Goal: Task Accomplishment & Management: Use online tool/utility

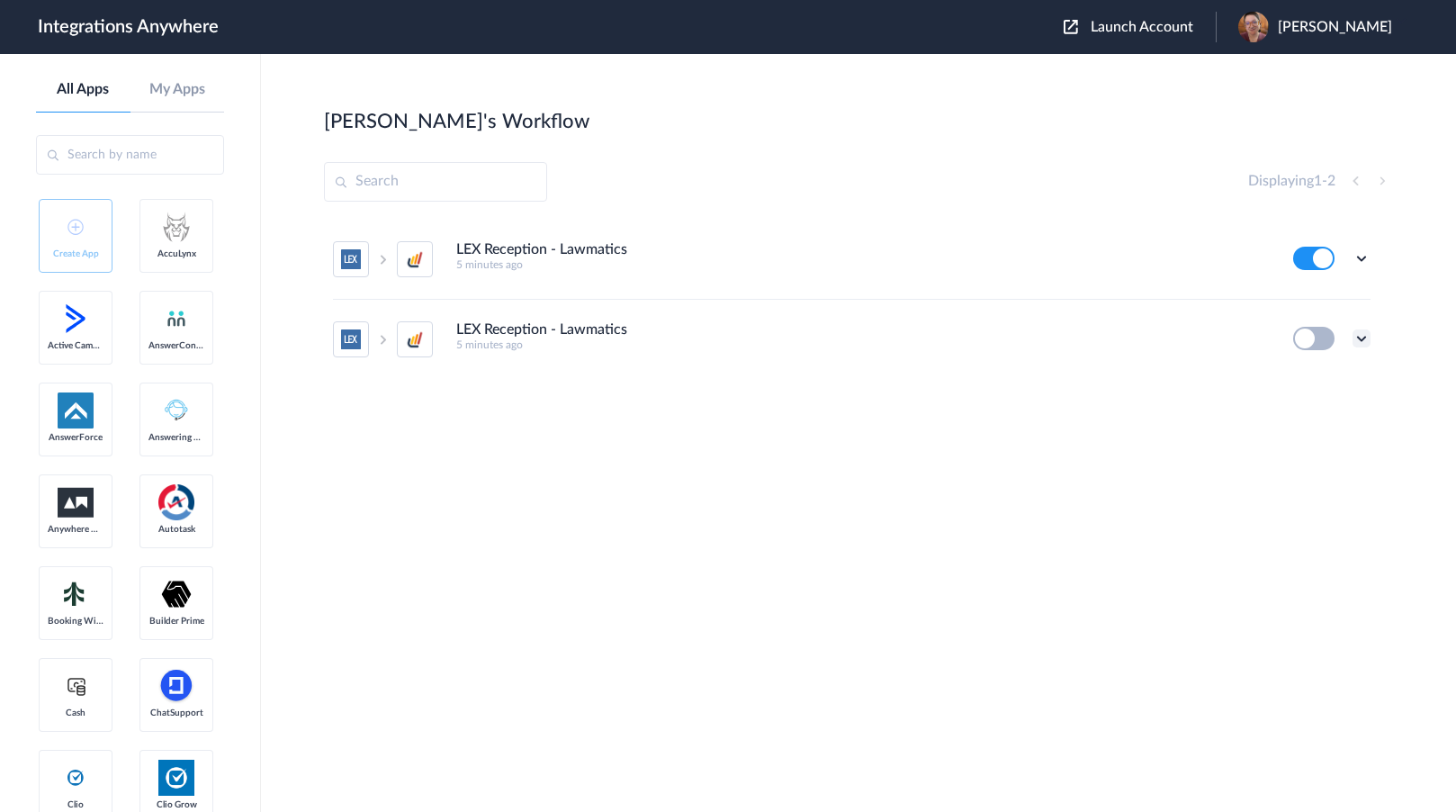
click at [1364, 339] on icon at bounding box center [1362, 338] width 18 height 18
click at [1299, 451] on span "Delete" at bounding box center [1306, 446] width 36 height 13
click at [1298, 451] on span "Are you sure?" at bounding box center [1299, 454] width 64 height 28
click at [140, 272] on link "AccuLynx" at bounding box center [176, 235] width 74 height 74
click at [1361, 252] on icon at bounding box center [1362, 259] width 18 height 18
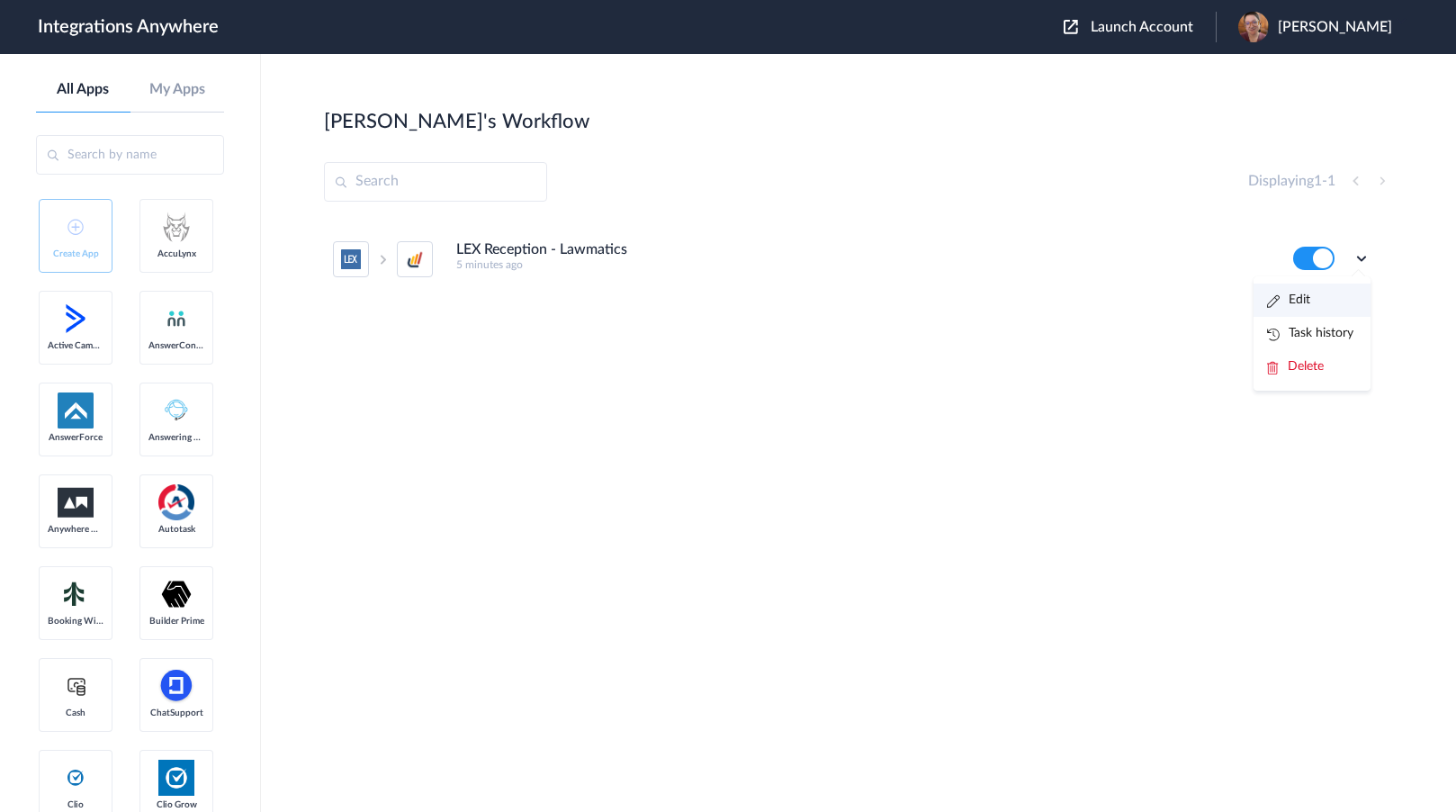
click at [1339, 289] on li "Edit" at bounding box center [1311, 300] width 117 height 33
click at [1194, 29] on span "Launch Account" at bounding box center [1141, 27] width 102 height 15
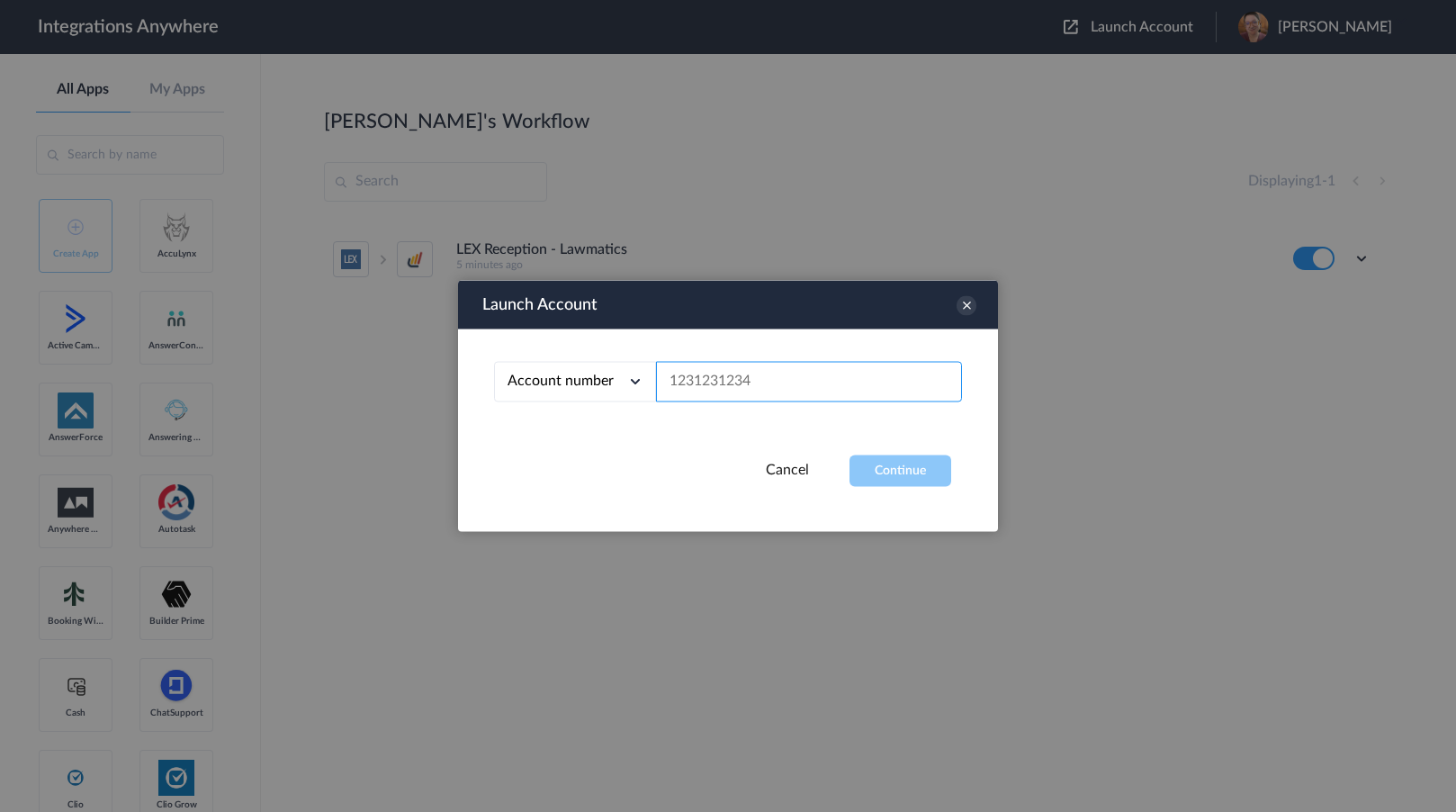
click at [875, 373] on input "text" at bounding box center [808, 381] width 306 height 40
paste input "4016002937"
type input "4016002937"
click at [875, 463] on button "Continue" at bounding box center [900, 471] width 101 height 31
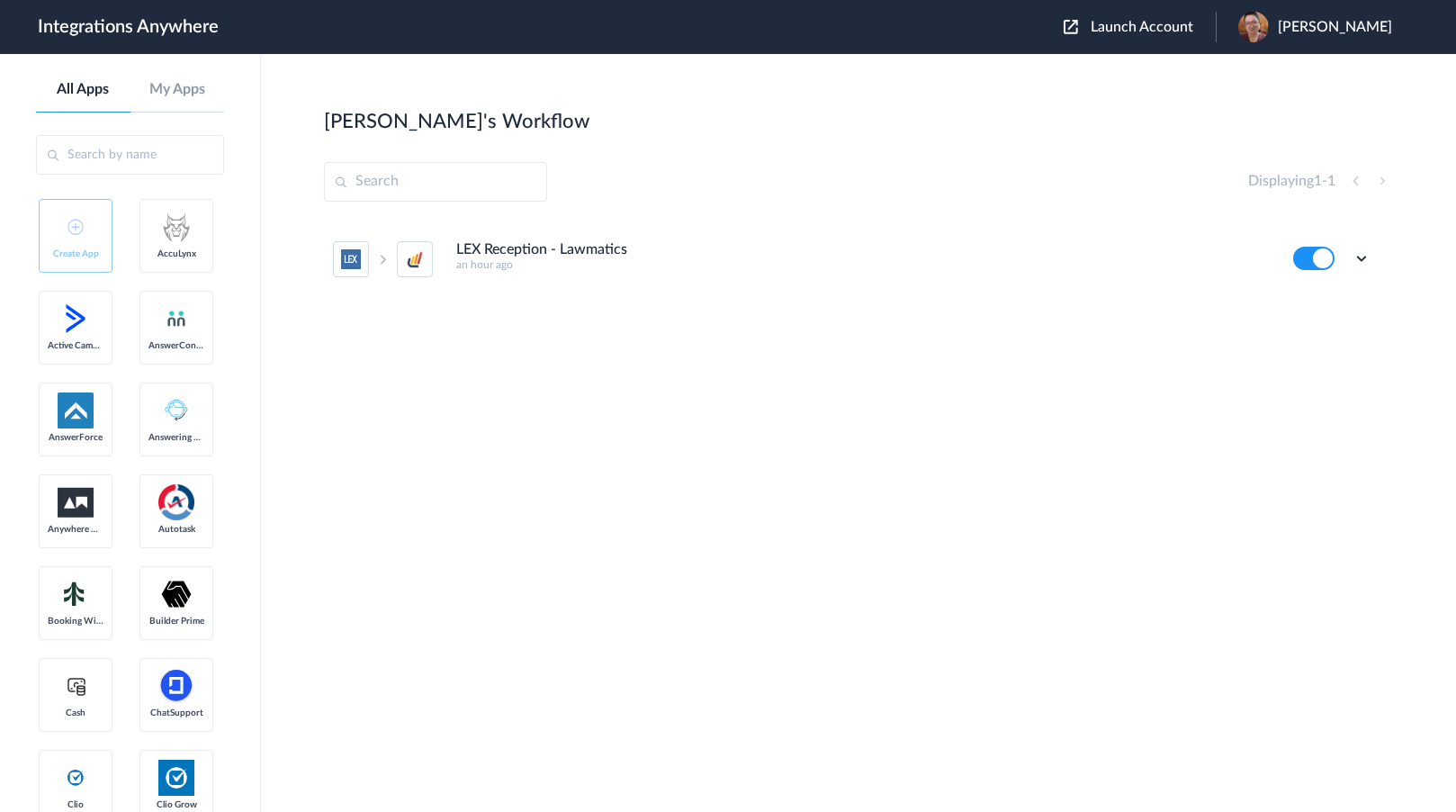
drag, startPoint x: 169, startPoint y: 353, endPoint x: 273, endPoint y: 236, distance: 156.5
click at [1357, 256] on icon at bounding box center [1362, 259] width 18 height 18
click at [1344, 293] on li "Edit" at bounding box center [1311, 300] width 117 height 33
click at [1177, 23] on span "Launch Account" at bounding box center [1141, 27] width 102 height 15
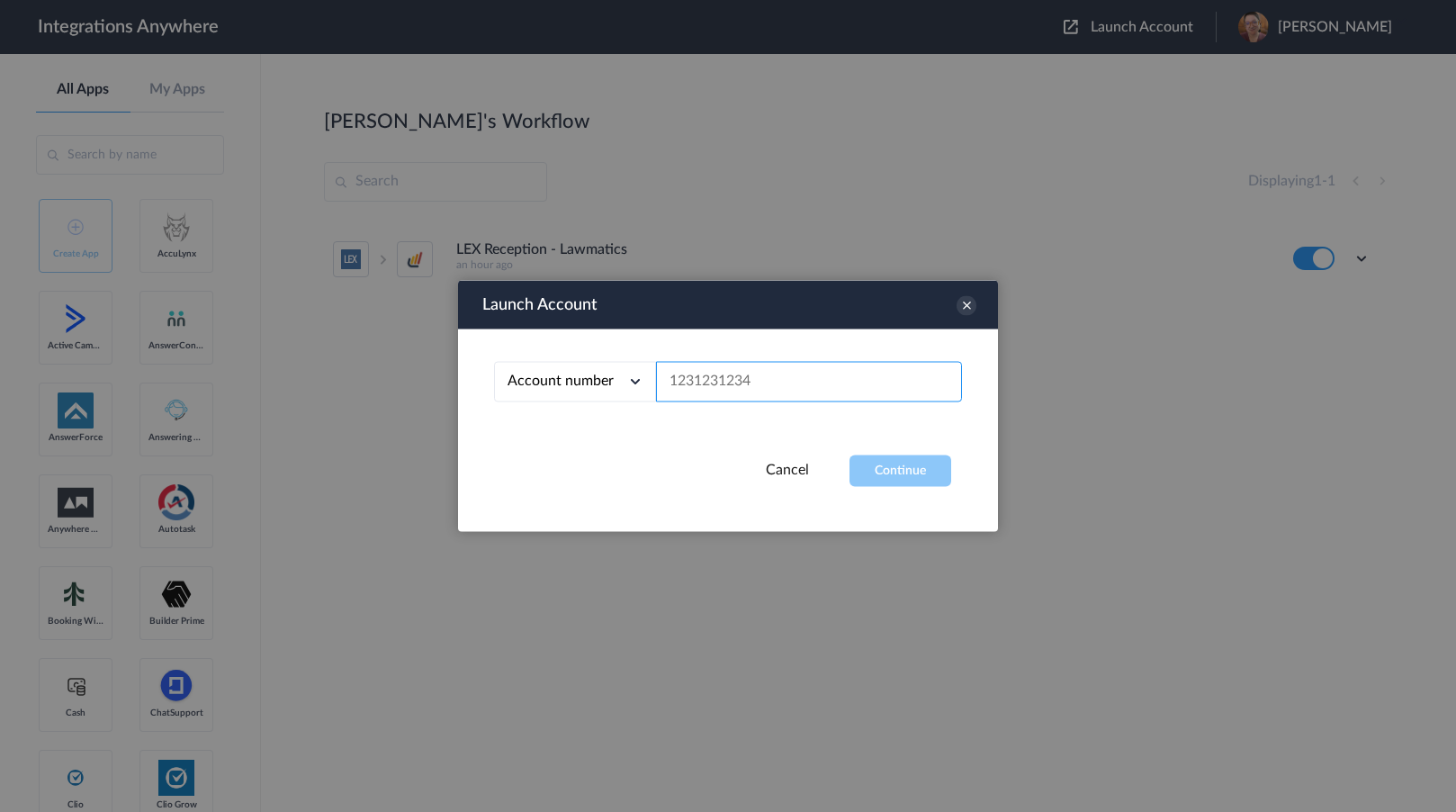
click at [891, 377] on input "text" at bounding box center [808, 381] width 306 height 40
paste input "4016002937"
type input "4016002937"
click at [890, 481] on button "Continue" at bounding box center [900, 471] width 101 height 31
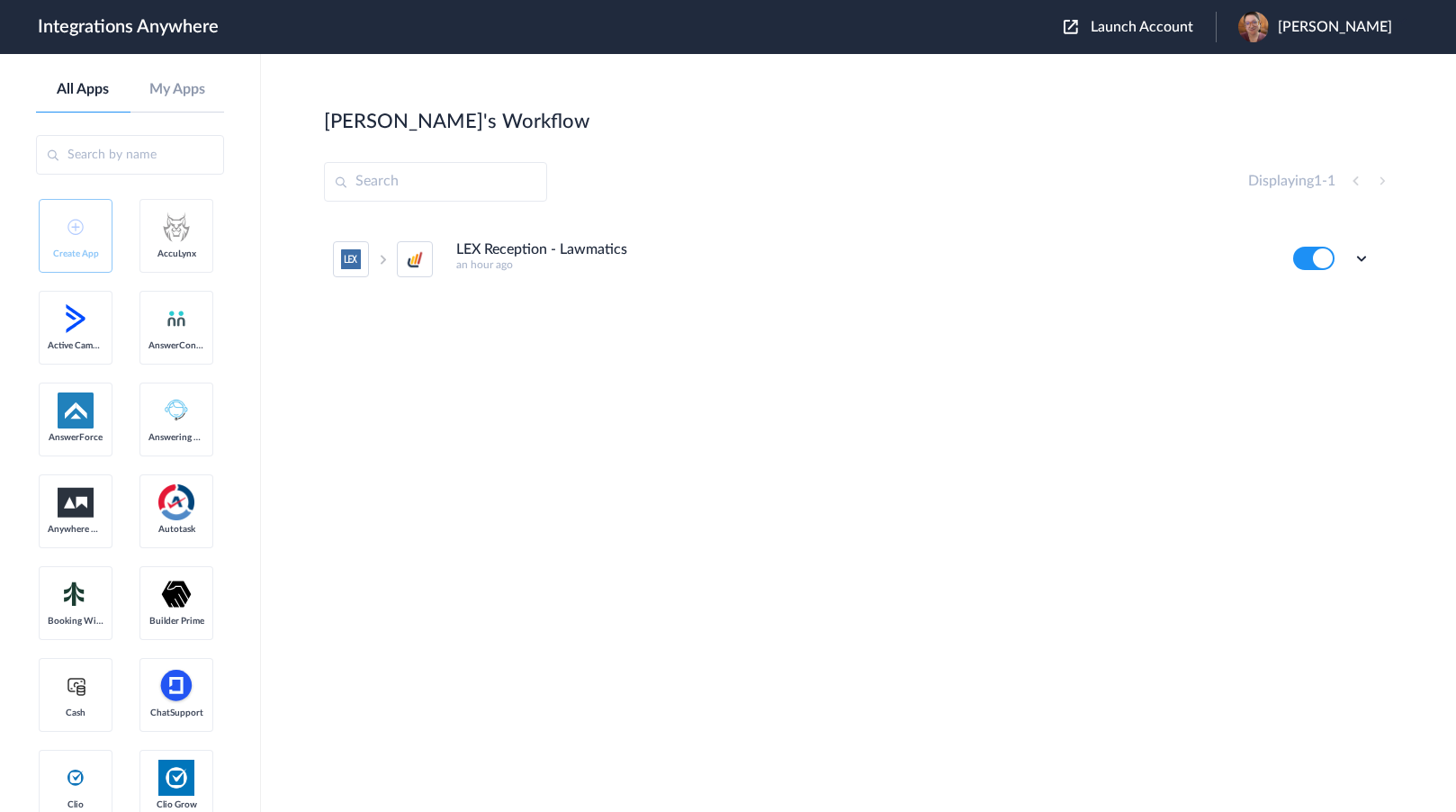
drag, startPoint x: 1343, startPoint y: 269, endPoint x: 1354, endPoint y: 261, distance: 13.6
click at [1344, 268] on div "Edit Task history Delete" at bounding box center [1331, 259] width 78 height 24
click at [1358, 261] on icon at bounding box center [1362, 259] width 18 height 18
click at [1337, 321] on li "Task history" at bounding box center [1311, 333] width 117 height 33
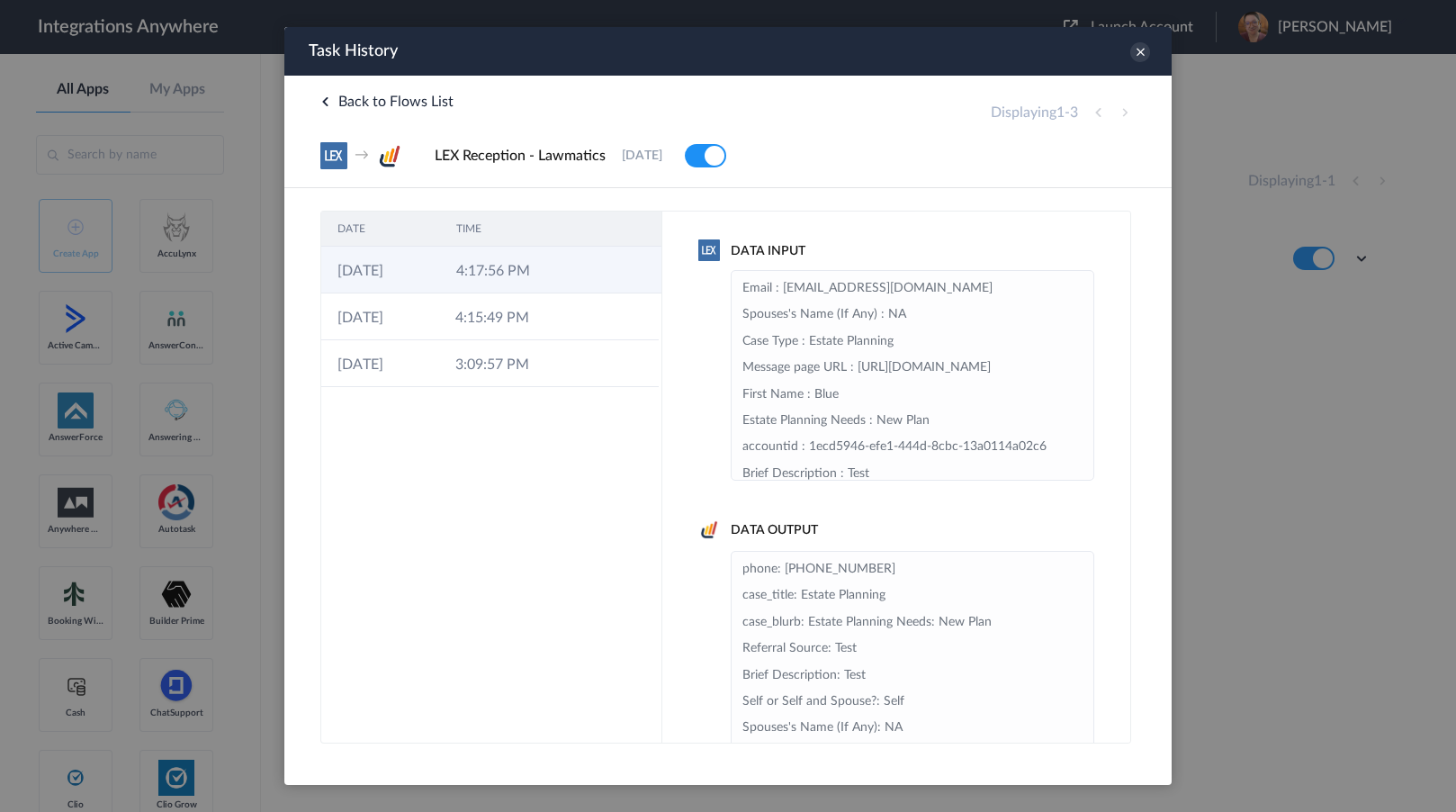
click at [539, 276] on td "4:17:56 PM" at bounding box center [499, 270] width 119 height 47
click at [150, 570] on div at bounding box center [728, 406] width 1456 height 812
click at [1143, 37] on div "Task History" at bounding box center [728, 50] width 887 height 48
click at [1142, 47] on icon at bounding box center [1140, 52] width 20 height 20
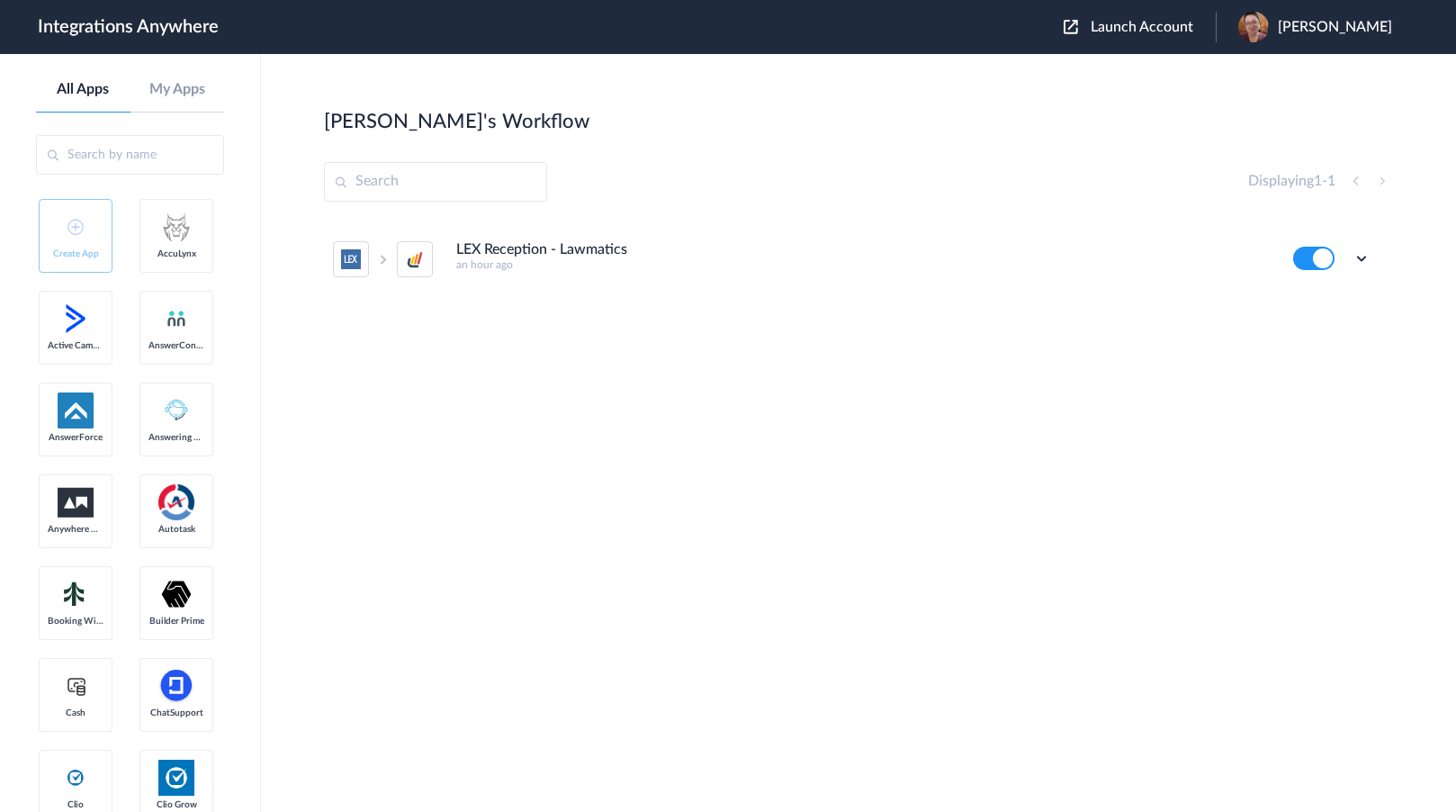
click at [1374, 263] on ul "LEX Reception - Lawmatics an hour ago Edit Task history Delete" at bounding box center [851, 259] width 1056 height 80
click at [1365, 259] on icon at bounding box center [1362, 259] width 18 height 18
click at [1350, 331] on link "Task history" at bounding box center [1310, 332] width 87 height 13
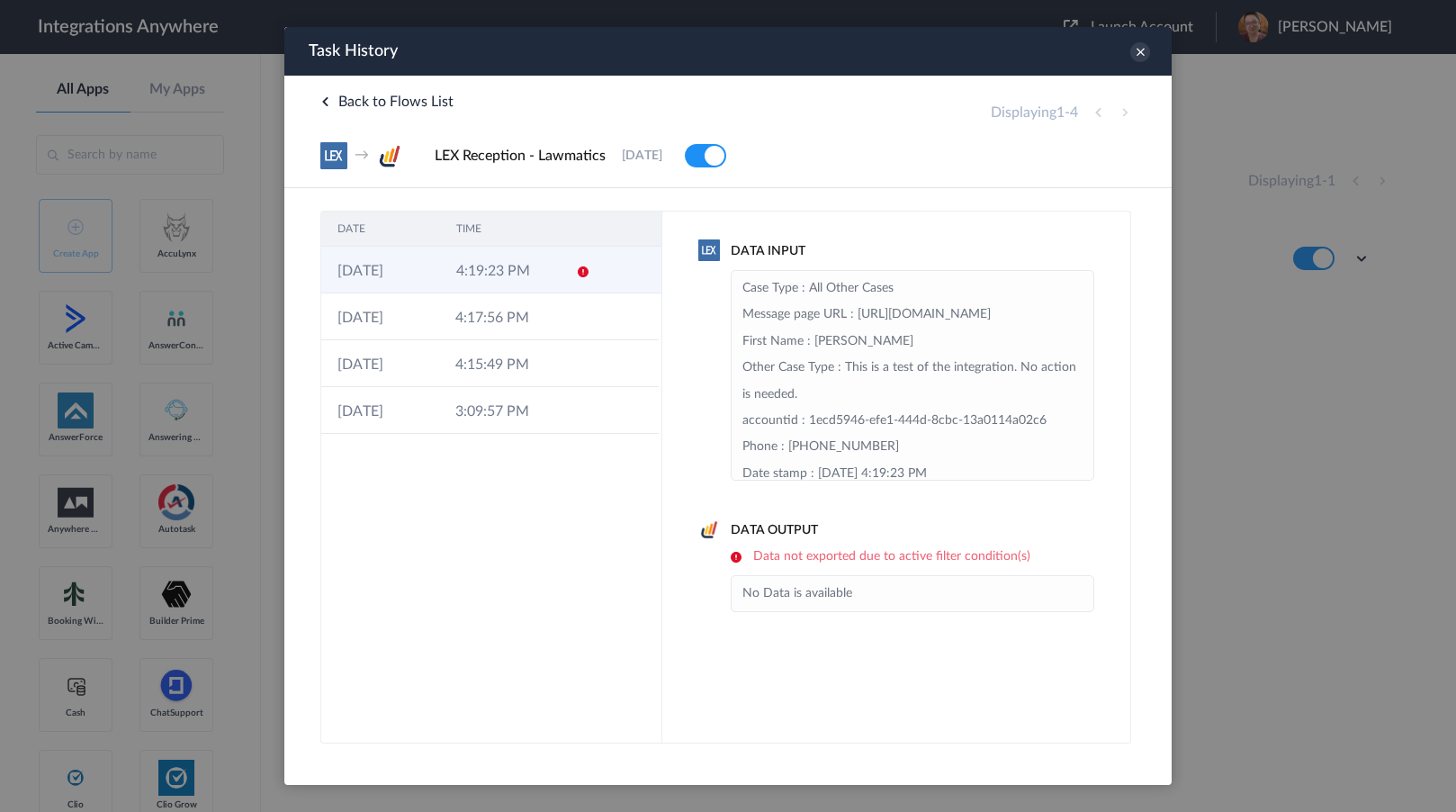
click at [431, 269] on td "14-10-2025" at bounding box center [380, 270] width 119 height 47
click at [1136, 58] on icon at bounding box center [1140, 52] width 20 height 20
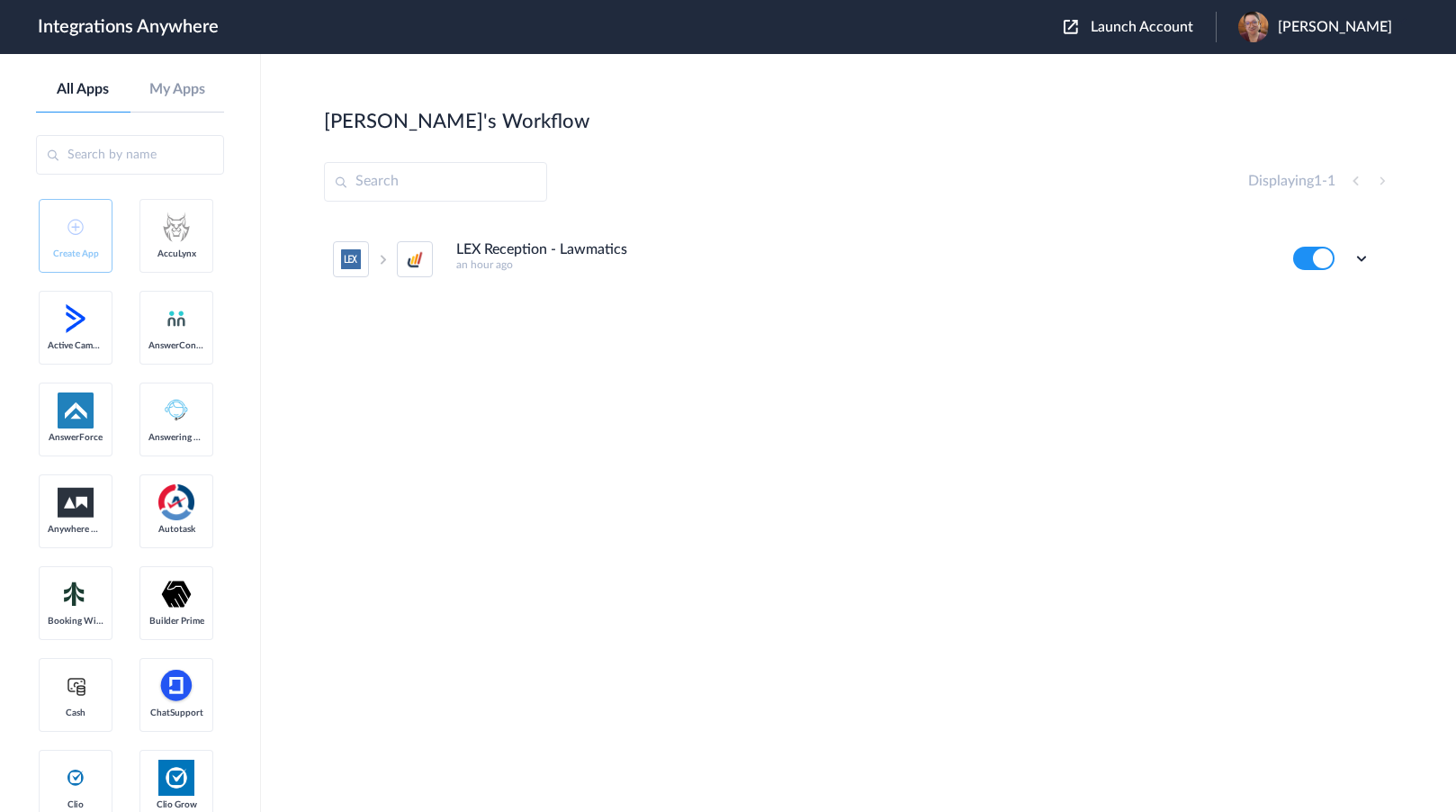
drag, startPoint x: 129, startPoint y: 440, endPoint x: 159, endPoint y: 446, distance: 30.6
click at [452, 400] on div "LEX Reception - Lawmatics an hour ago Edit Task history Delete" at bounding box center [857, 354] width 1069 height 270
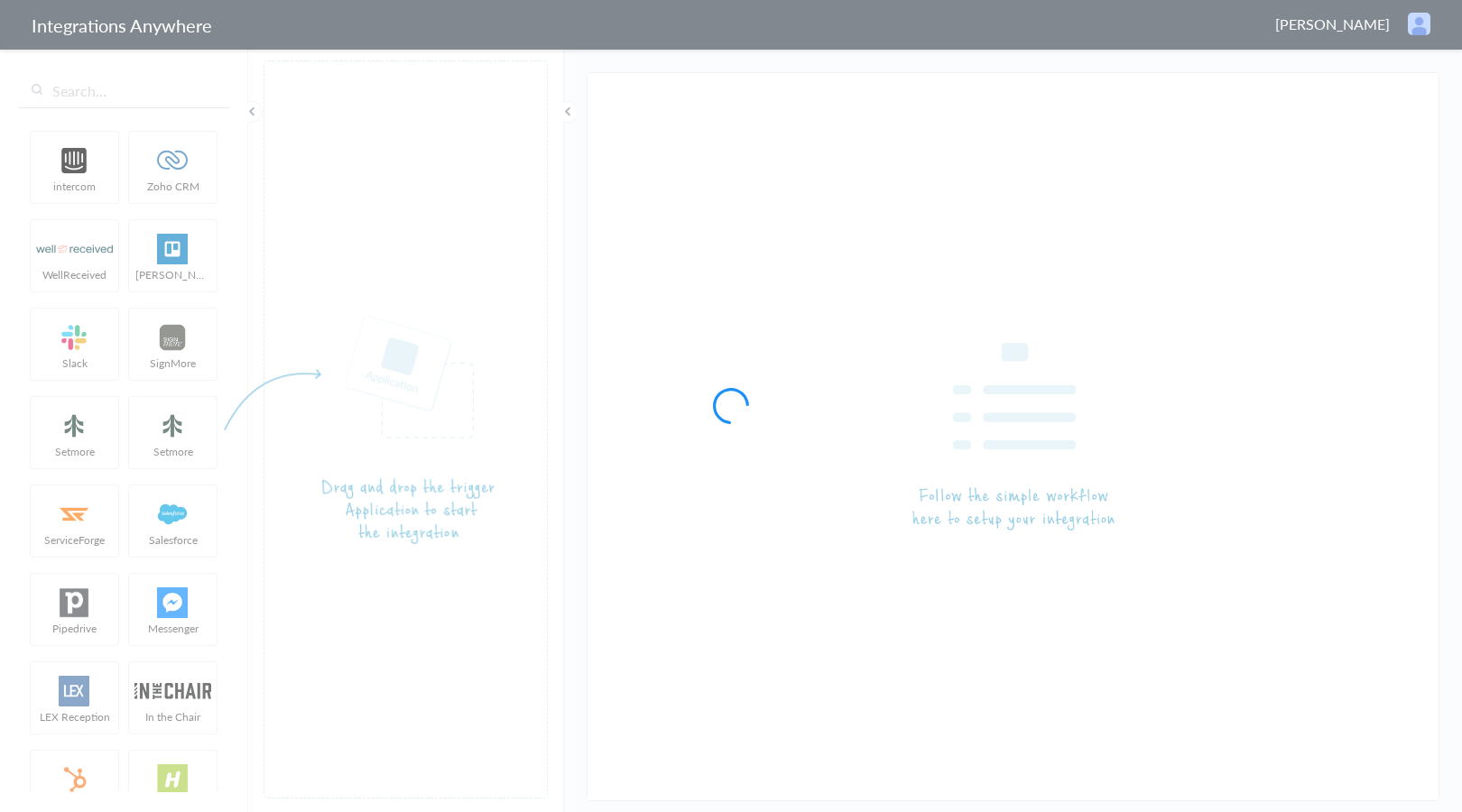
type input "LEX Reception - Lawmatics"
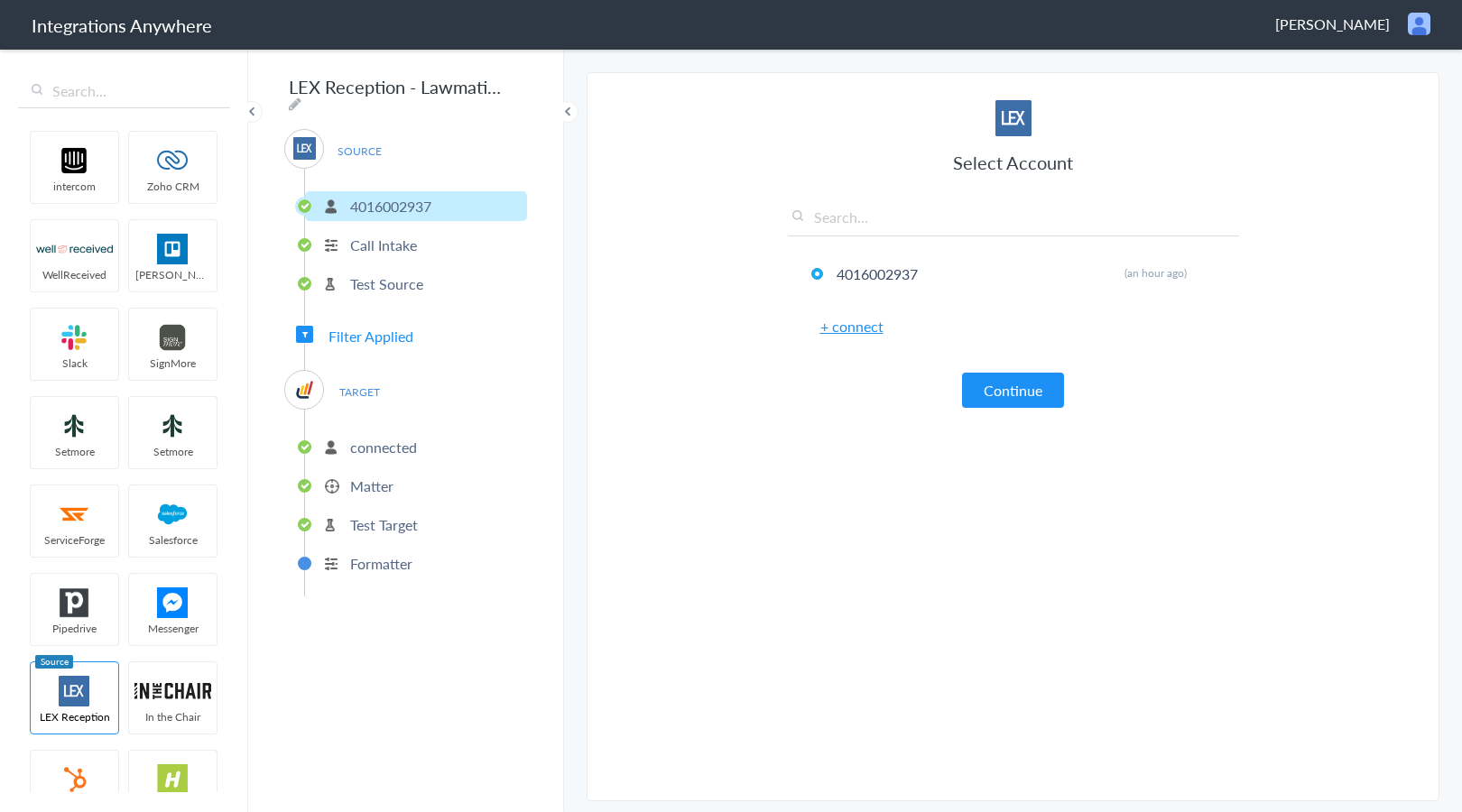
click at [390, 335] on span "Filter Applied" at bounding box center [371, 335] width 85 height 21
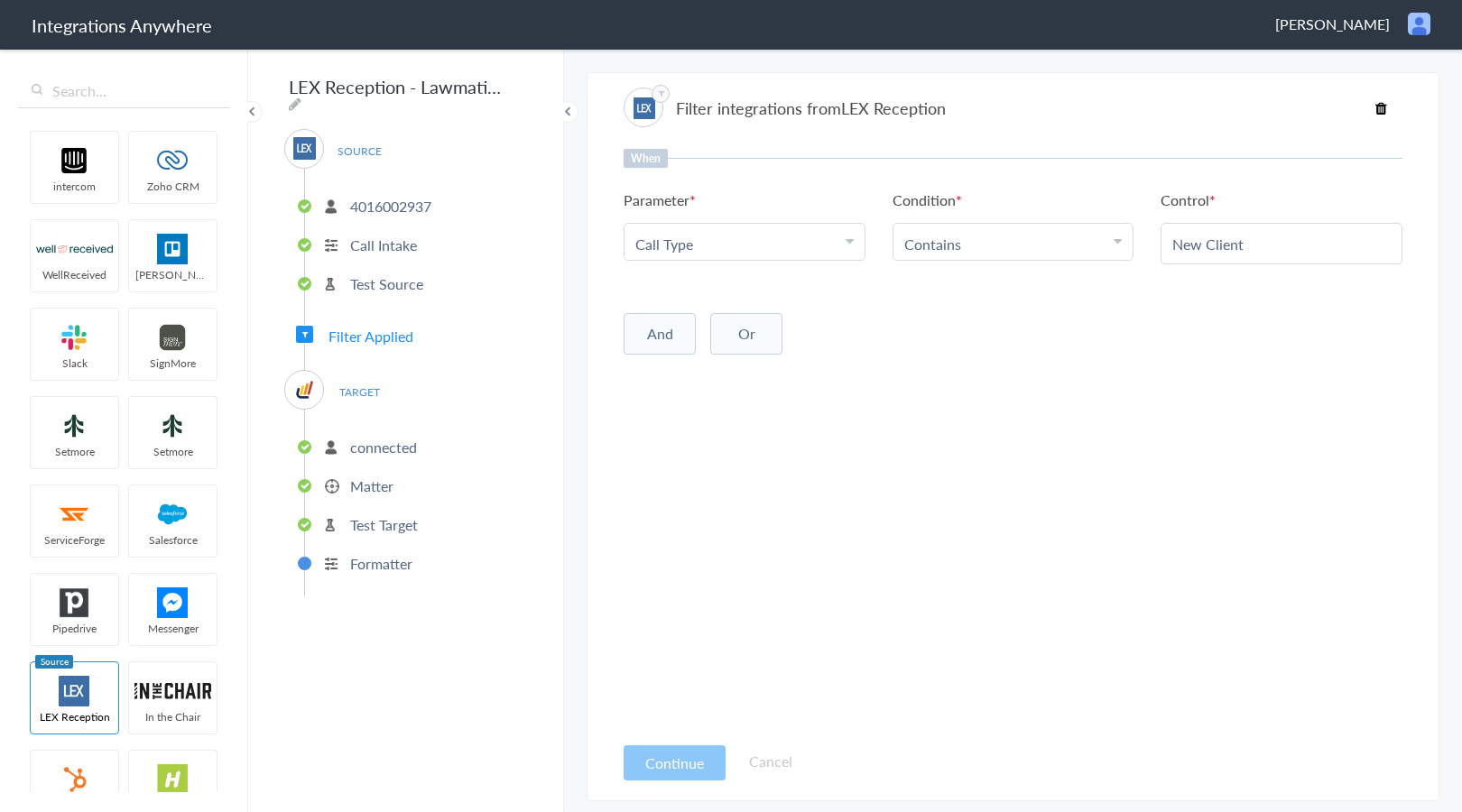
click at [380, 479] on p "Matter" at bounding box center [372, 485] width 43 height 21
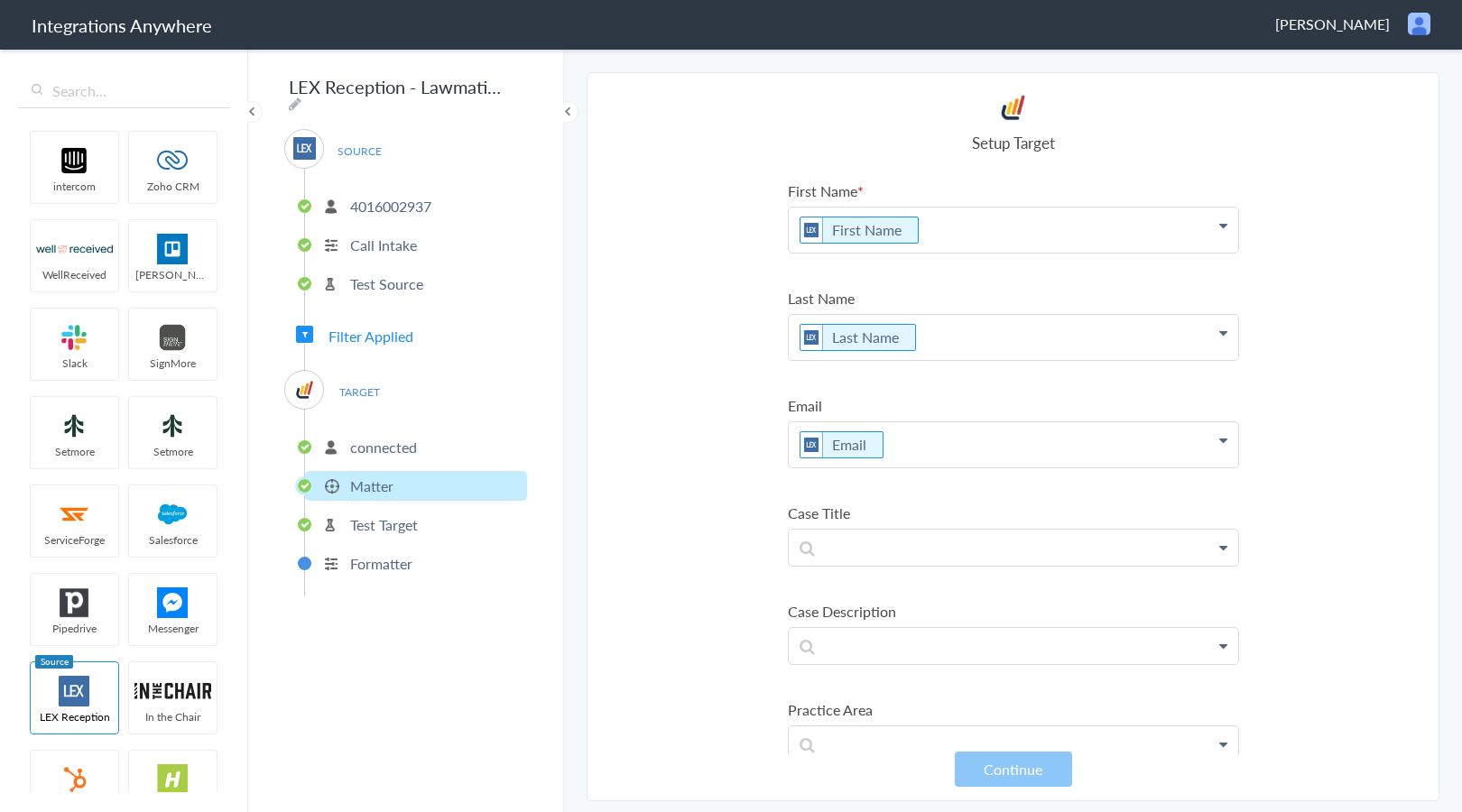
click at [380, 548] on li "Formatter" at bounding box center [415, 563] width 222 height 30
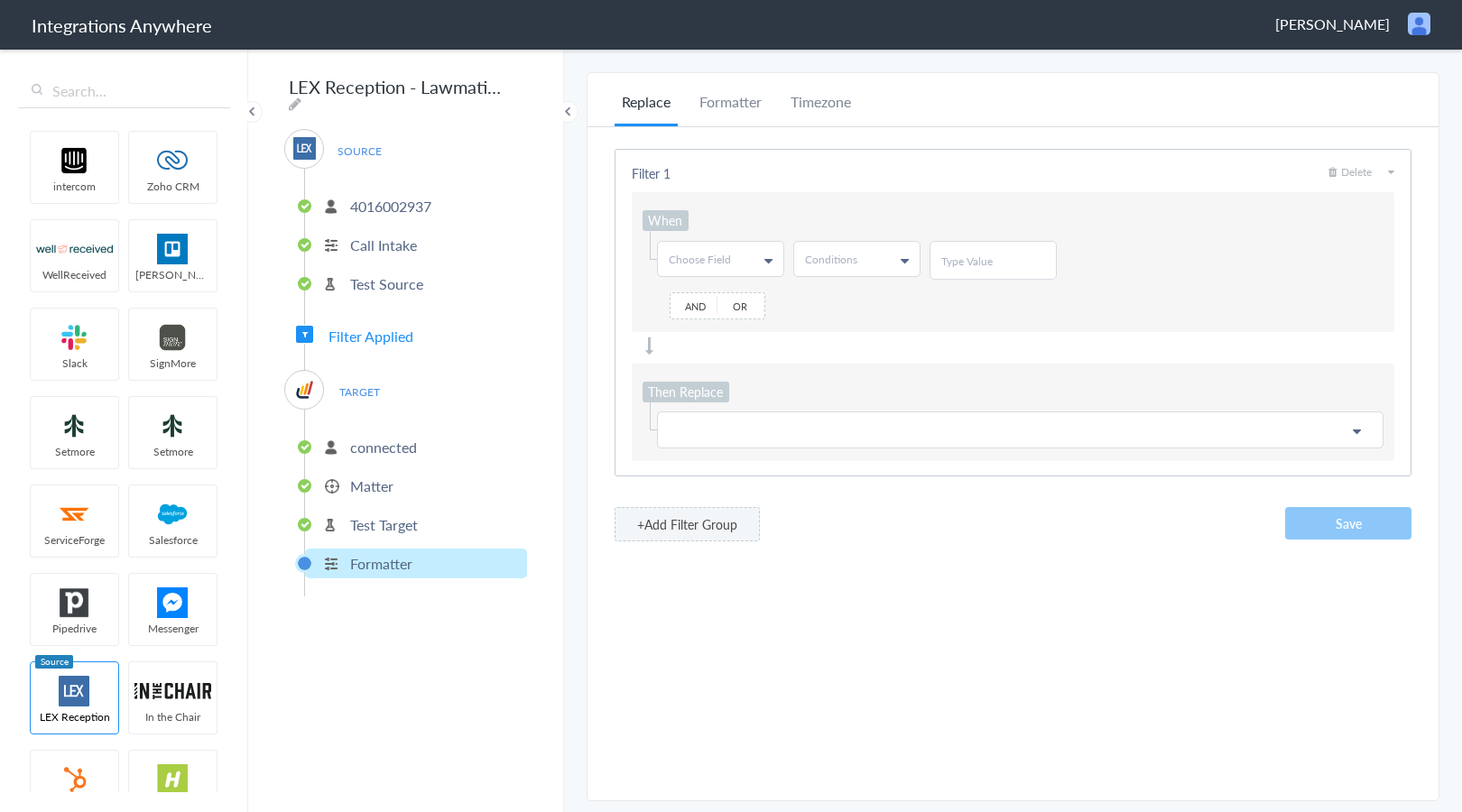
click at [375, 460] on ul "connected Matter Test Target Formatter" at bounding box center [415, 503] width 223 height 186
click at [377, 478] on p "Matter" at bounding box center [372, 485] width 43 height 21
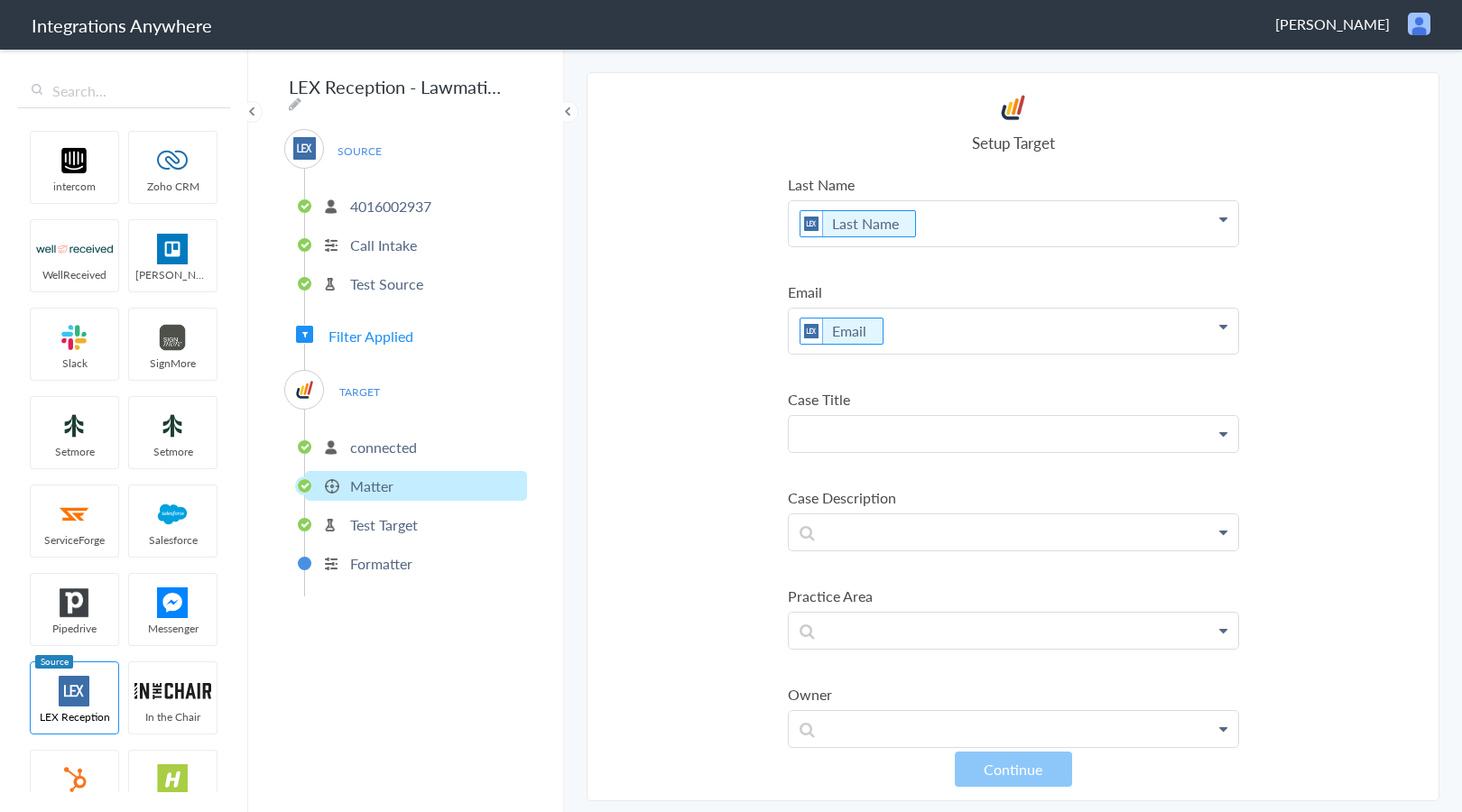
click at [883, 427] on p at bounding box center [1013, 434] width 450 height 35
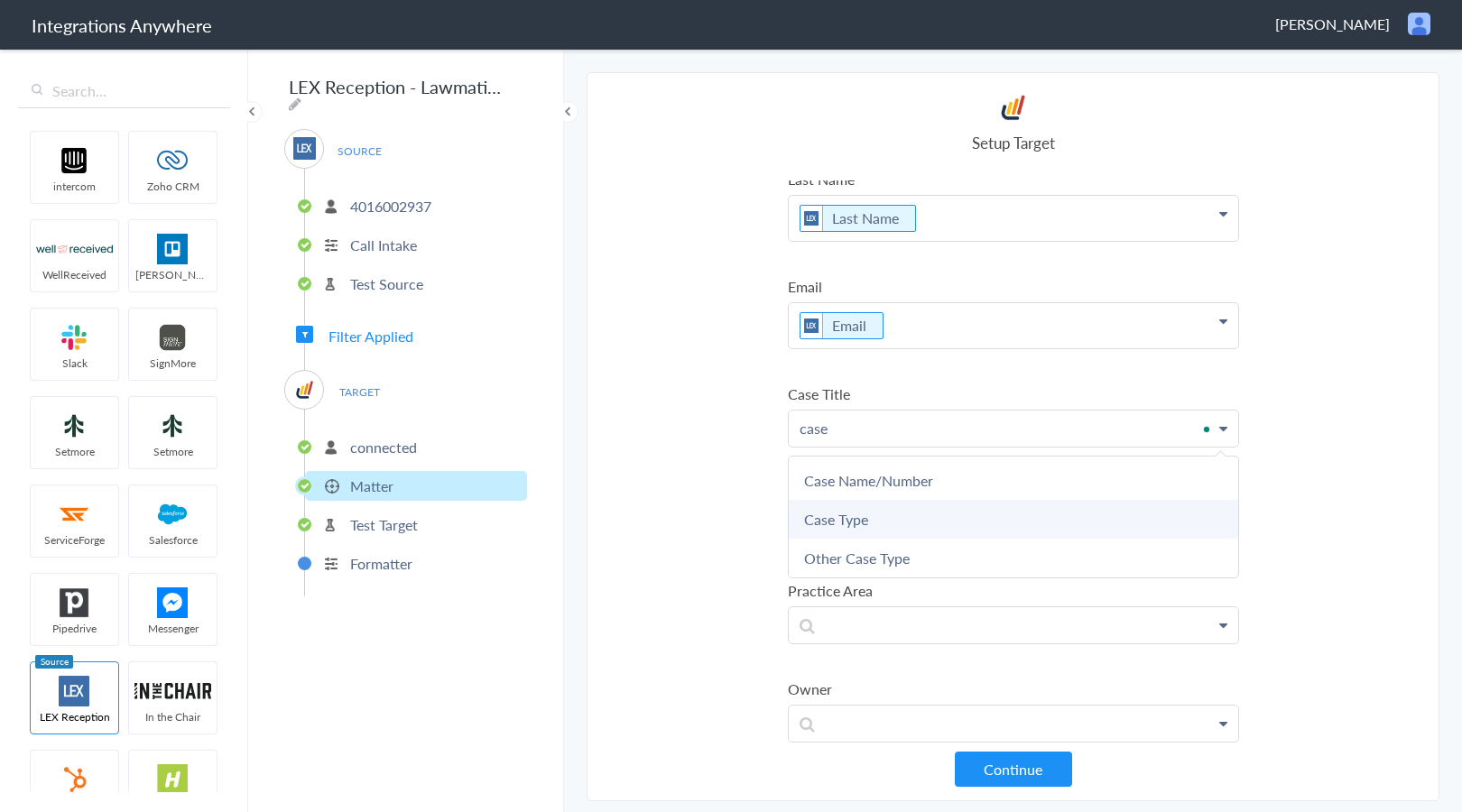
click at [911, 516] on link "Case Type" at bounding box center [1013, 518] width 450 height 38
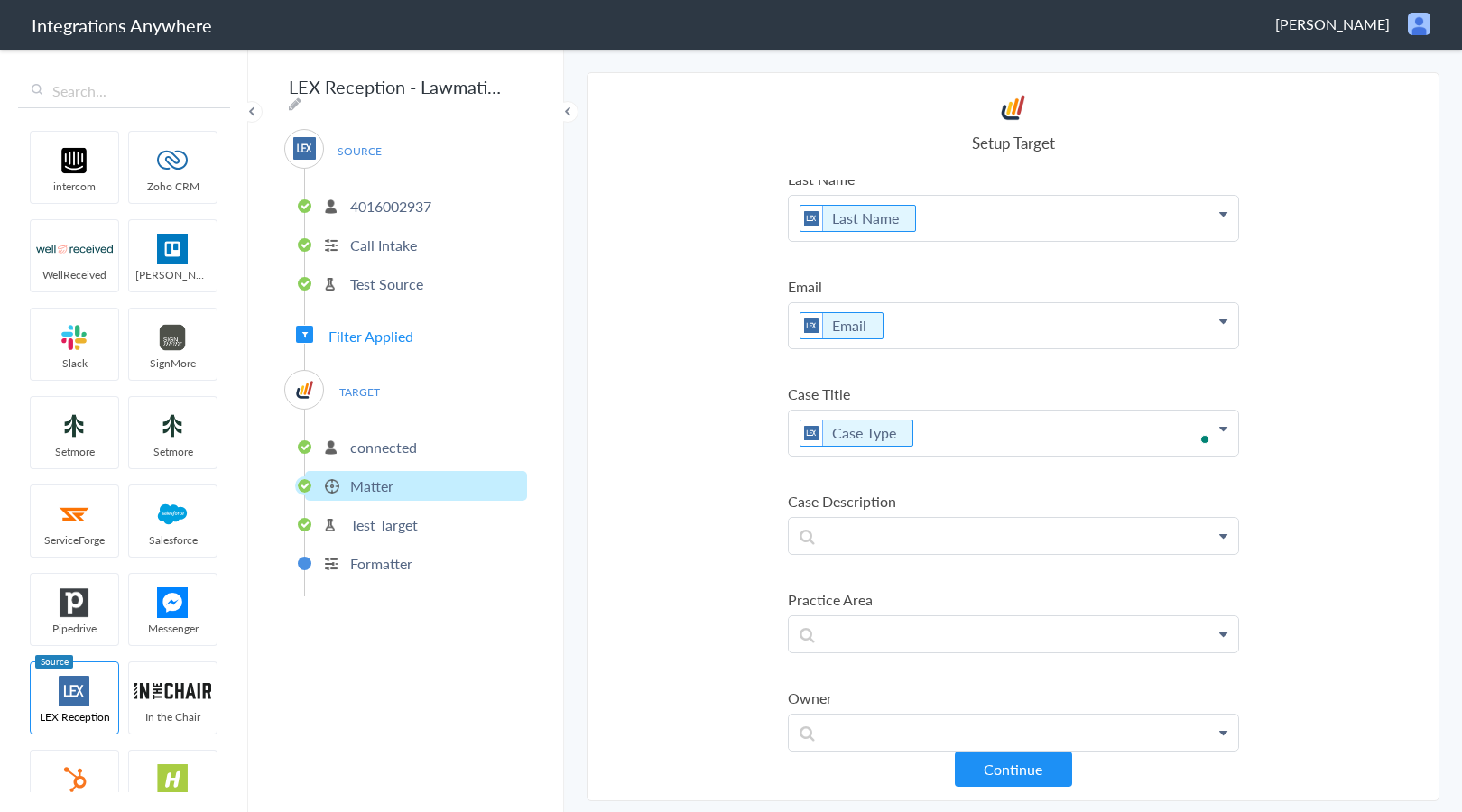
scroll to position [119, 0]
click at [716, 512] on section "Select Account 4016002937 Rename Delete (an hour ago) + connect Continue Setup …" at bounding box center [1012, 437] width 853 height 729
click at [899, 532] on p "To enrich screen reader interactions, please activate Accessibility in Grammarl…" at bounding box center [1013, 535] width 450 height 35
drag, startPoint x: 900, startPoint y: 513, endPoint x: 899, endPoint y: 533, distance: 20.0
click at [900, 513] on li "Case Description First Name Last Name Email Phone Spouses's Name (If Any) Case …" at bounding box center [1013, 522] width 452 height 64
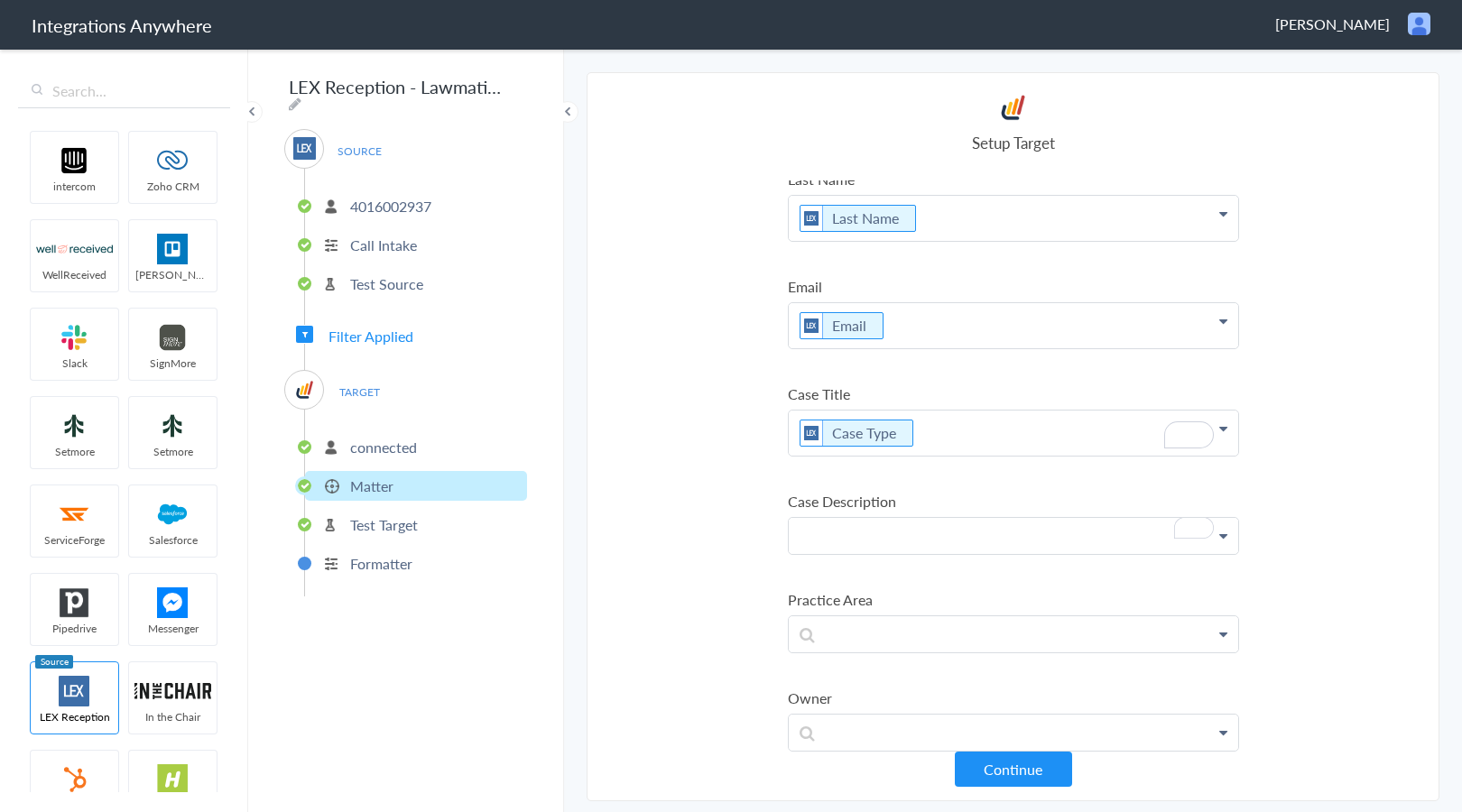
click at [898, 533] on p "To enrich screen reader interactions, please activate Accessibility in Grammarl…" at bounding box center [1013, 535] width 450 height 35
paste p "To enrich screen reader interactions, please activate Accessibility in Grammarl…"
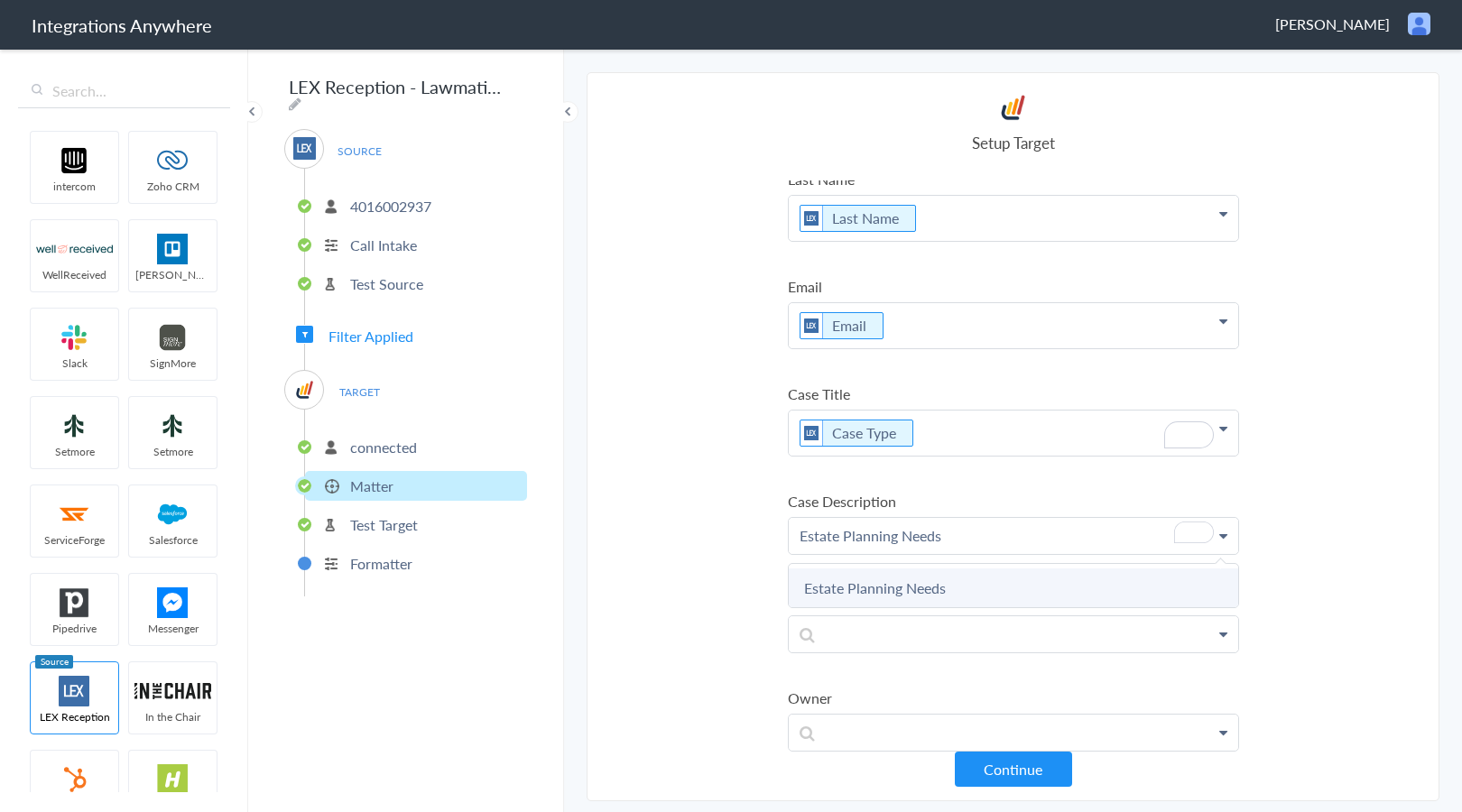
click at [914, 590] on link "Estate Planning Needs" at bounding box center [1013, 587] width 450 height 38
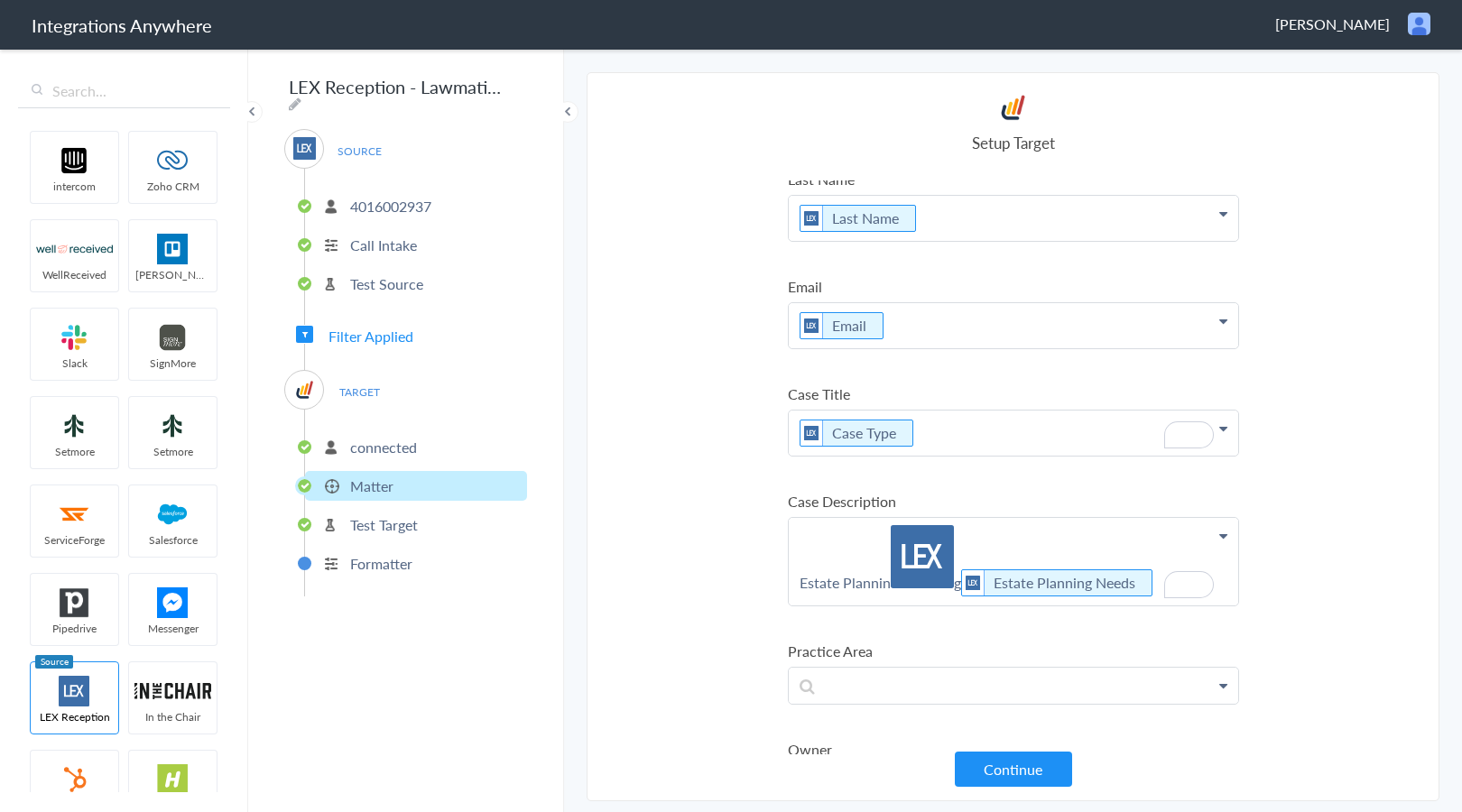
click at [895, 570] on img "To enrich screen reader interactions, please activate Accessibility in Grammarl…" at bounding box center [922, 557] width 63 height 63
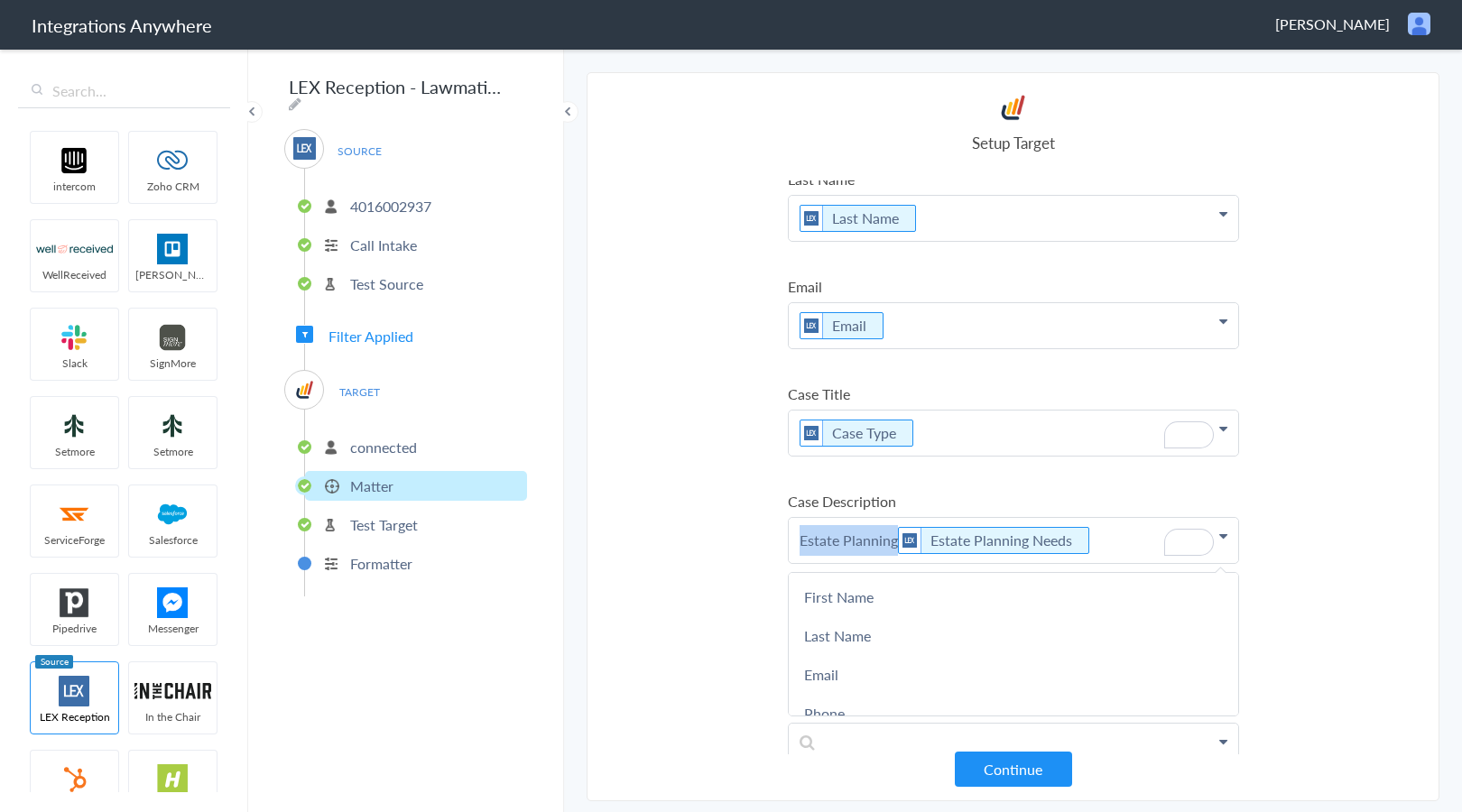
drag, startPoint x: 896, startPoint y: 547, endPoint x: 751, endPoint y: 529, distance: 146.1
click at [751, 529] on section "Select Account 4016002937 Rename Delete (an hour ago) + connect Continue Setup …" at bounding box center [1012, 437] width 853 height 729
click at [1036, 538] on p "Estate Planning Needs" at bounding box center [1013, 540] width 450 height 45
click at [671, 569] on section "Select Account 4016002937 Rename Delete (an hour ago) + connect Continue Setup …" at bounding box center [1012, 437] width 853 height 729
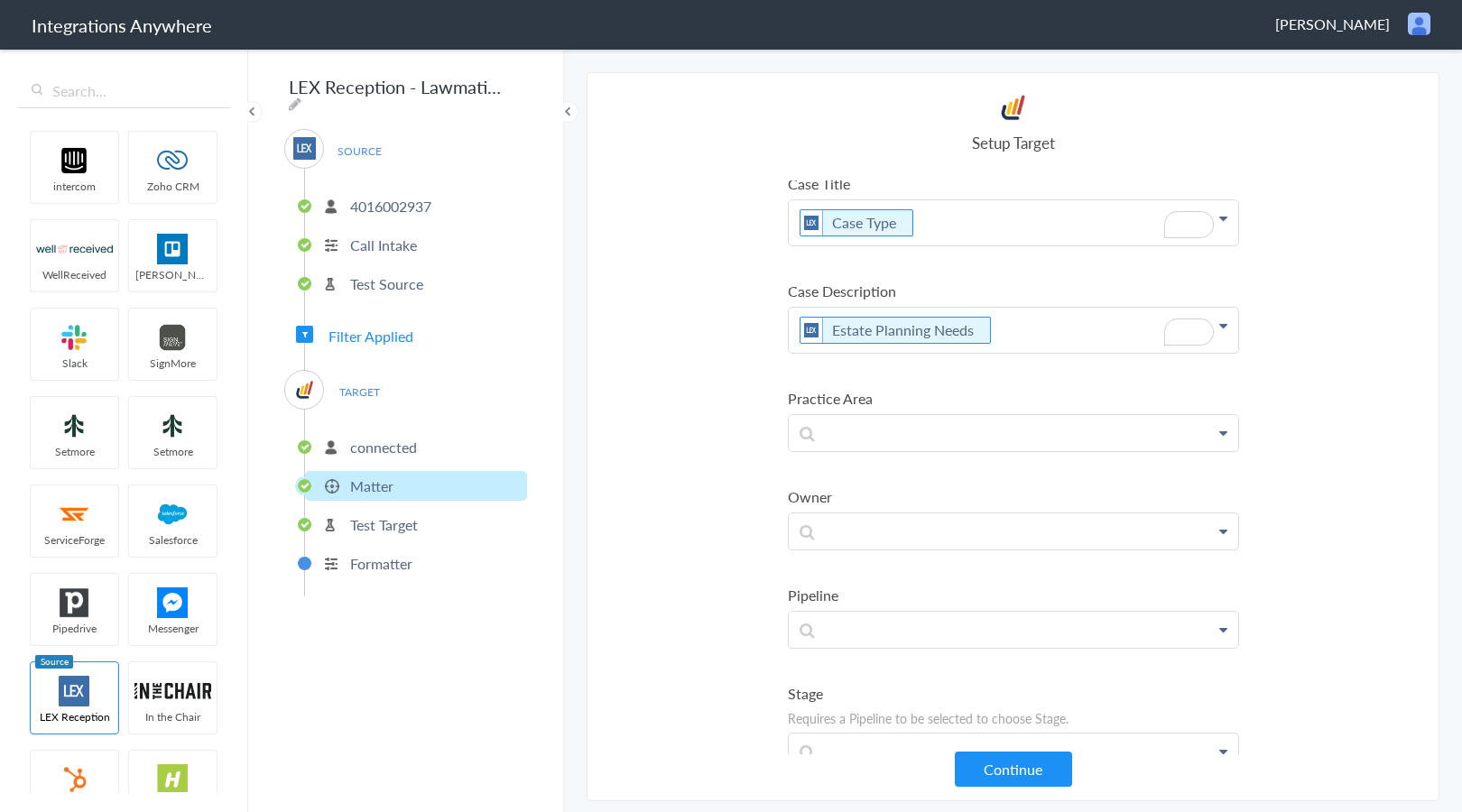
scroll to position [0, 0]
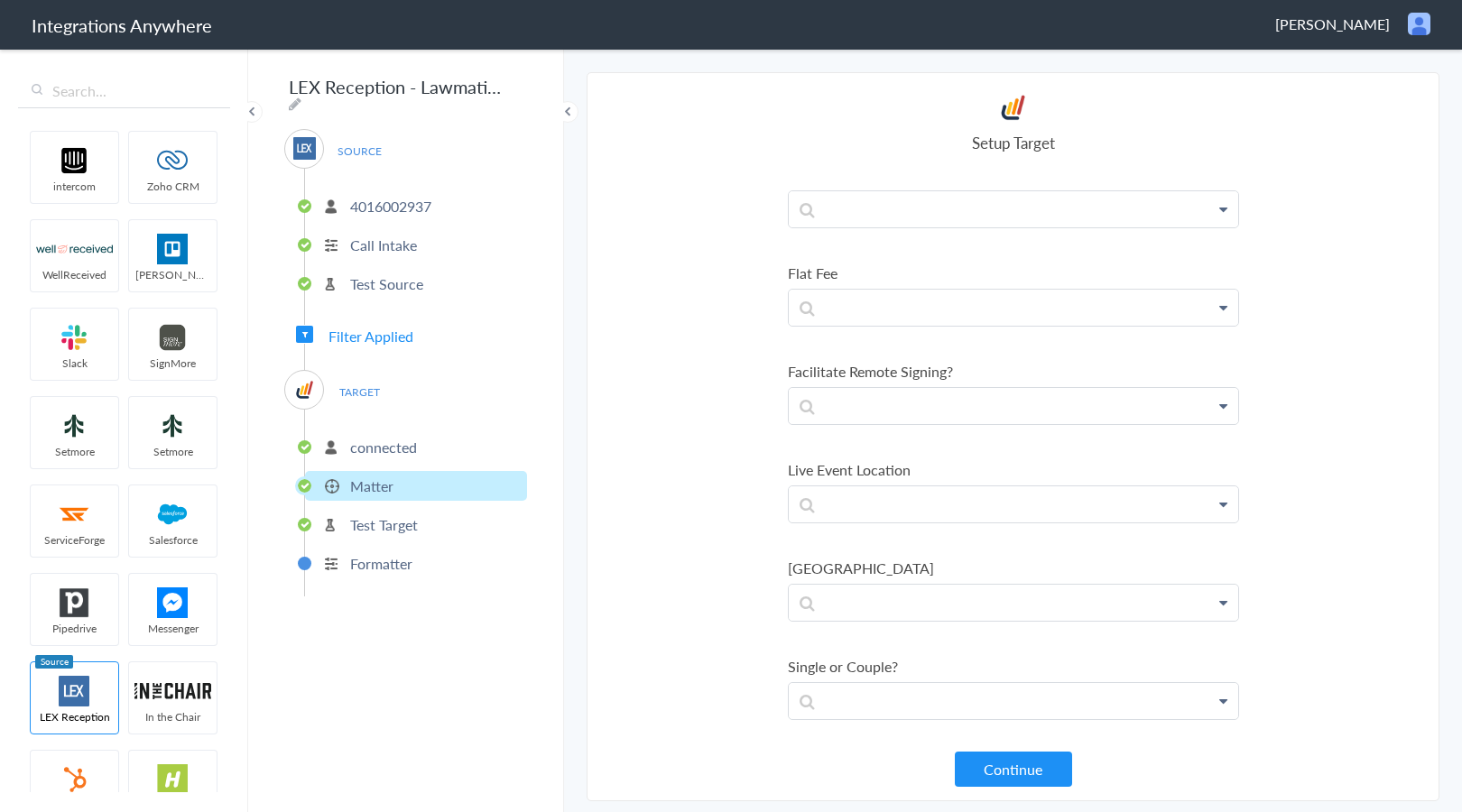
click at [939, 717] on link at bounding box center [1013, 701] width 450 height 36
click at [930, 698] on p at bounding box center [1013, 696] width 450 height 35
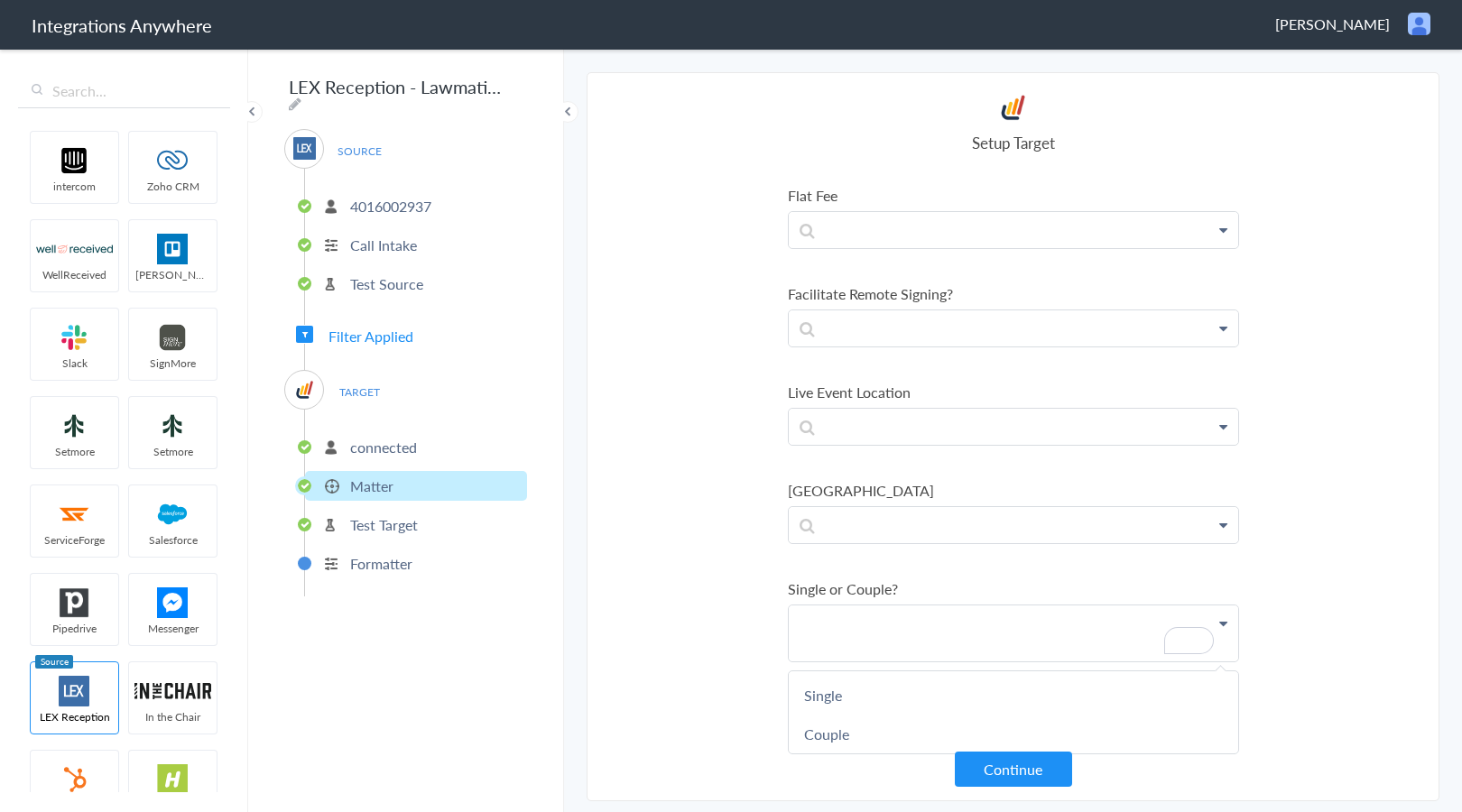
click at [698, 667] on section "Select Account 4016002937 Rename Delete (an hour ago) + connect Continue Setup …" at bounding box center [1012, 437] width 853 height 729
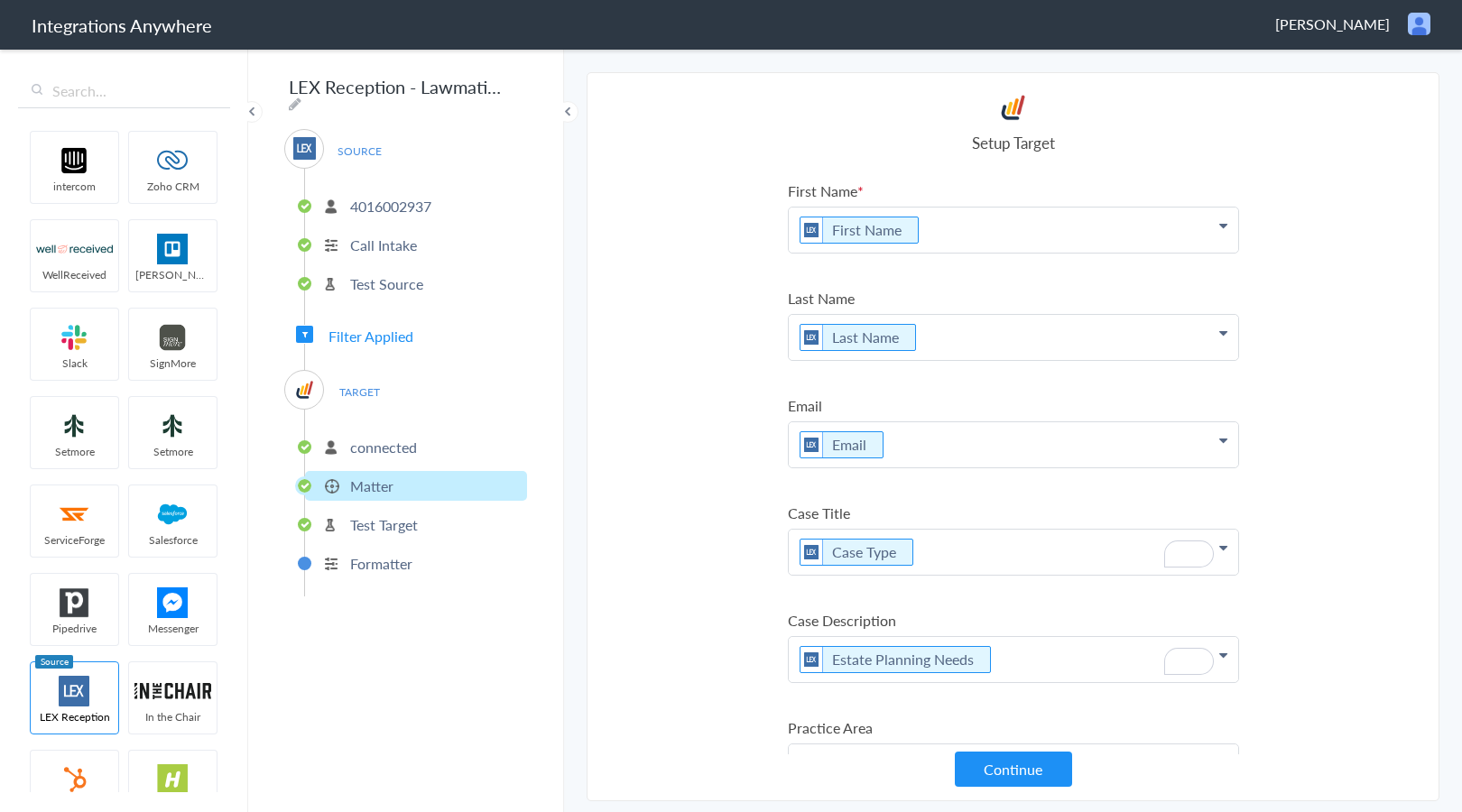
click at [1059, 658] on p "Estate Planning Needs" at bounding box center [1013, 659] width 450 height 45
click at [790, 655] on p "Estate Planning Needs" at bounding box center [1013, 659] width 450 height 45
click at [1137, 663] on icon "To enrich screen reader interactions, please activate Accessibility in Grammarl…" at bounding box center [1136, 659] width 20 height 23
click at [979, 715] on link "Estate Planning Needs" at bounding box center [1013, 706] width 450 height 38
click at [1162, 672] on p "Estate Planning Needs: Estate Planning Needs" at bounding box center [1013, 659] width 450 height 45
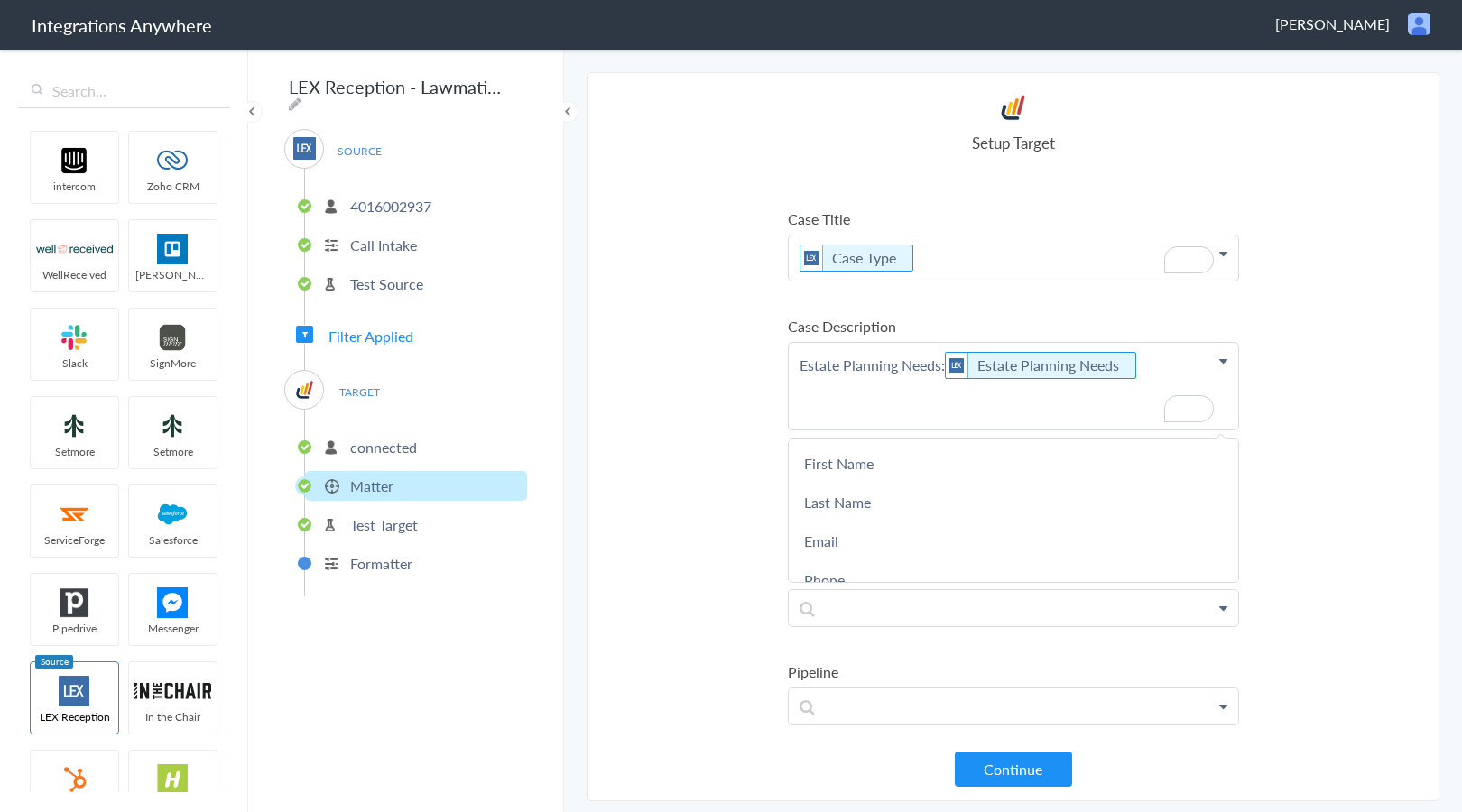
click at [942, 423] on p "Estate Planning Needs: Estate Planning Needs" at bounding box center [1013, 386] width 450 height 87
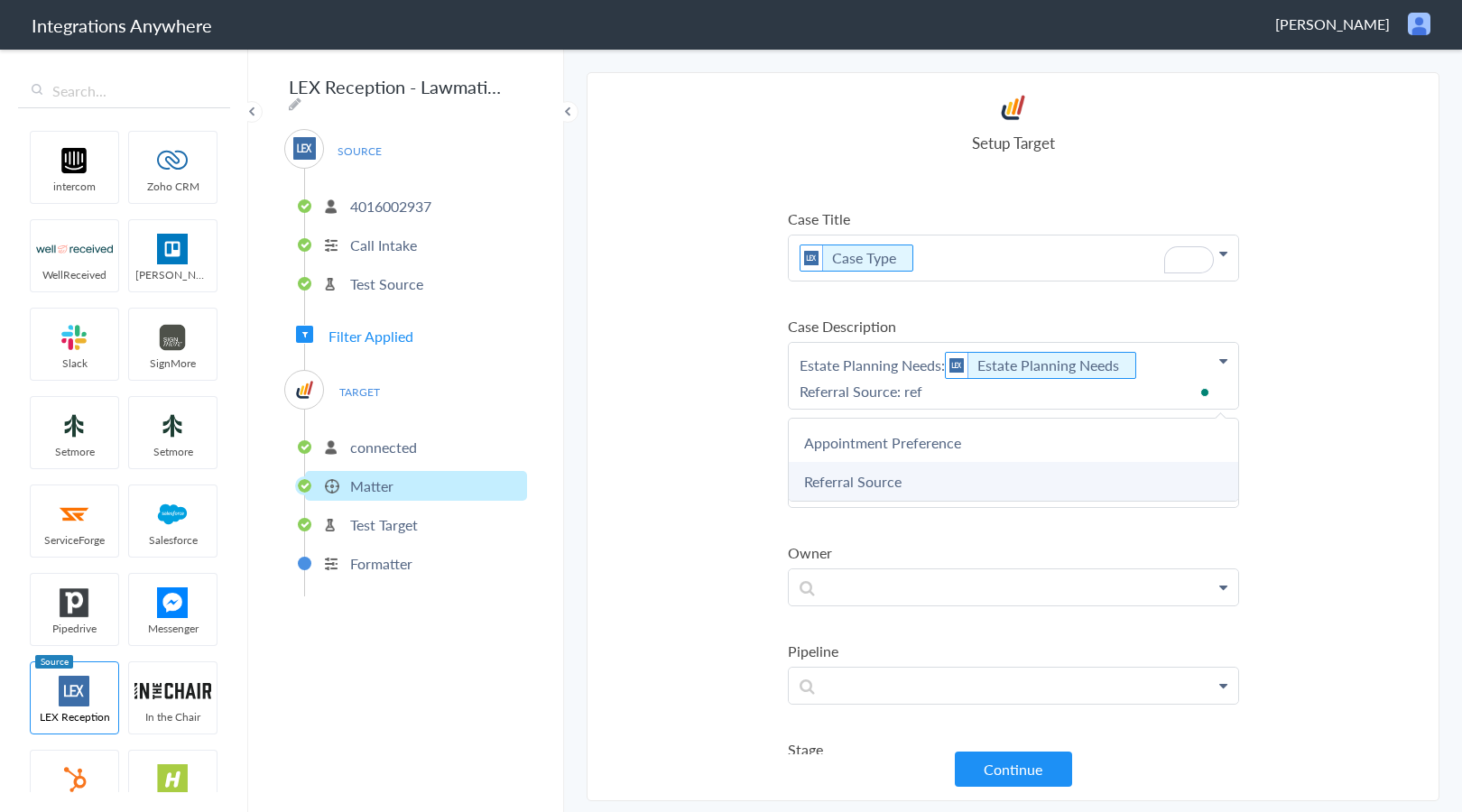
click at [944, 477] on link "Referral Source" at bounding box center [1013, 481] width 450 height 38
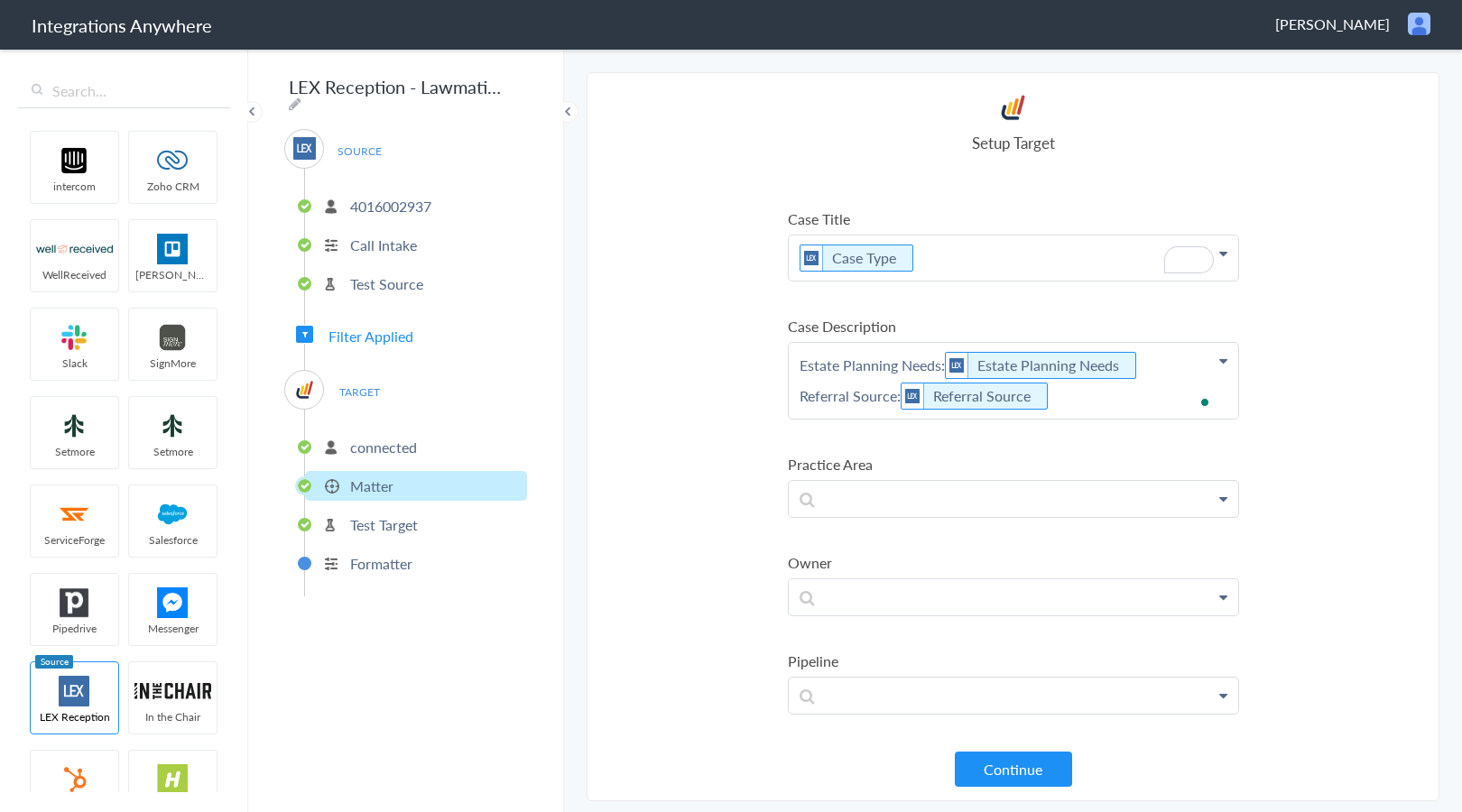
click at [1150, 397] on p "Estate Planning Needs: Estate Planning Needs Referral Source: Referral Source" at bounding box center [1013, 380] width 450 height 76
click at [848, 444] on p "Estate Planning Needs: Estate Planning Needs Referral Source: Referral Source" at bounding box center [1013, 401] width 450 height 117
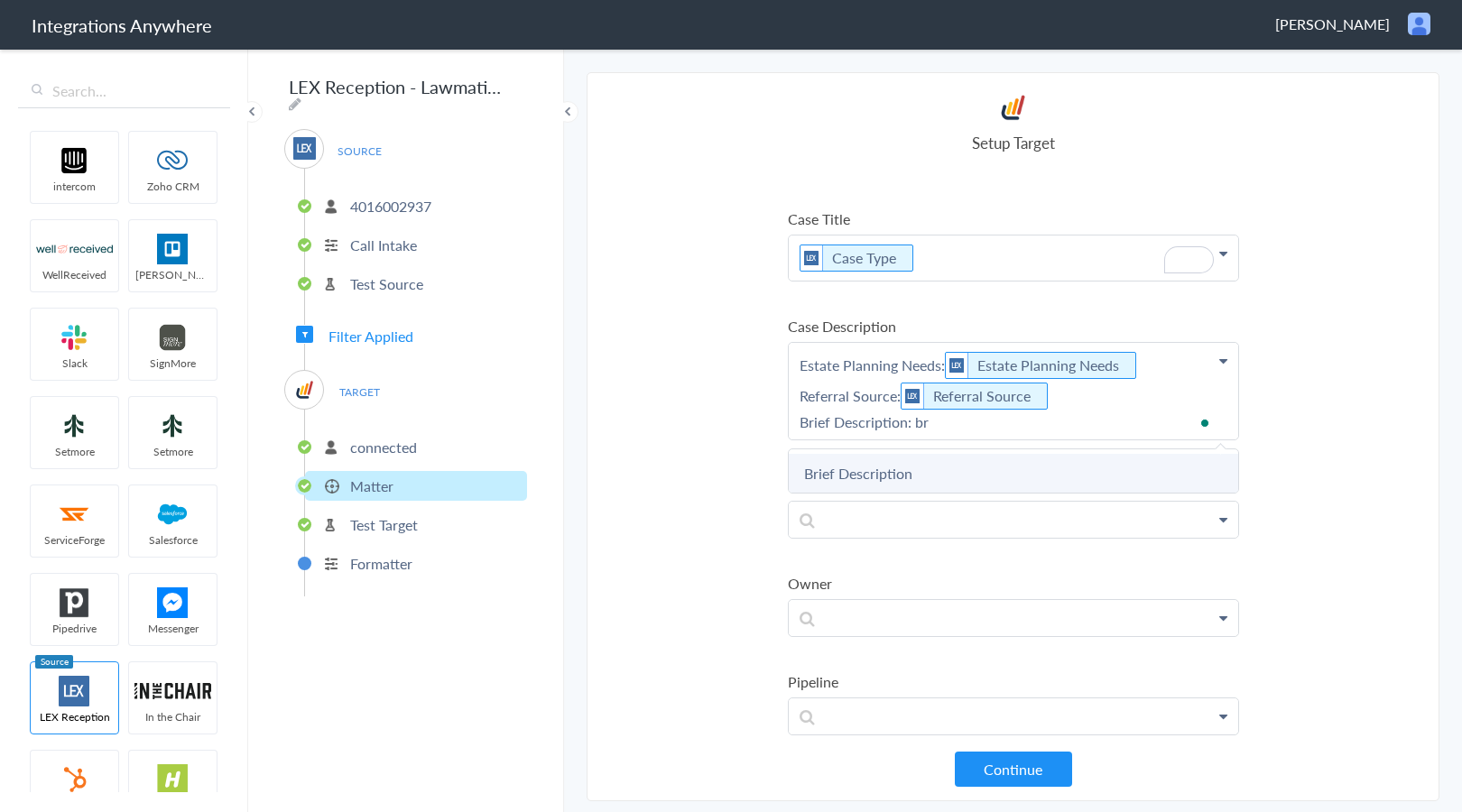
click at [850, 478] on link "Brief Description" at bounding box center [1013, 472] width 450 height 38
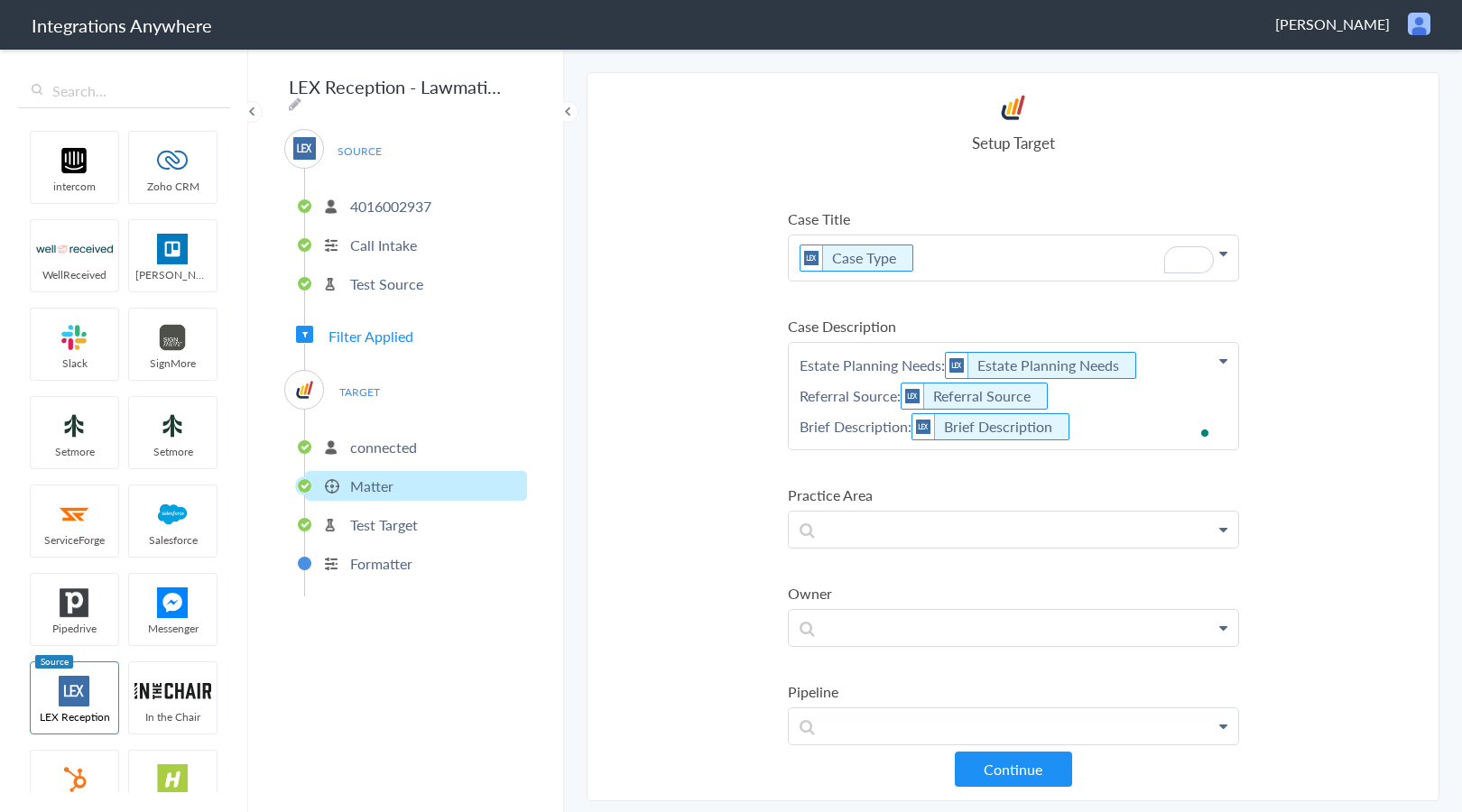
click at [1113, 432] on p "Estate Planning Needs: Estate Planning Needs Referral Source: Referral Source B…" at bounding box center [1013, 396] width 450 height 106
click at [870, 474] on p "Estate Planning Needs: Estate Planning Needs Referral Source: Referral Source B…" at bounding box center [1013, 417] width 450 height 148
drag, startPoint x: 961, startPoint y: 468, endPoint x: 720, endPoint y: 466, distance: 241.0
click at [720, 466] on section "Select Account 4016002937 Rename Delete (an hour ago) + connect Continue Setup …" at bounding box center [1012, 437] width 853 height 729
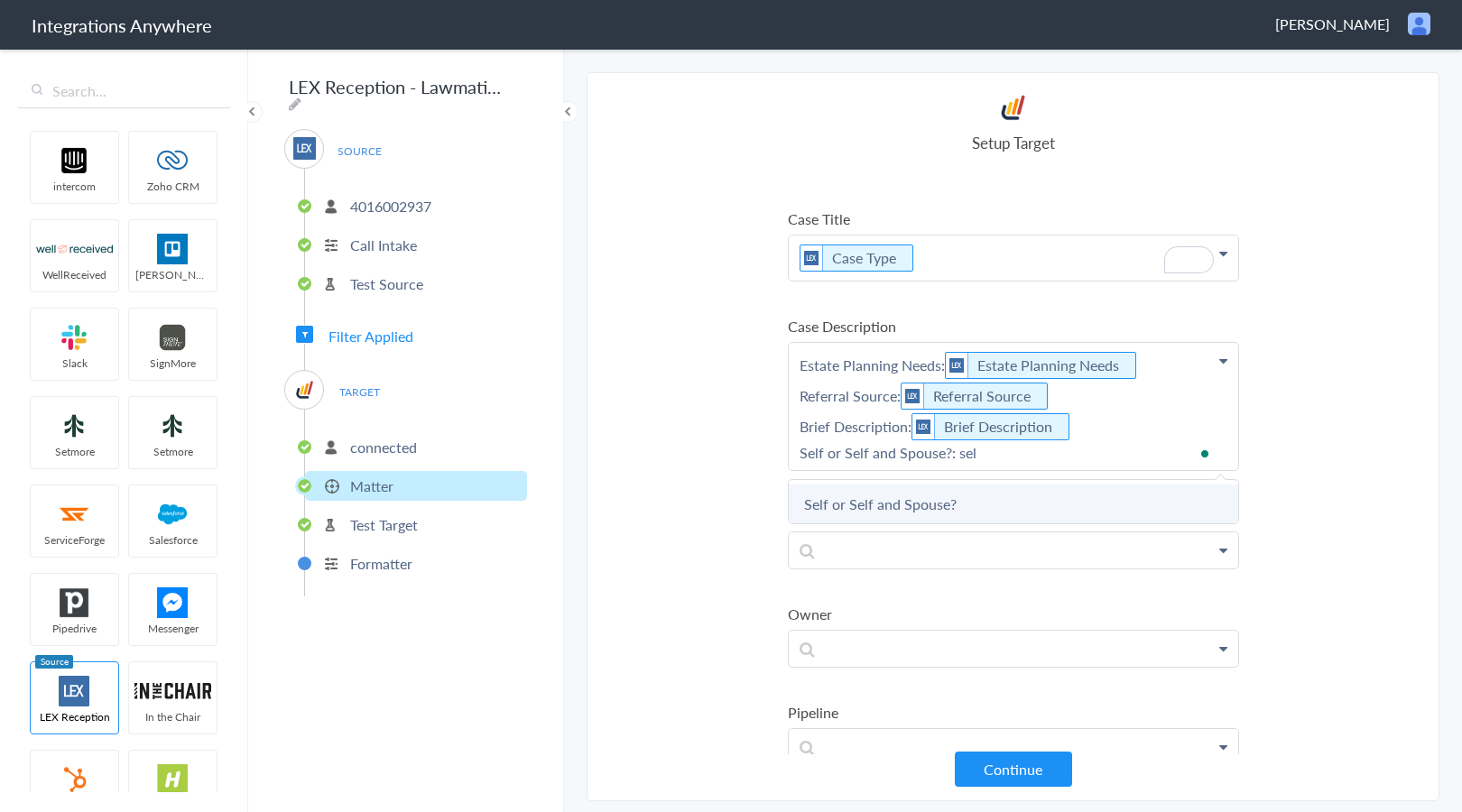
click at [910, 497] on link "Self or Self and Spouse?" at bounding box center [1013, 503] width 450 height 38
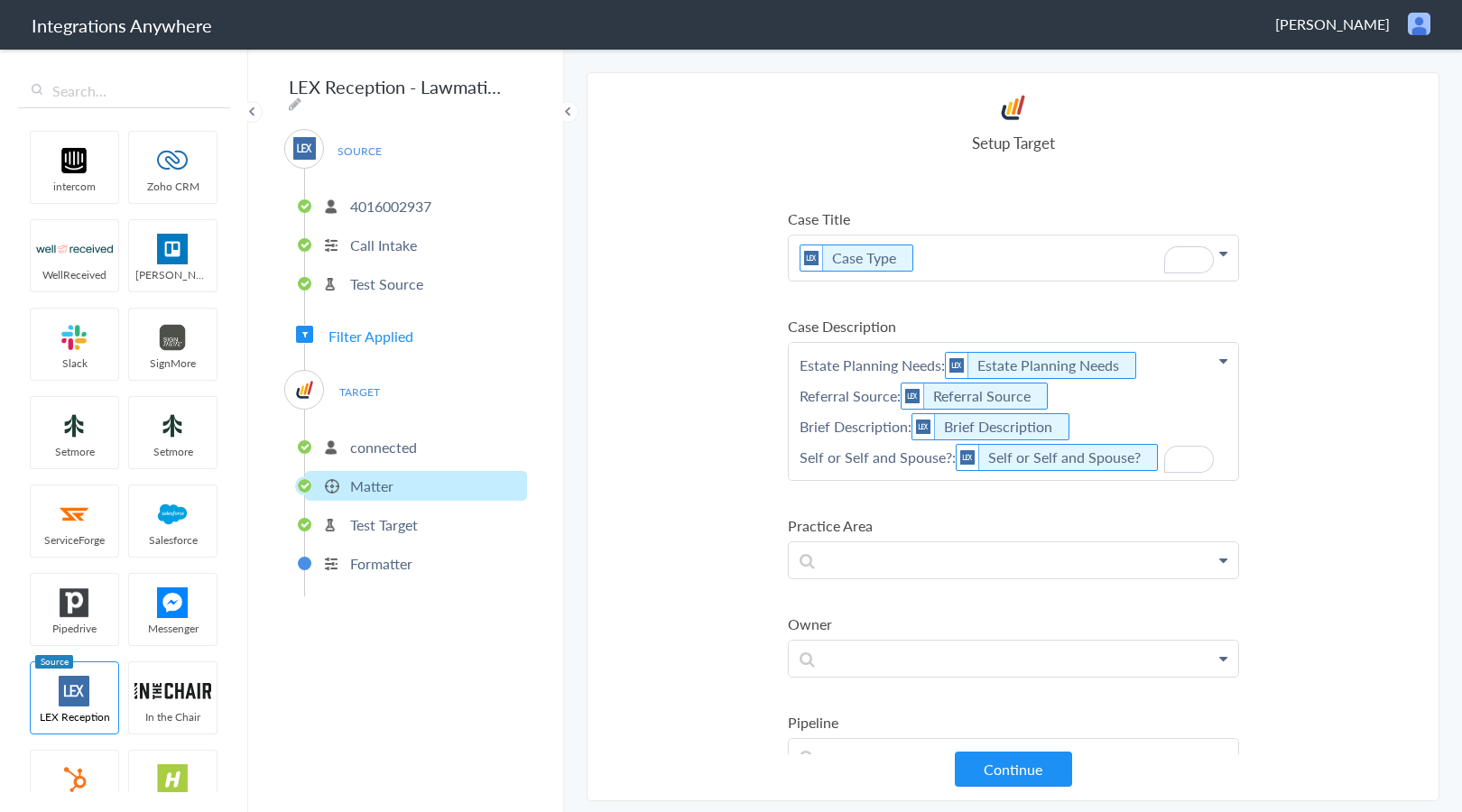
click at [1160, 456] on p "Estate Planning Needs: Estate Planning Needs Referral Source: Referral Source B…" at bounding box center [1013, 411] width 450 height 137
click at [867, 530] on ul "First Name Last Name Email Phone Spouses's Name (If Any) Case Name/Number Date …" at bounding box center [1013, 602] width 452 height 144
click at [862, 508] on p "Estate Planning Needs: Estate Planning Needs Referral Source: Referral Source B…" at bounding box center [1013, 432] width 450 height 178
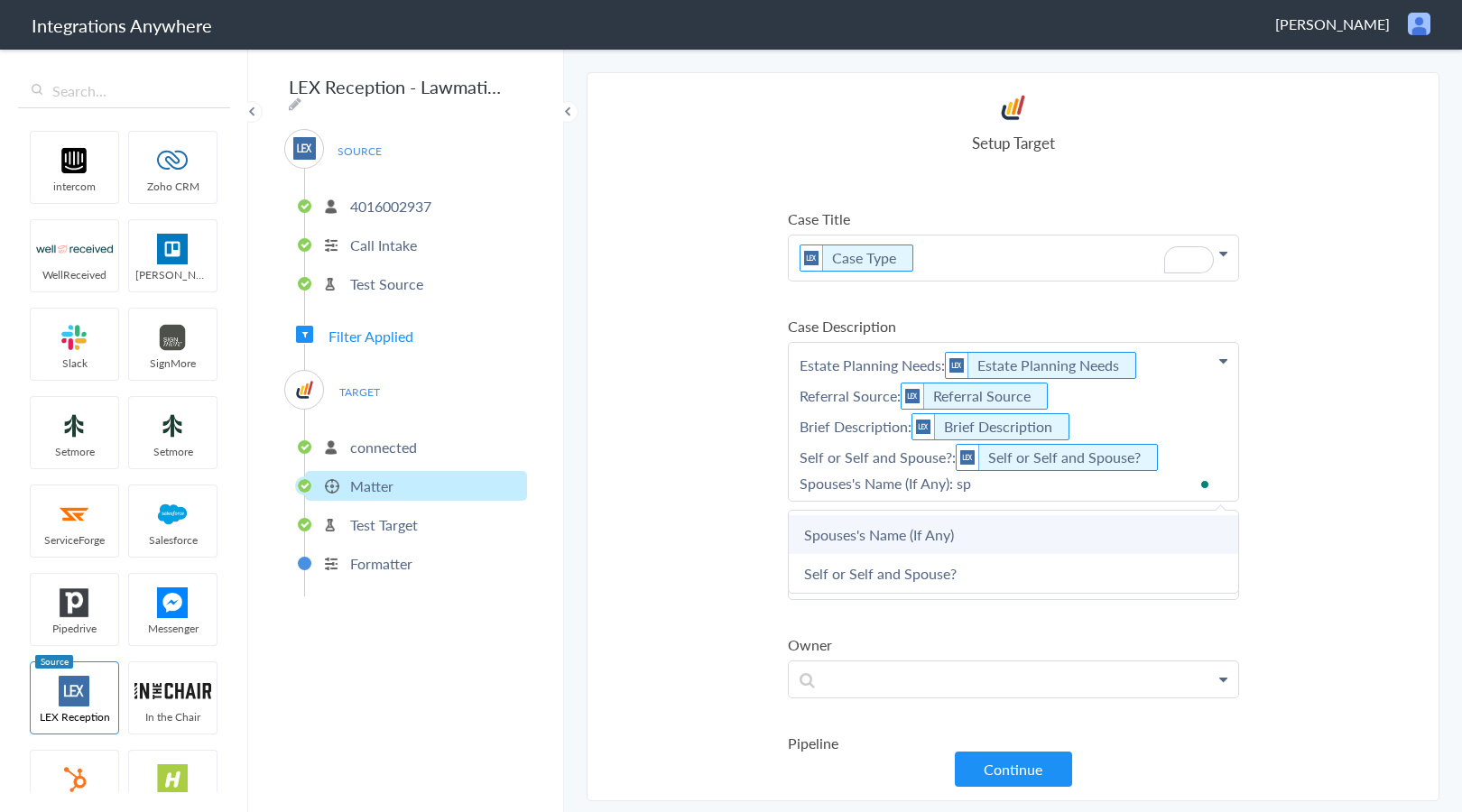
click at [886, 538] on link "Spouses's Name (If Any)" at bounding box center [1013, 534] width 450 height 38
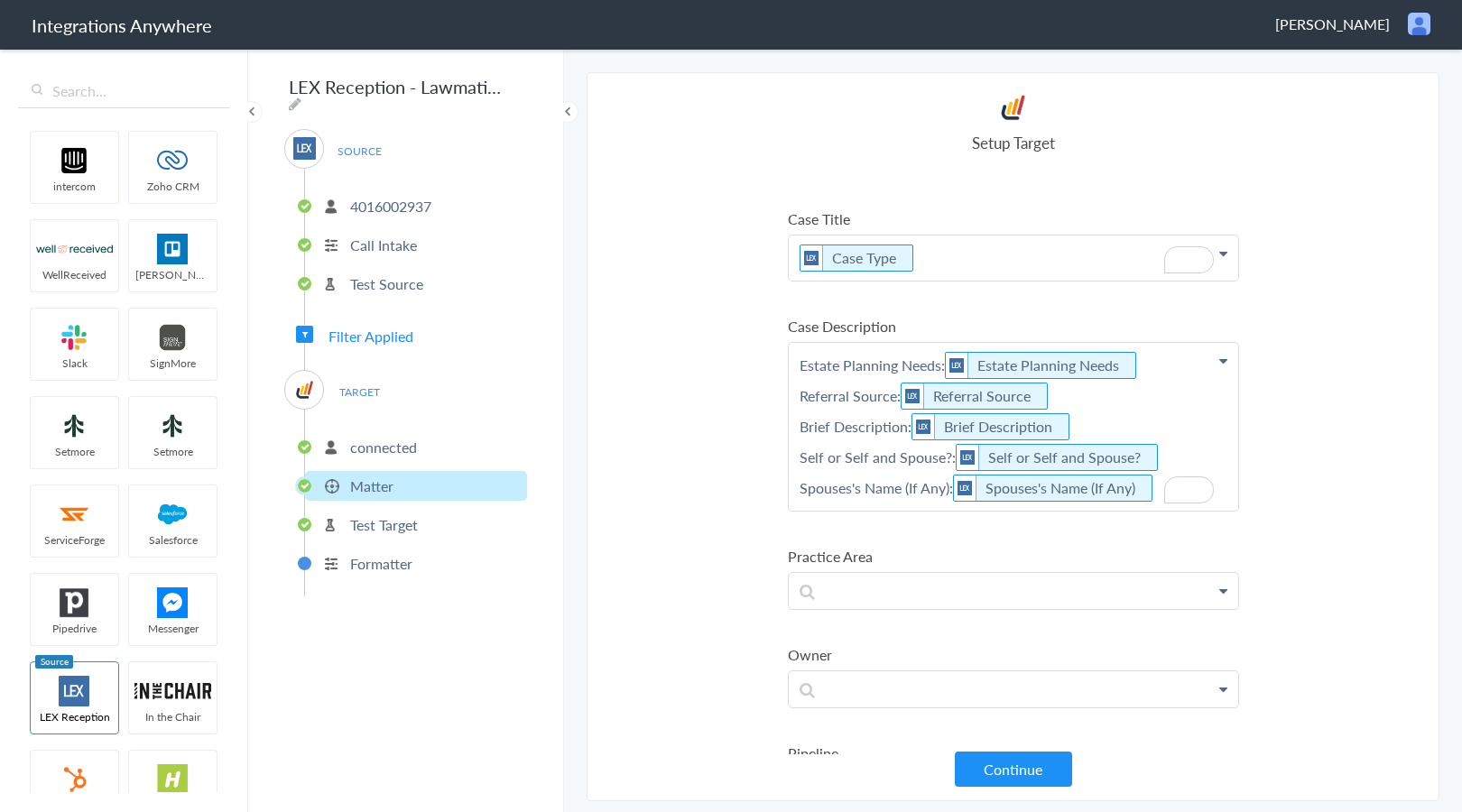
click at [1188, 451] on p "Estate Planning Needs: Estate Planning Needs Referral Source: Referral Source B…" at bounding box center [1013, 427] width 450 height 168
click at [889, 535] on p "Estate Planning Needs: Estate Planning Needs Referral Source: Referral Source B…" at bounding box center [1013, 447] width 450 height 209
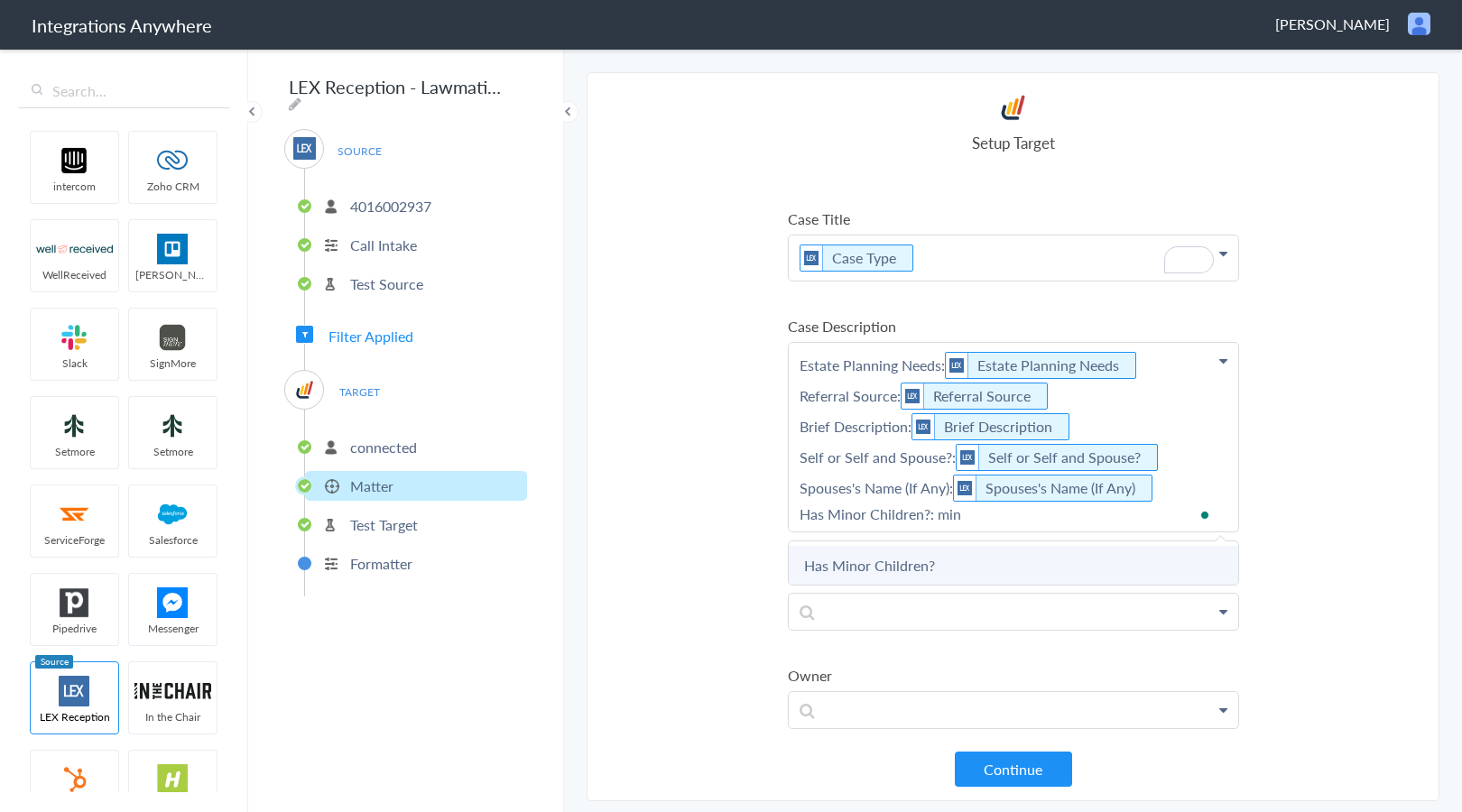
click at [908, 559] on link "Has Minor Children?" at bounding box center [1013, 565] width 450 height 38
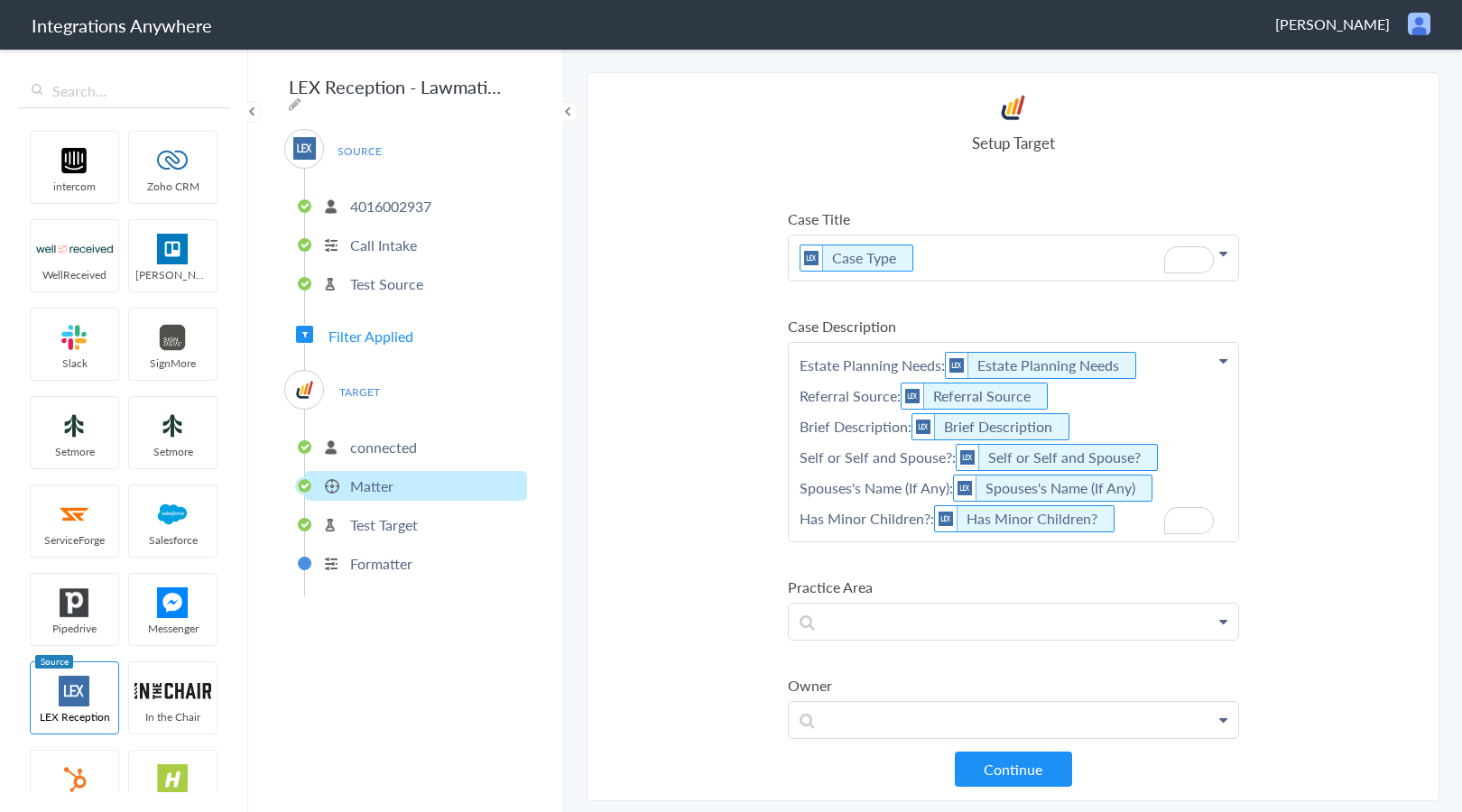
click at [1124, 527] on p "Estate Planning Needs: Estate Planning Needs Referral Source: Referral Source B…" at bounding box center [1013, 441] width 450 height 198
click at [969, 560] on p "Estate Planning Needs: Estate Planning Needs Referral Source: Referral Source B…" at bounding box center [1013, 462] width 450 height 239
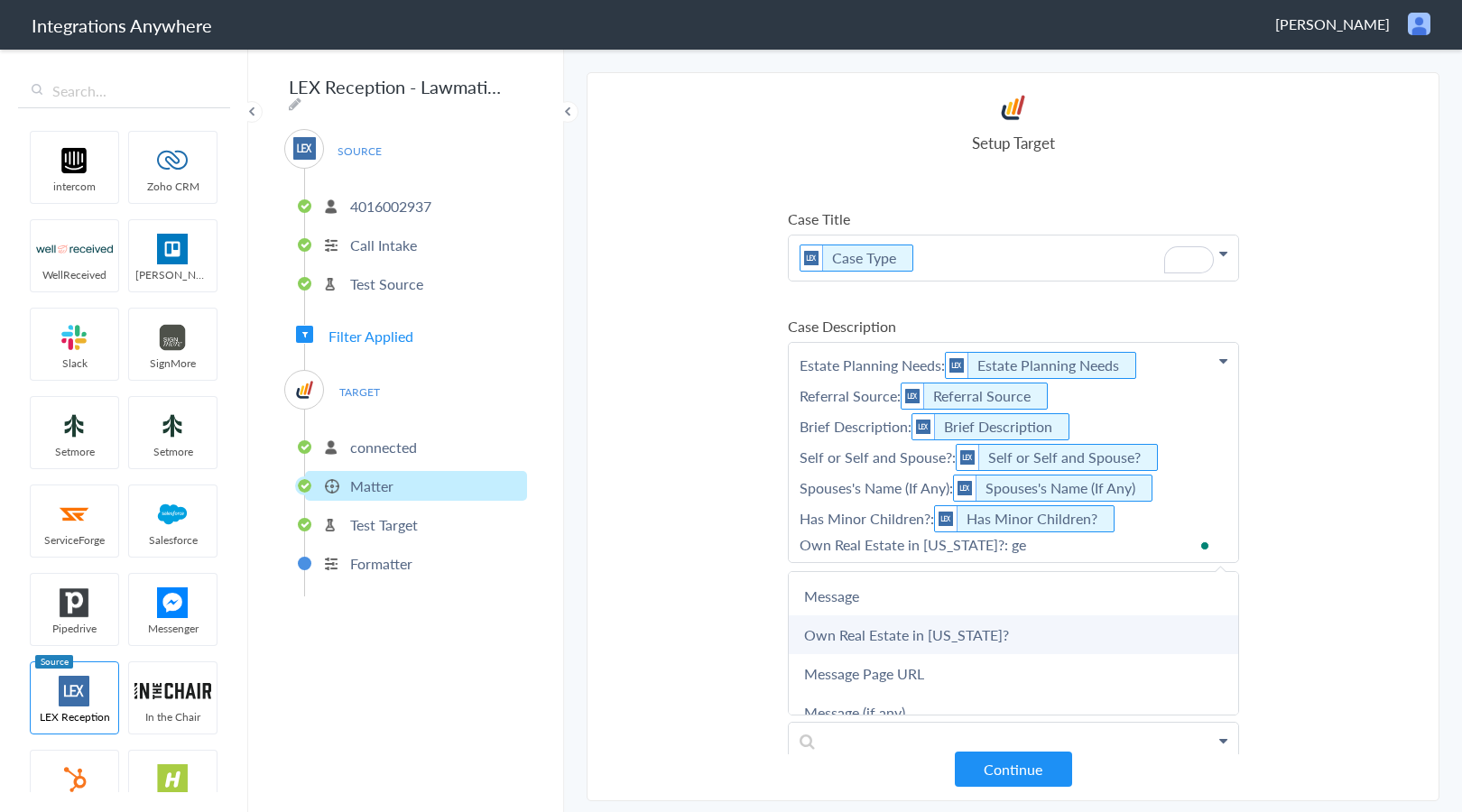
click at [944, 643] on link "Own Real Estate in [US_STATE]?" at bounding box center [1013, 634] width 450 height 38
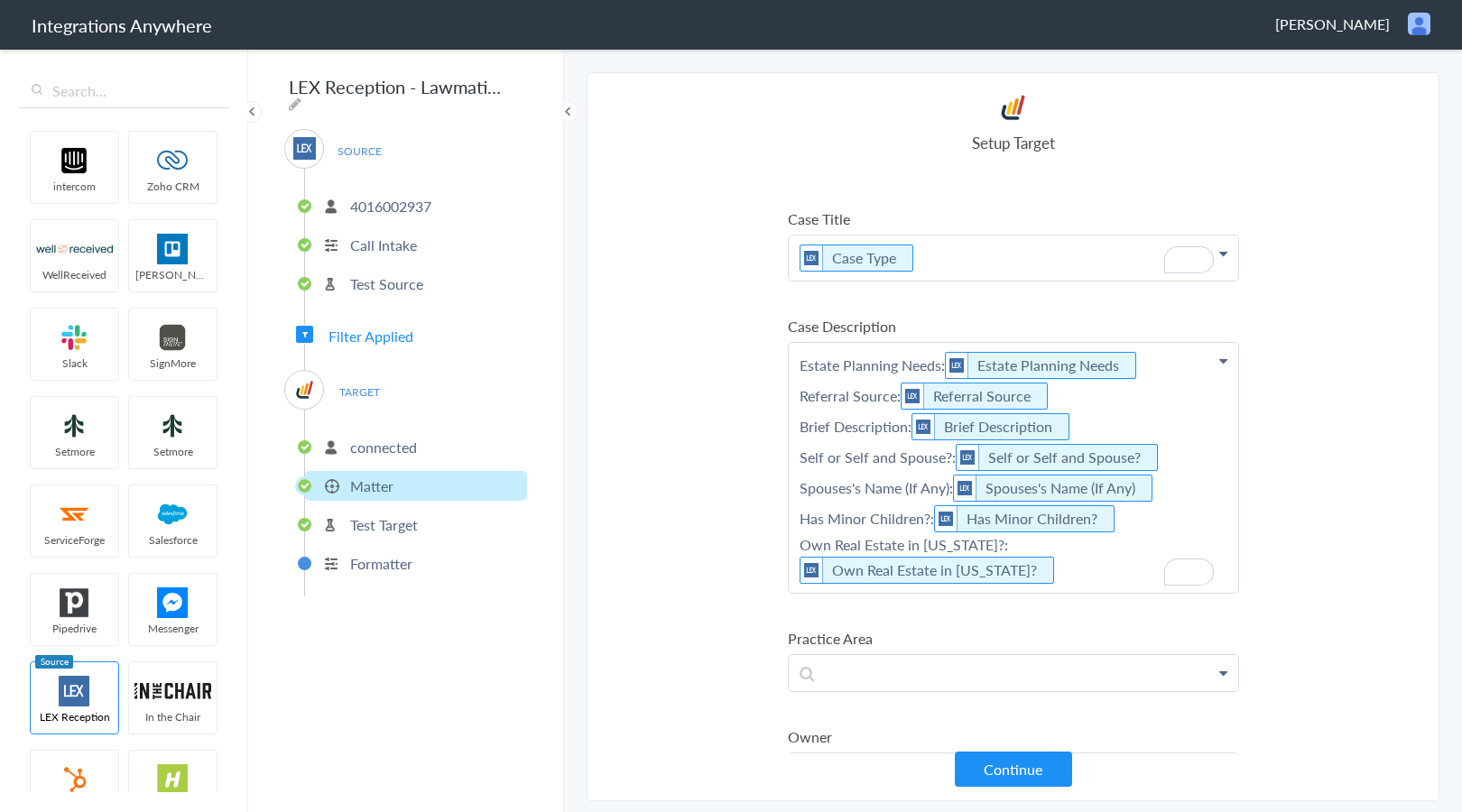
click at [1096, 582] on p "Estate Planning Needs: Estate Planning Needs Referral Source: Referral Source B…" at bounding box center [1013, 468] width 450 height 250
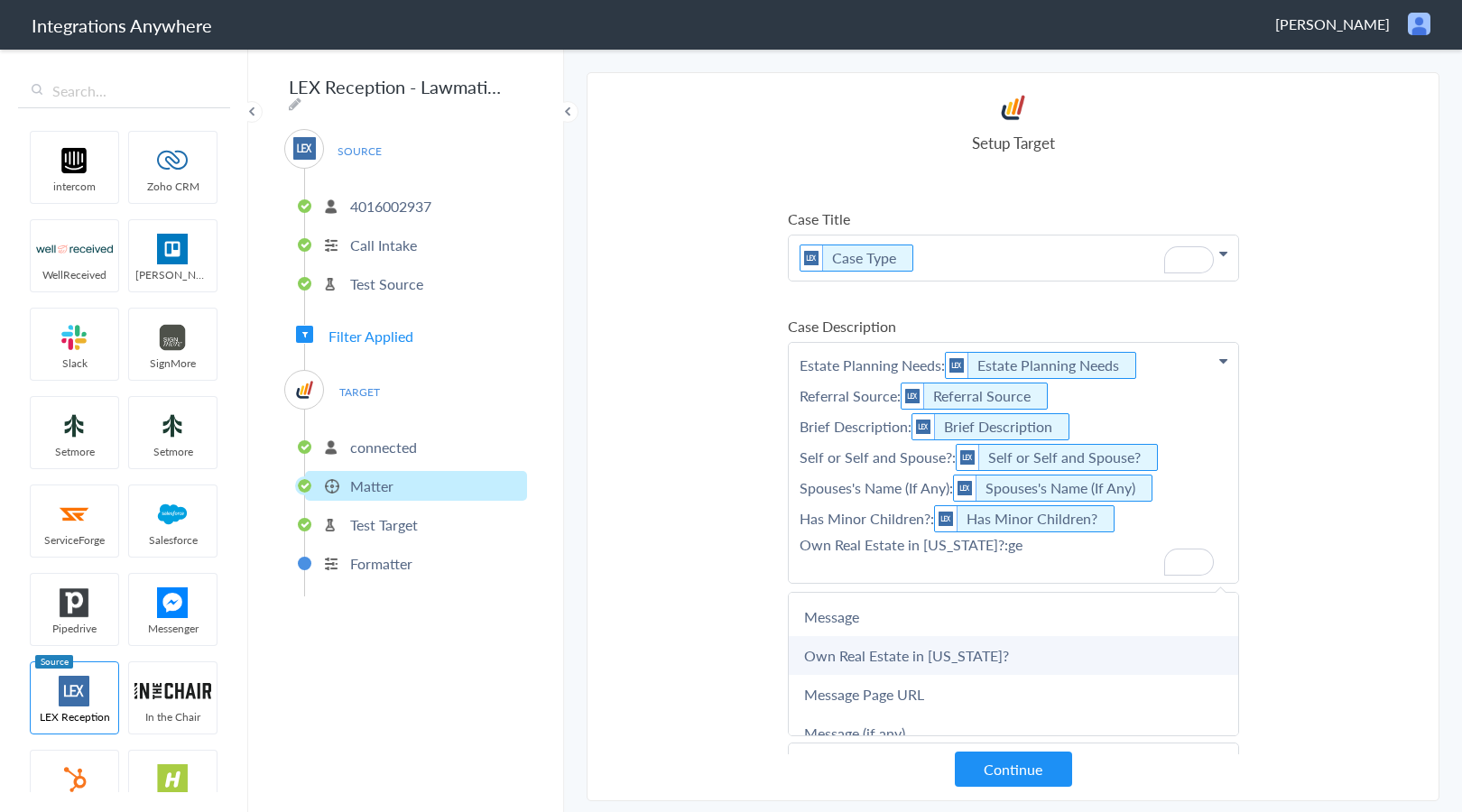
click at [1053, 669] on link "Own Real Estate in [US_STATE]?" at bounding box center [1013, 654] width 450 height 38
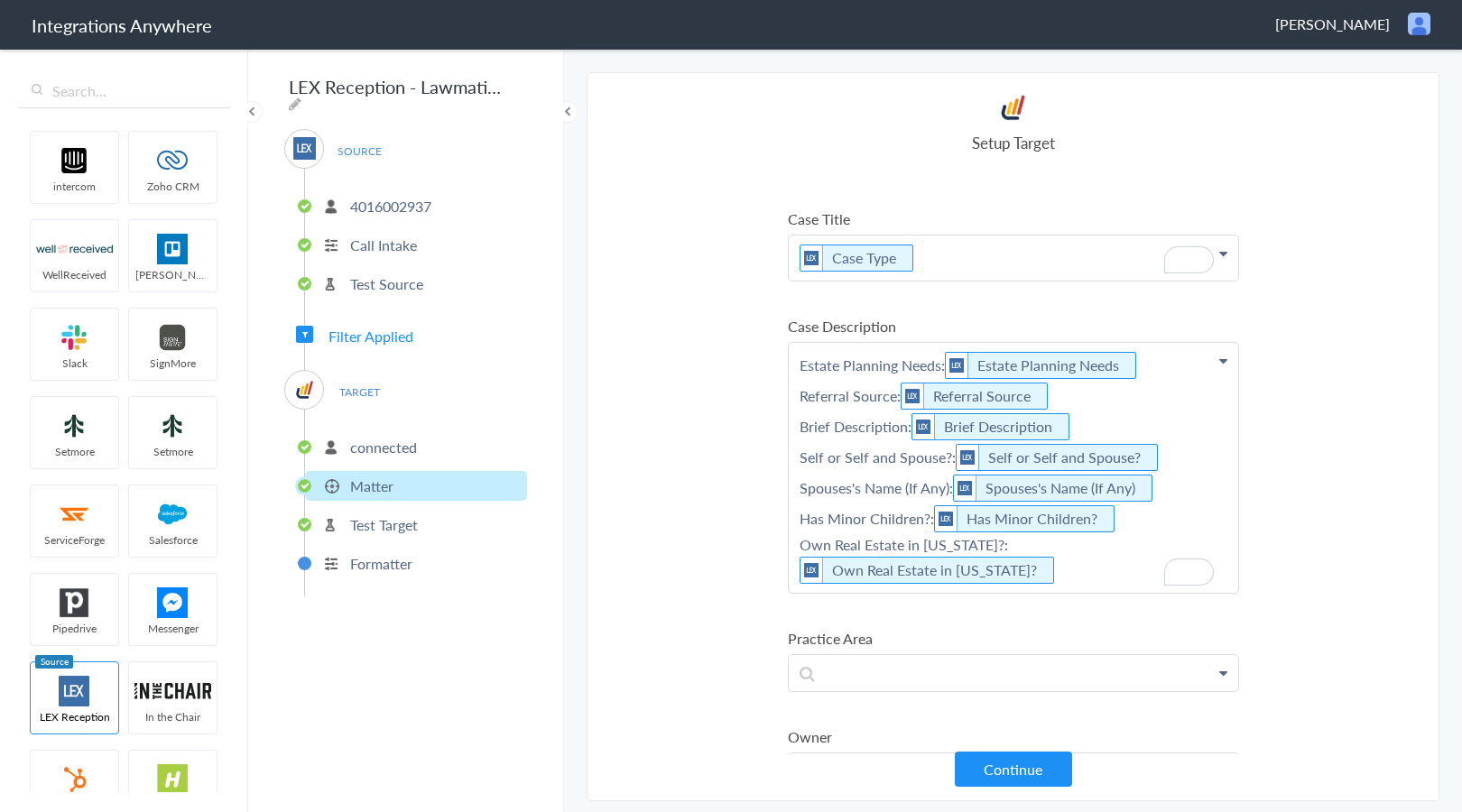
click at [1041, 574] on p "Estate Planning Needs: Estate Planning Needs Referral Source: Referral Source B…" at bounding box center [1013, 468] width 450 height 250
click at [897, 608] on p "Estate Planning Needs: Estate Planning Needs Referral Source: Referral Source B…" at bounding box center [1013, 489] width 450 height 292
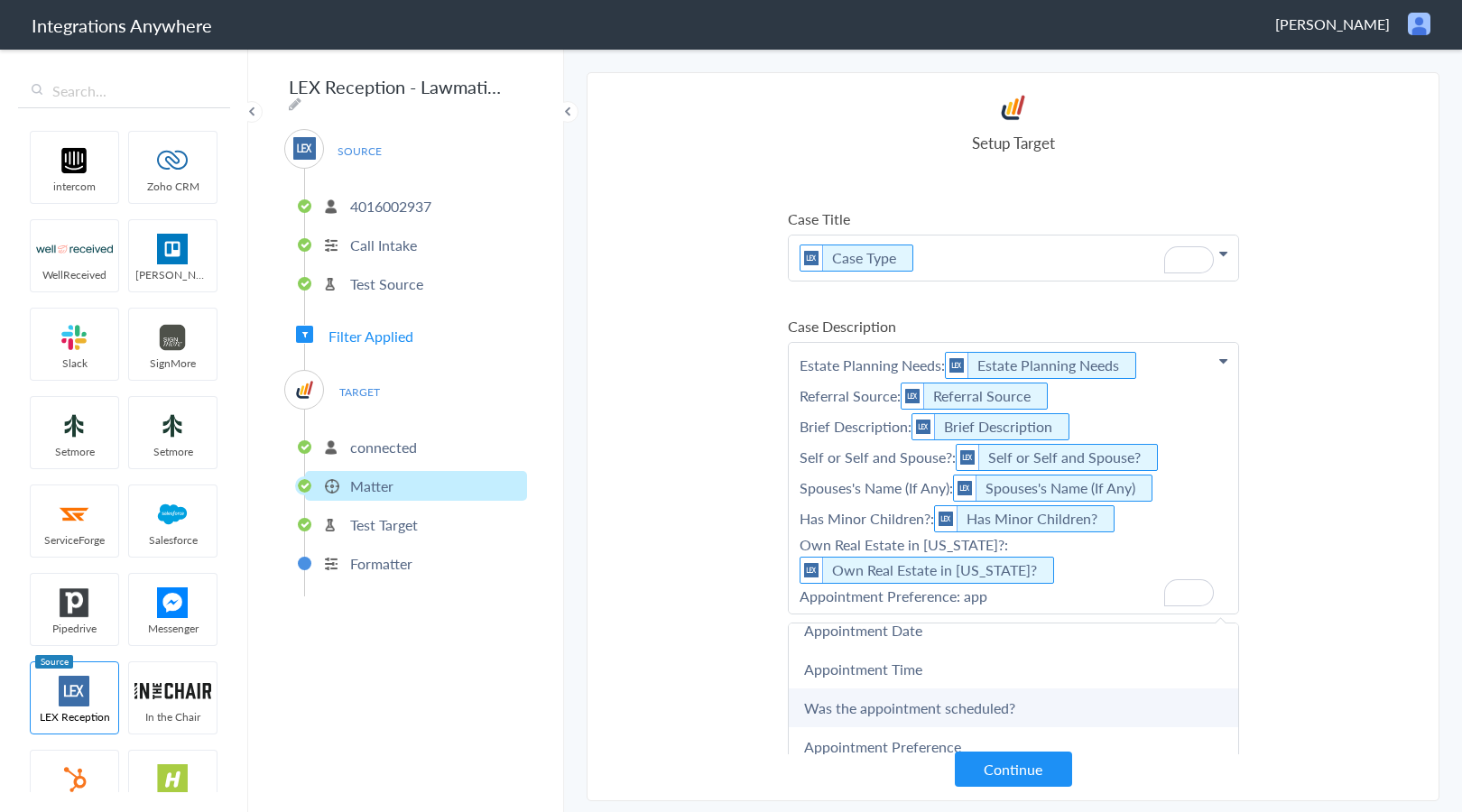
scroll to position [302, 0]
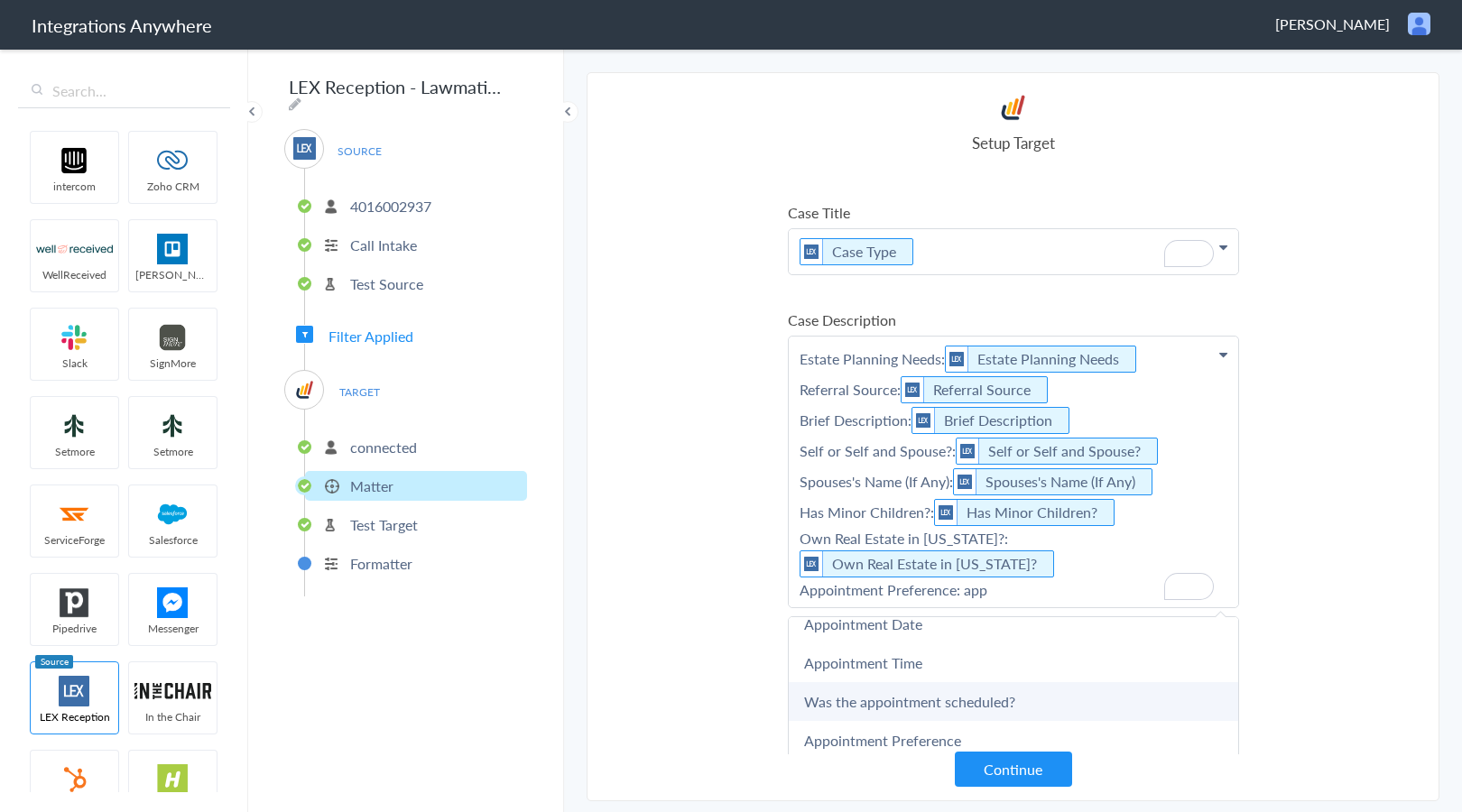
click at [949, 703] on link "Was the appointment scheduled?" at bounding box center [1013, 701] width 450 height 38
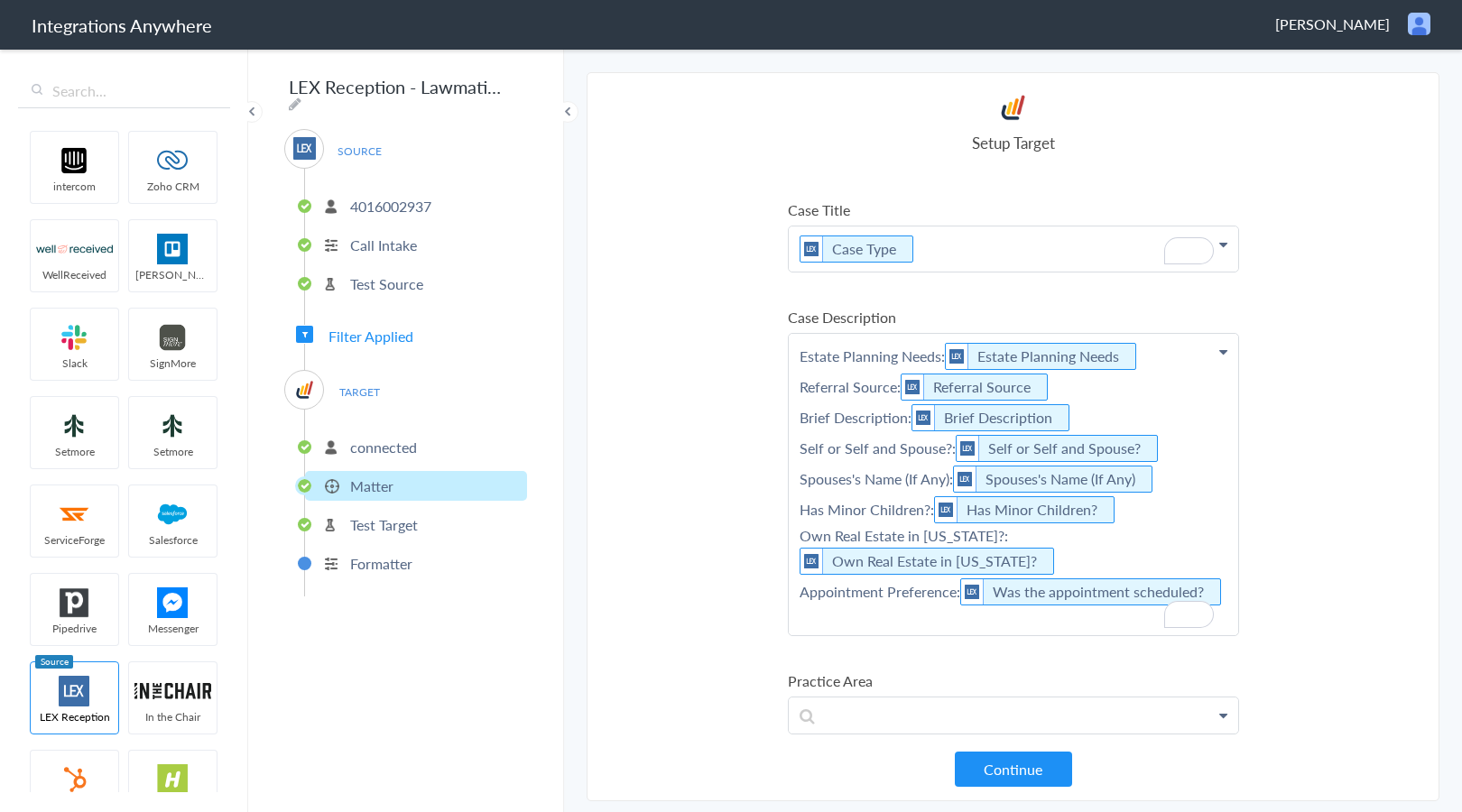
scroll to position [304, 0]
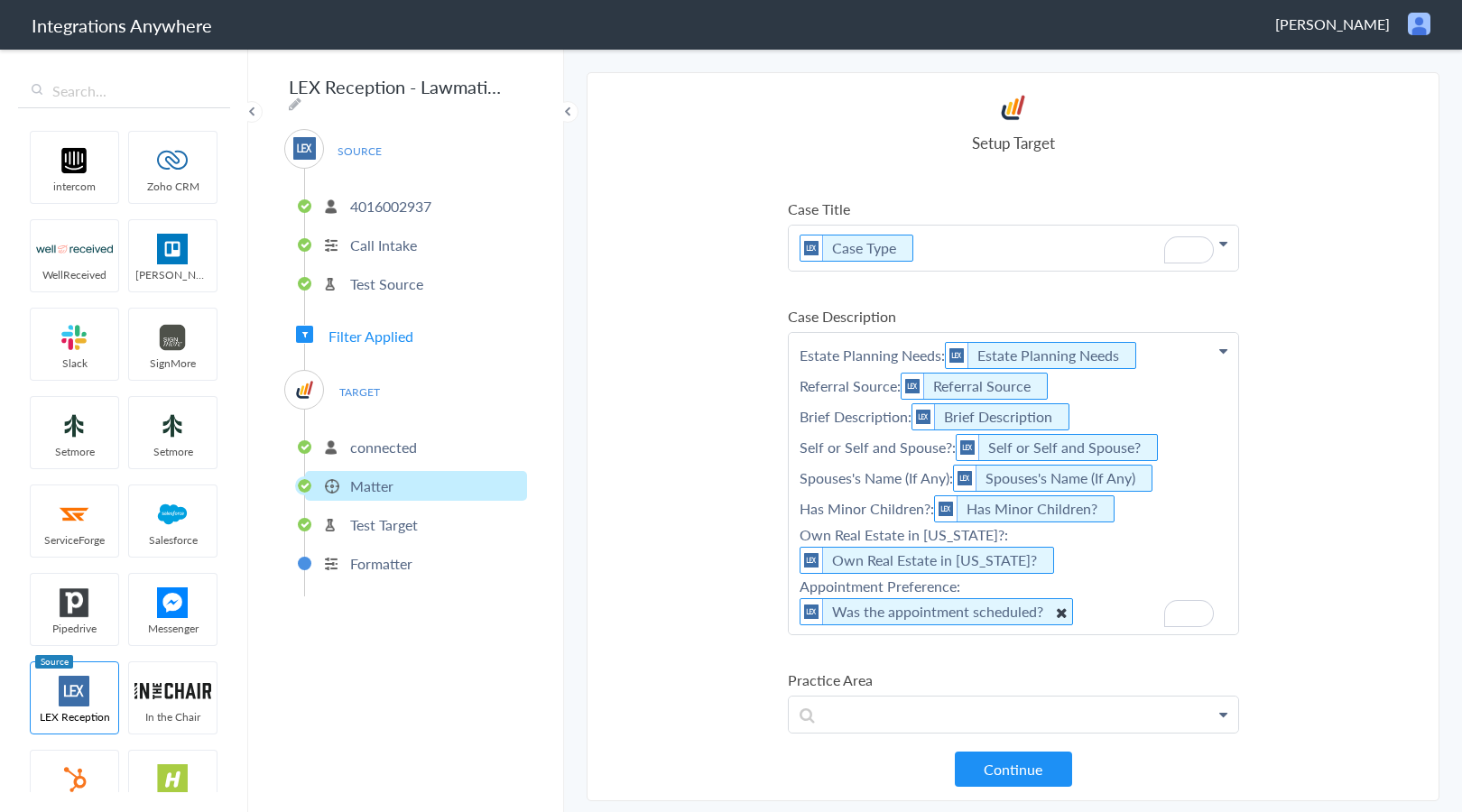
click at [1049, 612] on scheduled\? "Was the appointment scheduled?" at bounding box center [936, 611] width 273 height 27
click at [1058, 613] on icon "To enrich screen reader interactions, please activate Accessibility in Grammarl…" at bounding box center [1060, 612] width 20 height 23
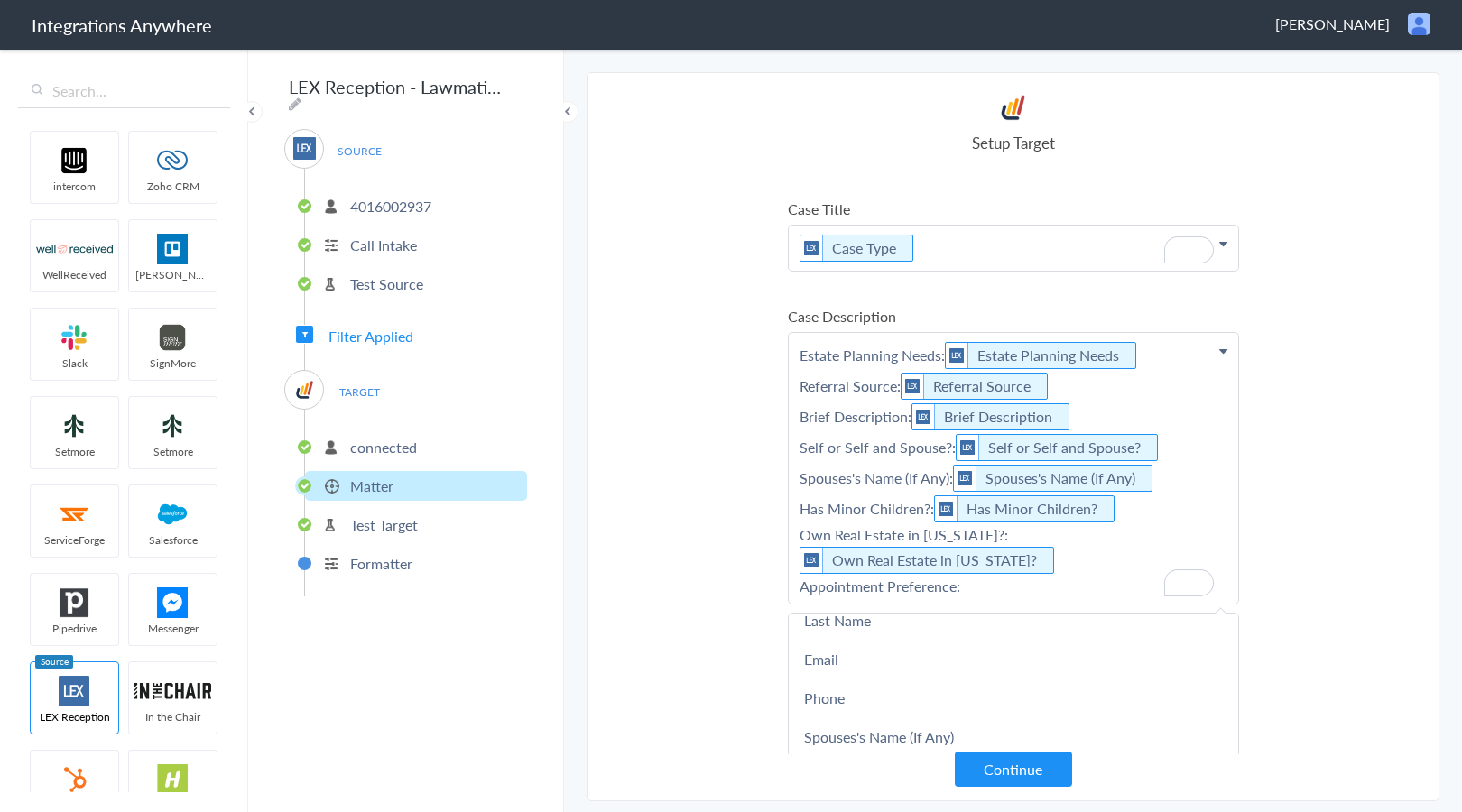
scroll to position [0, 0]
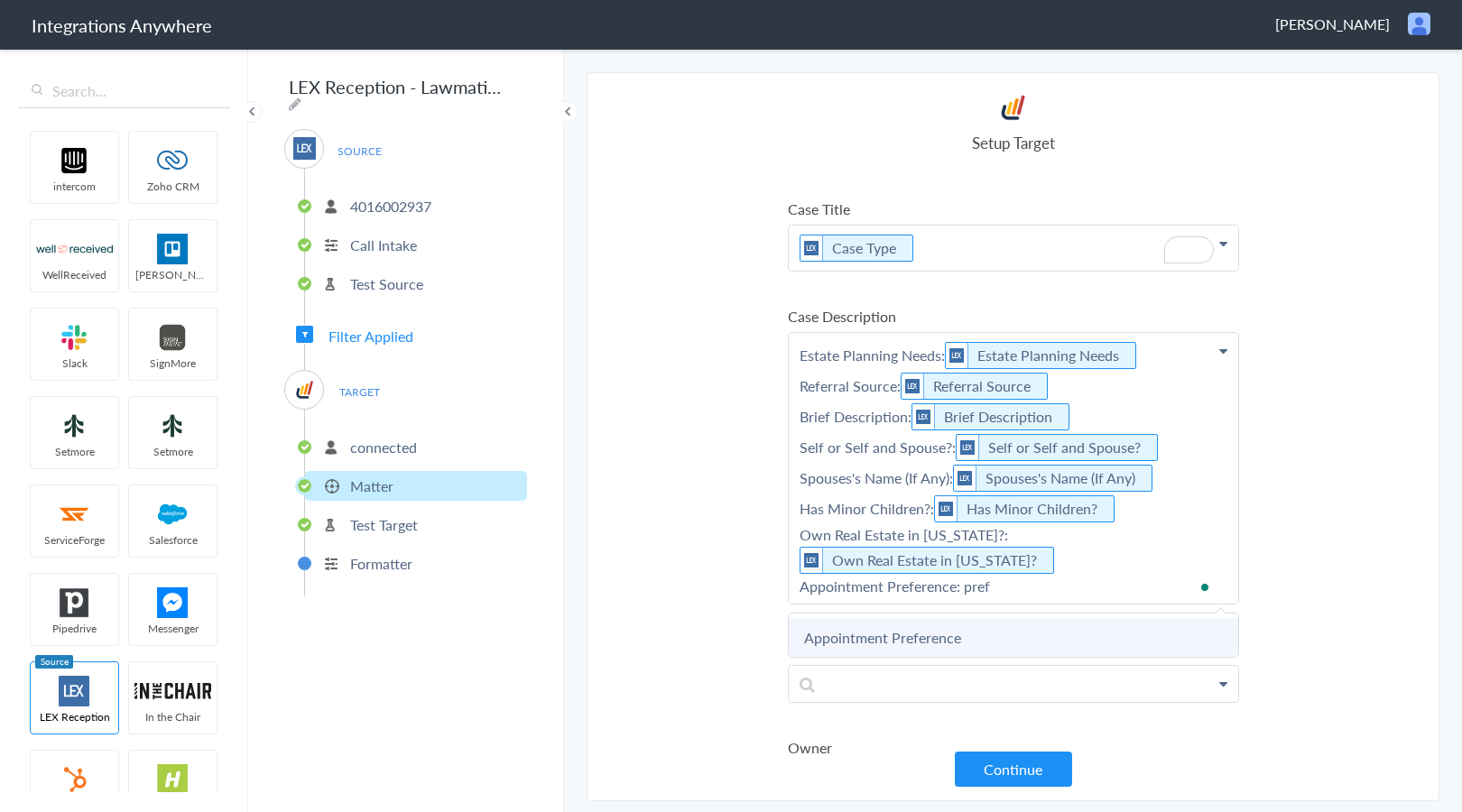
click at [1027, 631] on link "Appointment Preference" at bounding box center [1013, 637] width 450 height 38
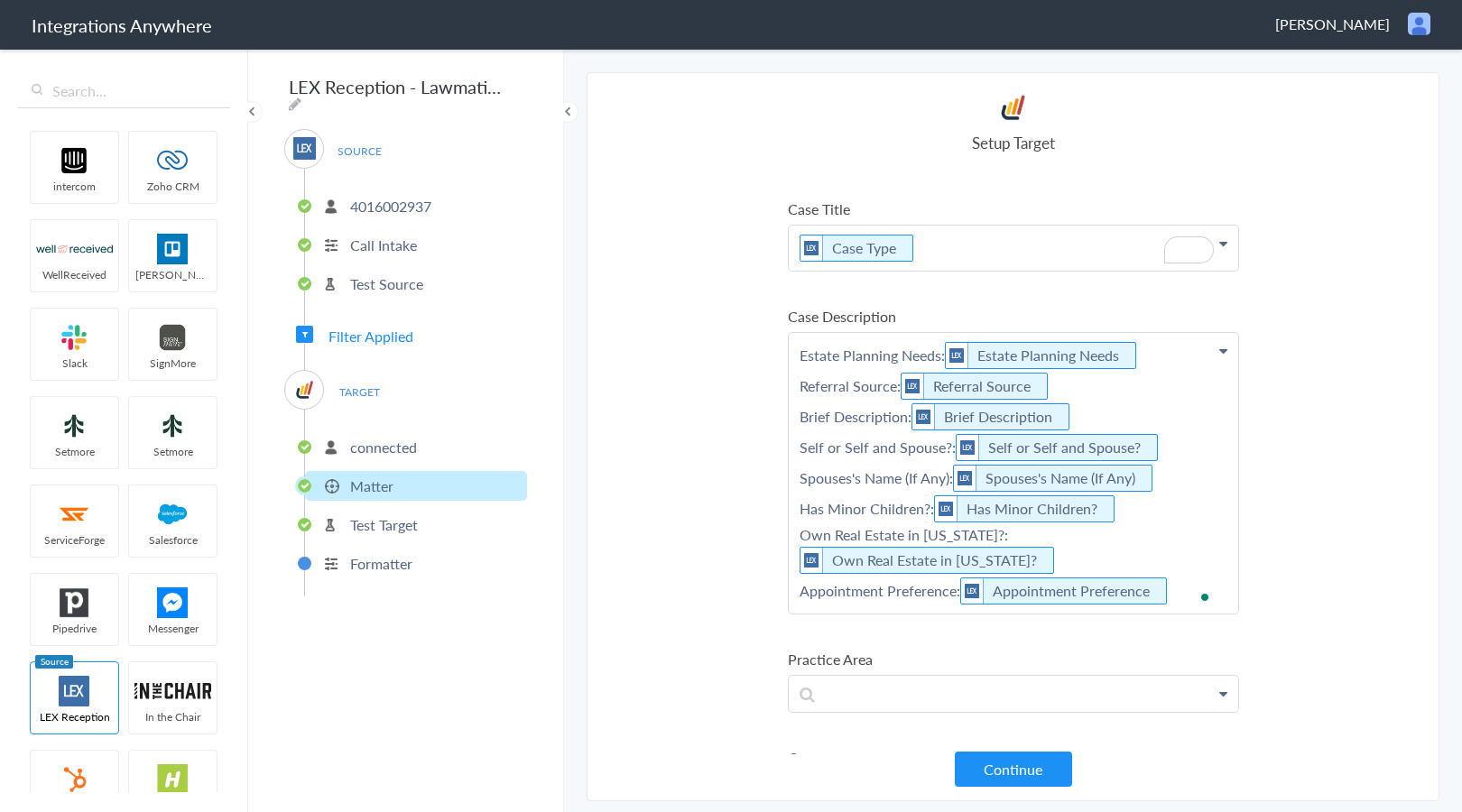
click at [1178, 589] on p "Estate Planning Needs: Estate Planning Needs Referral Source: Referral Source B…" at bounding box center [1013, 473] width 450 height 281
drag, startPoint x: 866, startPoint y: 653, endPoint x: 794, endPoint y: 654, distance: 72.0
click at [866, 653] on p "Estate Planning Needs: Estate Planning Needs Referral Source: Referral Source B…" at bounding box center [1013, 494] width 450 height 322
click at [899, 641] on p "Estate Planning Needs: Estate Planning Needs Referral Source: Referral Source B…" at bounding box center [1013, 494] width 450 height 322
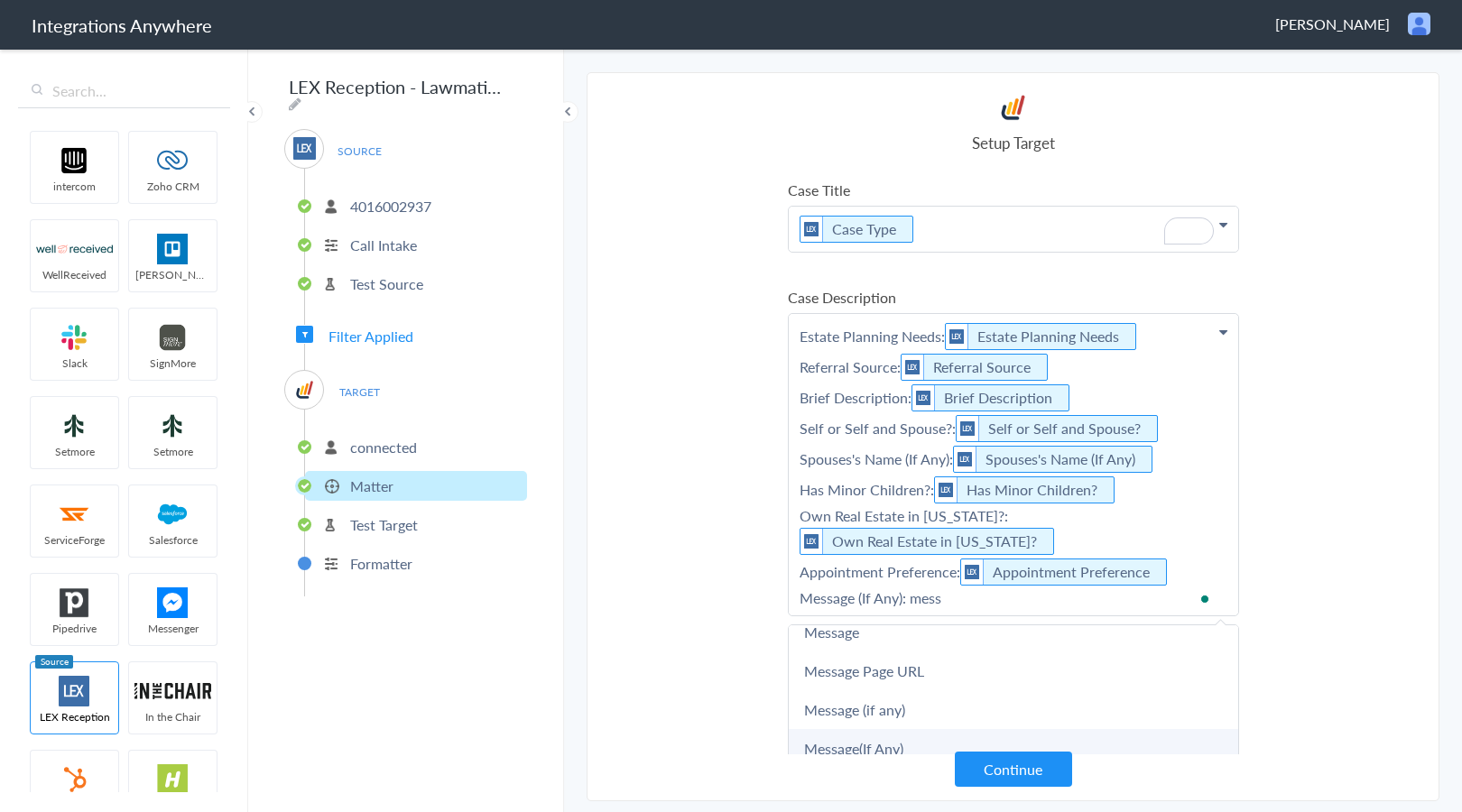
scroll to position [333, 0]
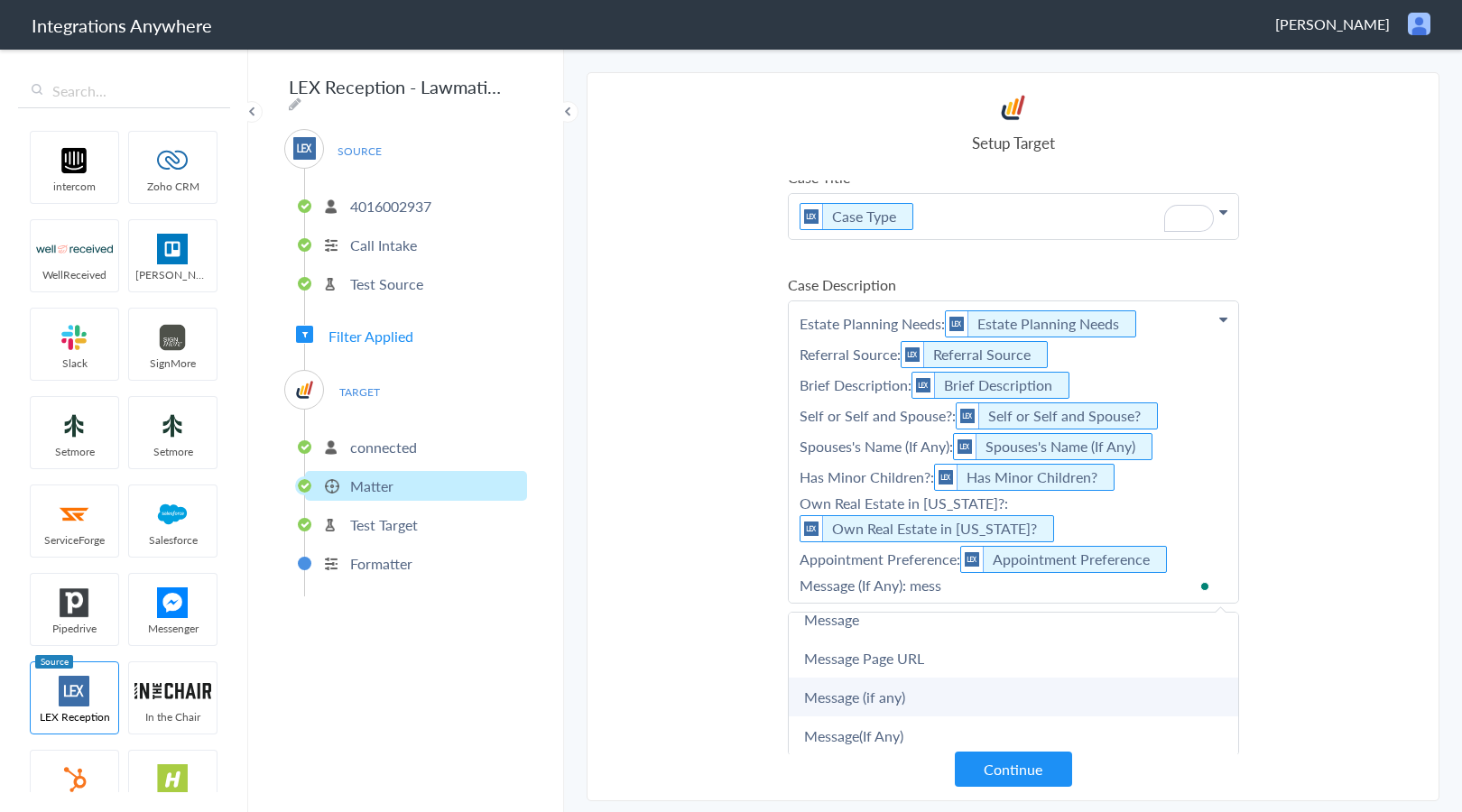
click at [957, 707] on link "Message (if any)" at bounding box center [1013, 696] width 450 height 38
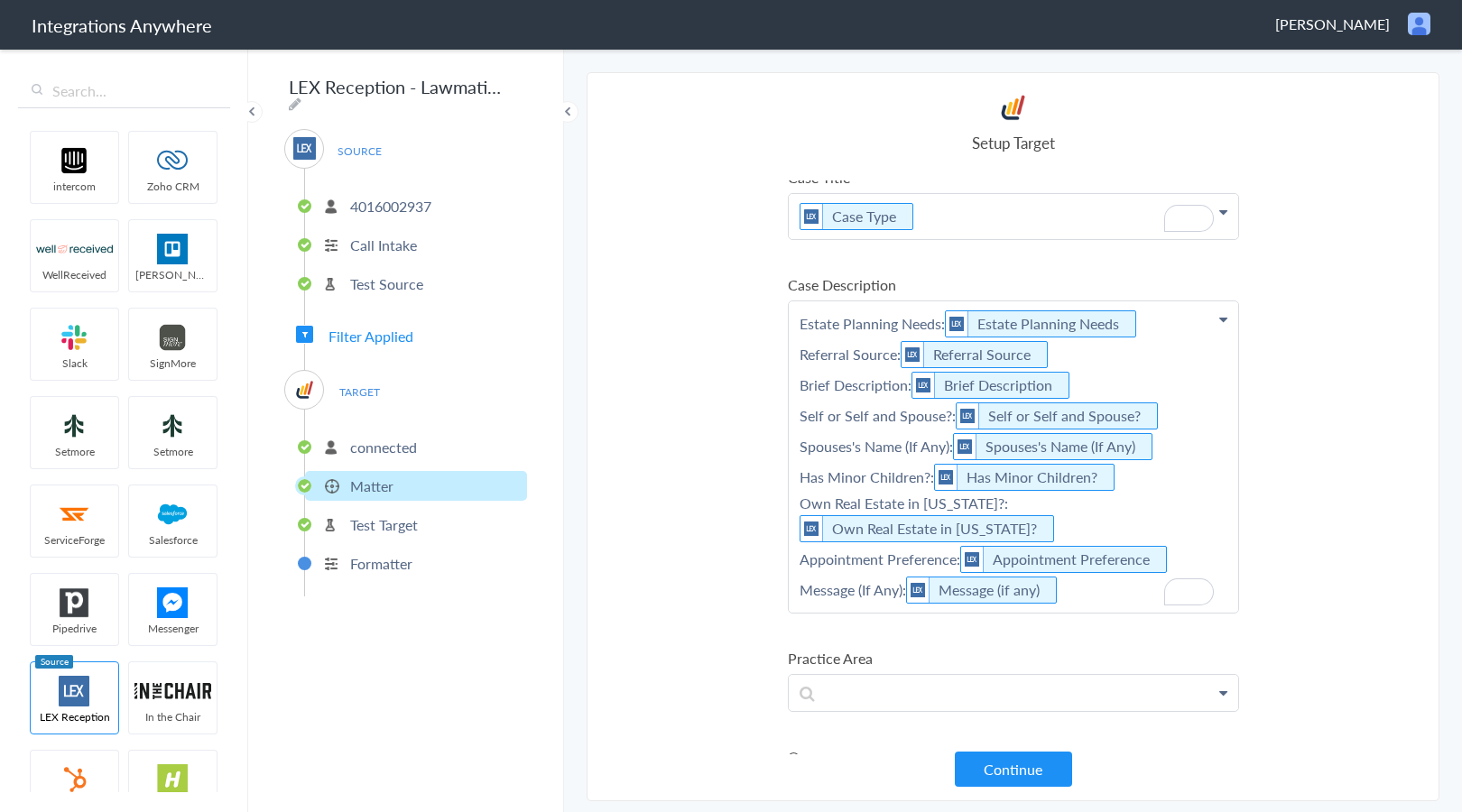
click at [1109, 585] on p "Estate Planning Needs: Estate Planning Needs Referral Source: Referral Source B…" at bounding box center [1013, 457] width 450 height 311
click at [1049, 587] on any\) "Message (if any)" at bounding box center [988, 589] width 164 height 27
click at [1061, 593] on icon "To enrich screen reader interactions, please activate Accessibility in Grammarl…" at bounding box center [1057, 590] width 20 height 23
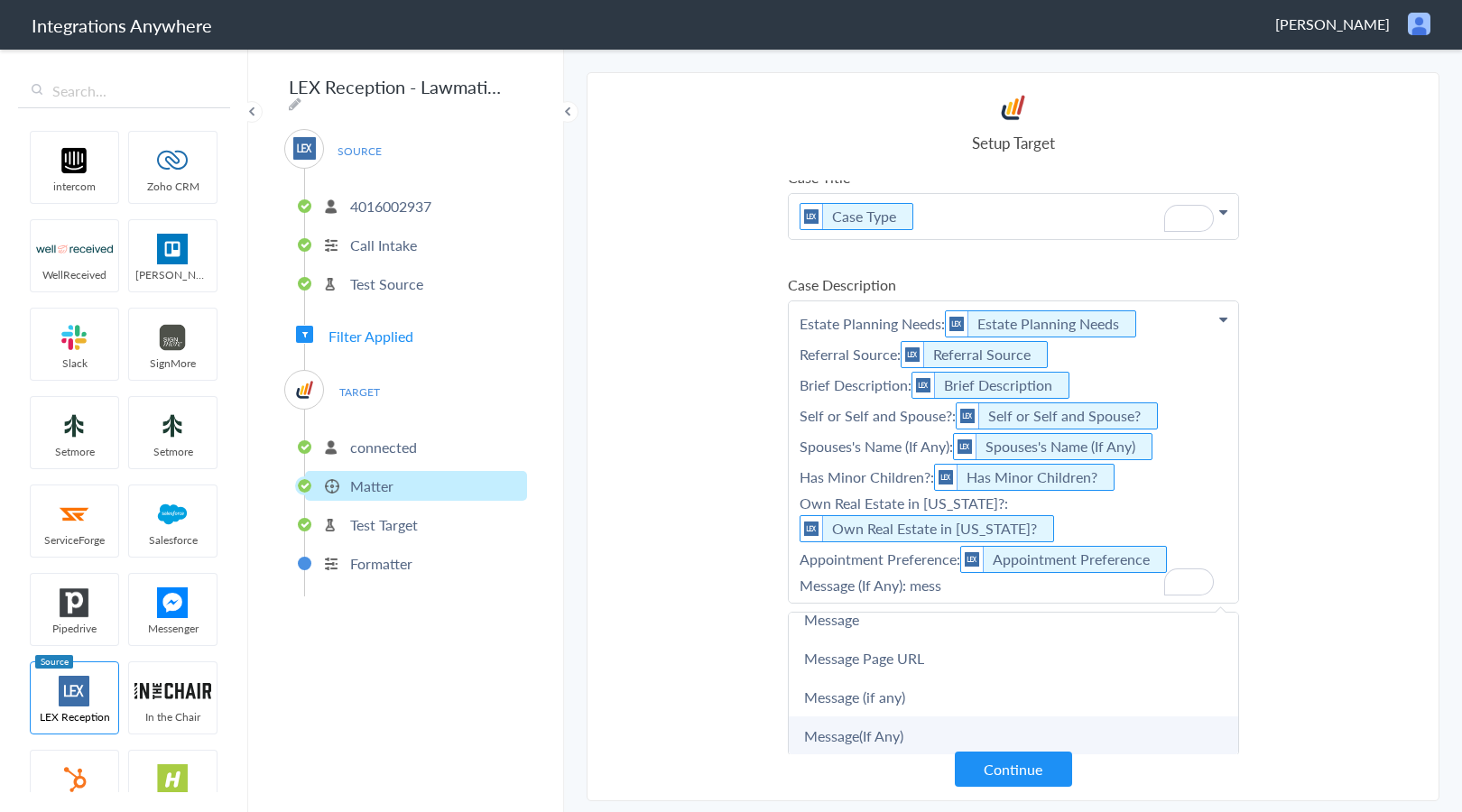
click at [1016, 722] on link "Message(If Any)" at bounding box center [1013, 735] width 450 height 38
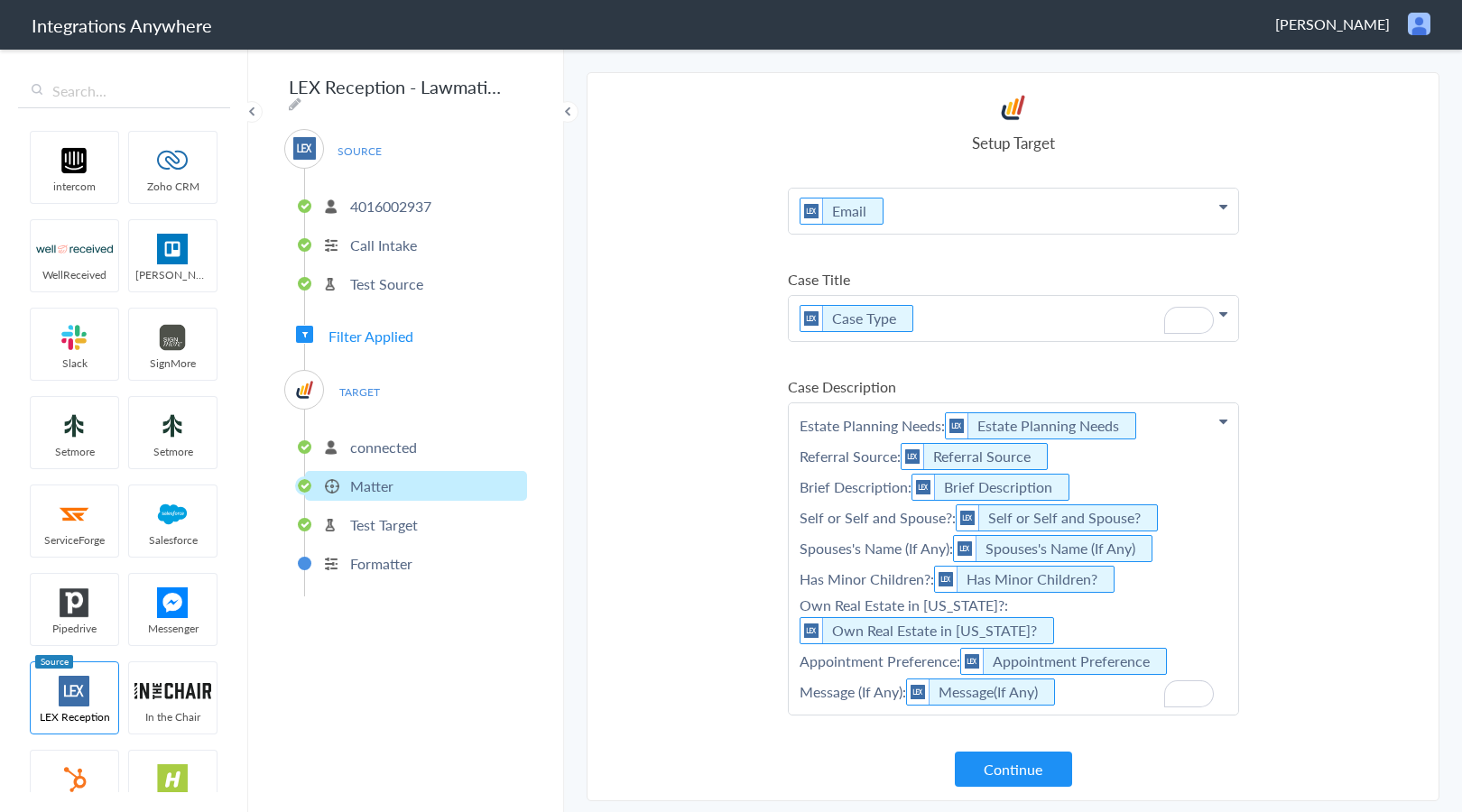
scroll to position [395, 0]
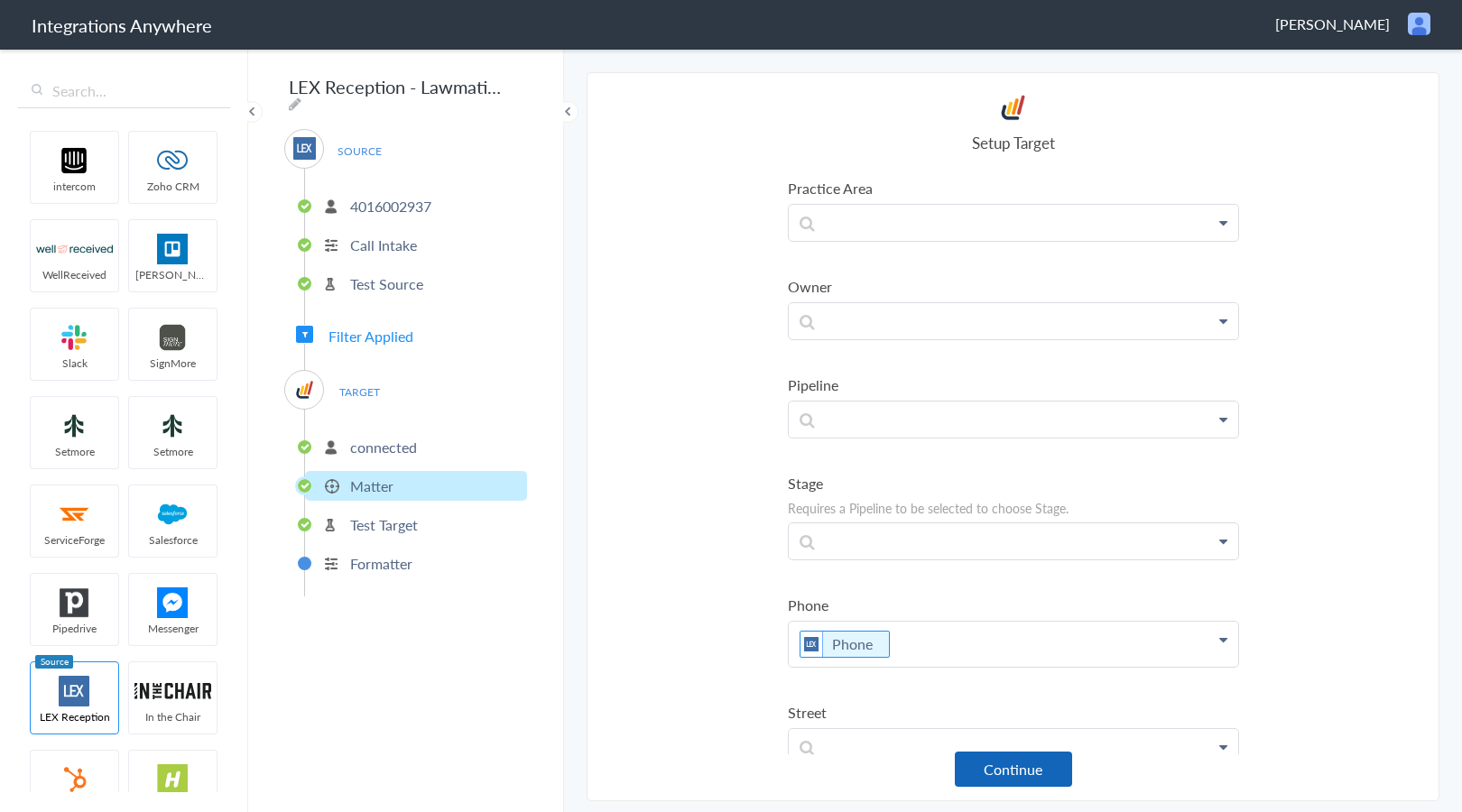
click at [1020, 762] on button "Continue" at bounding box center [1012, 769] width 117 height 35
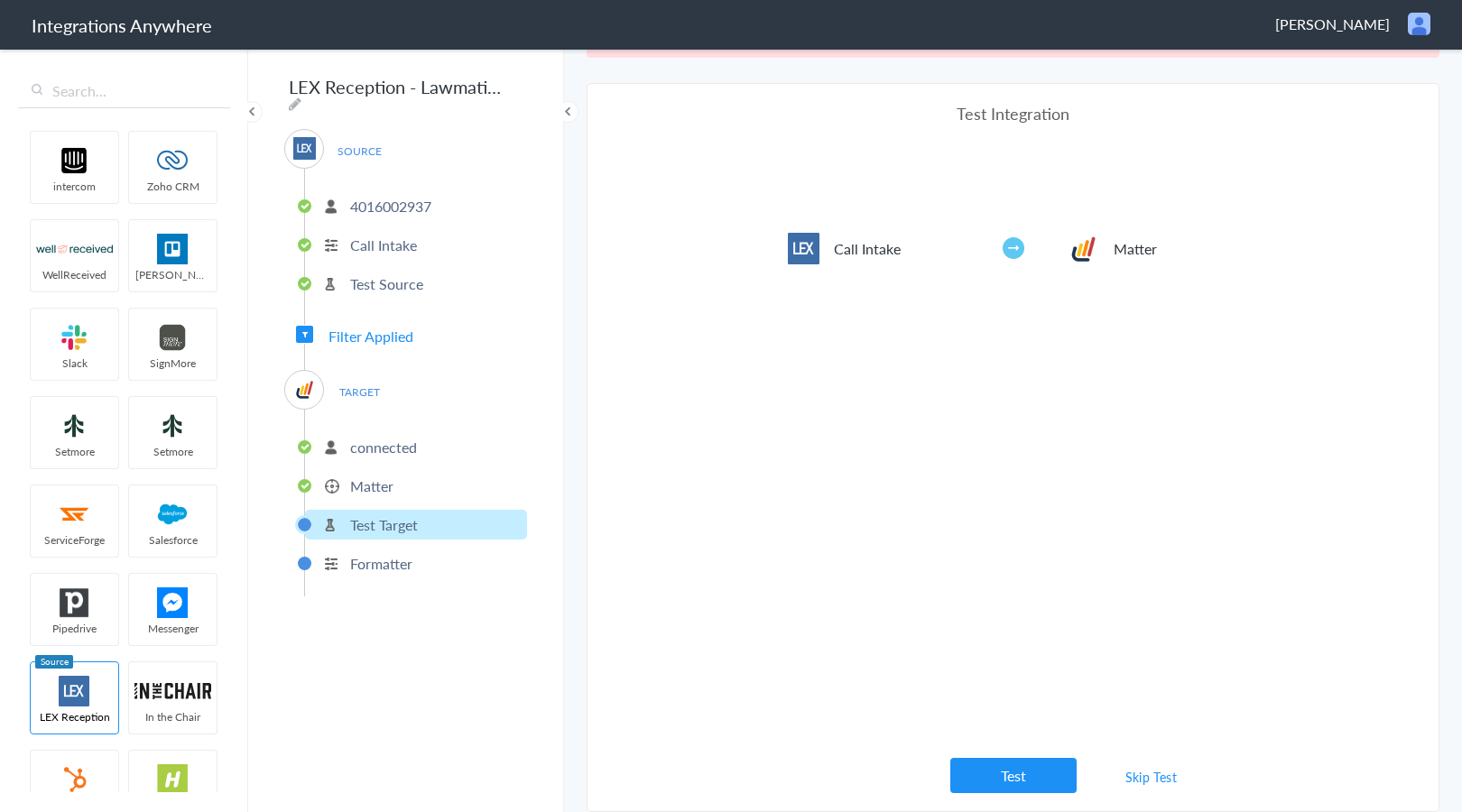
click at [1044, 751] on div "Test Integration Call Intake Matter View test data Your Integration has been se…" at bounding box center [1013, 446] width 452 height 691
click at [1043, 756] on div "Test Integration Call Intake Matter View test data Your Integration has been se…" at bounding box center [1013, 446] width 452 height 691
click at [1045, 771] on button "Test" at bounding box center [1013, 776] width 126 height 35
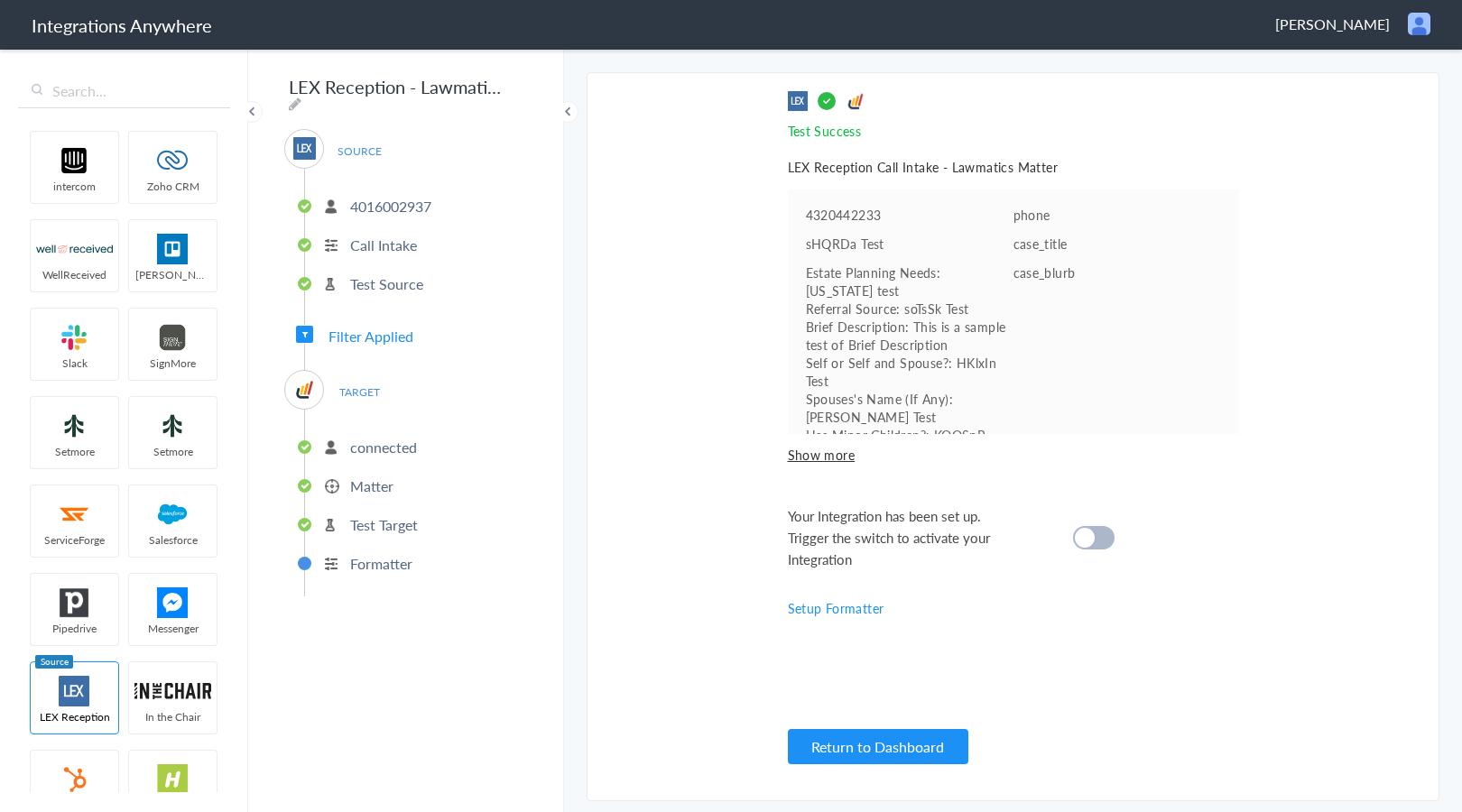
click at [1086, 545] on cite at bounding box center [1084, 537] width 20 height 20
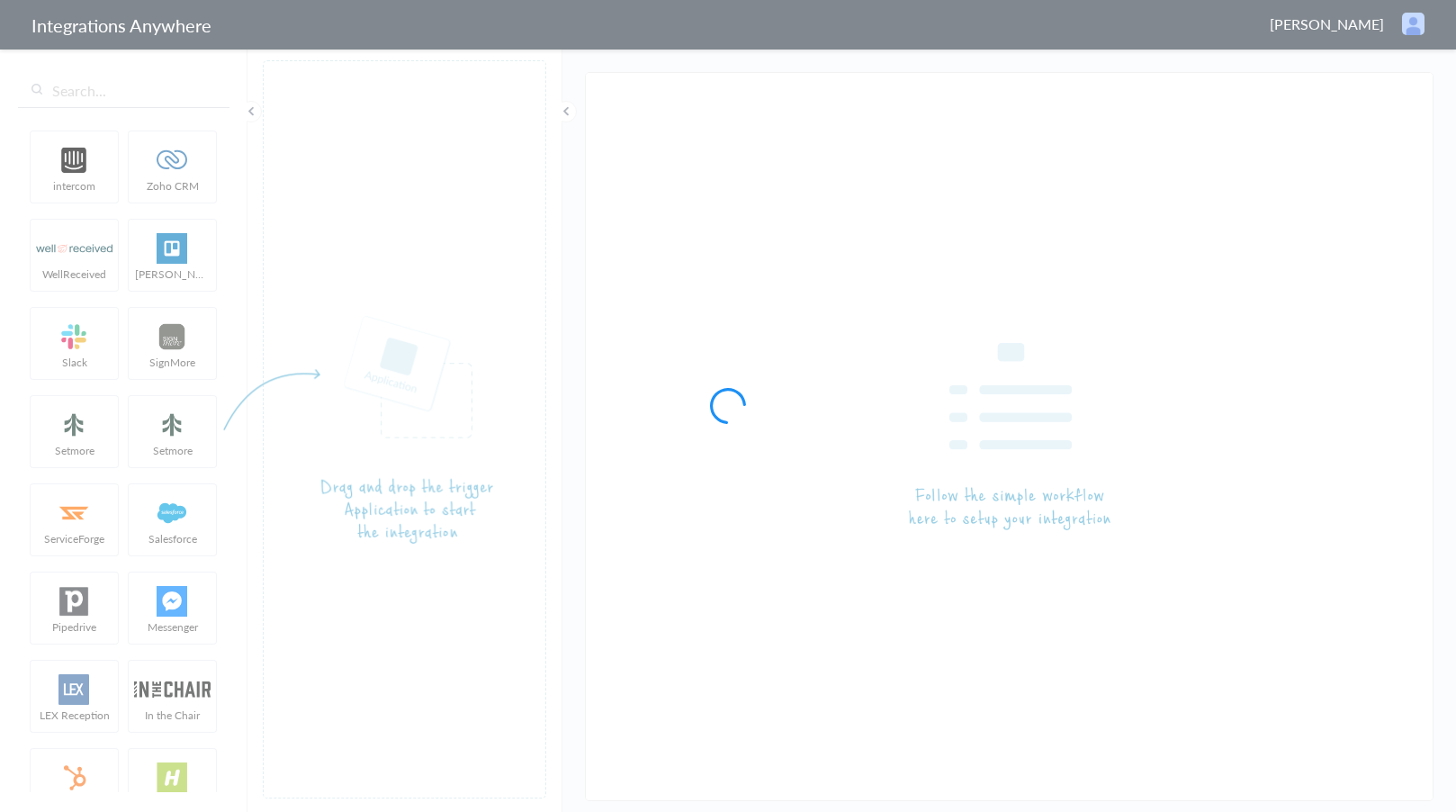
type input "LEX Reception - Lawmatics"
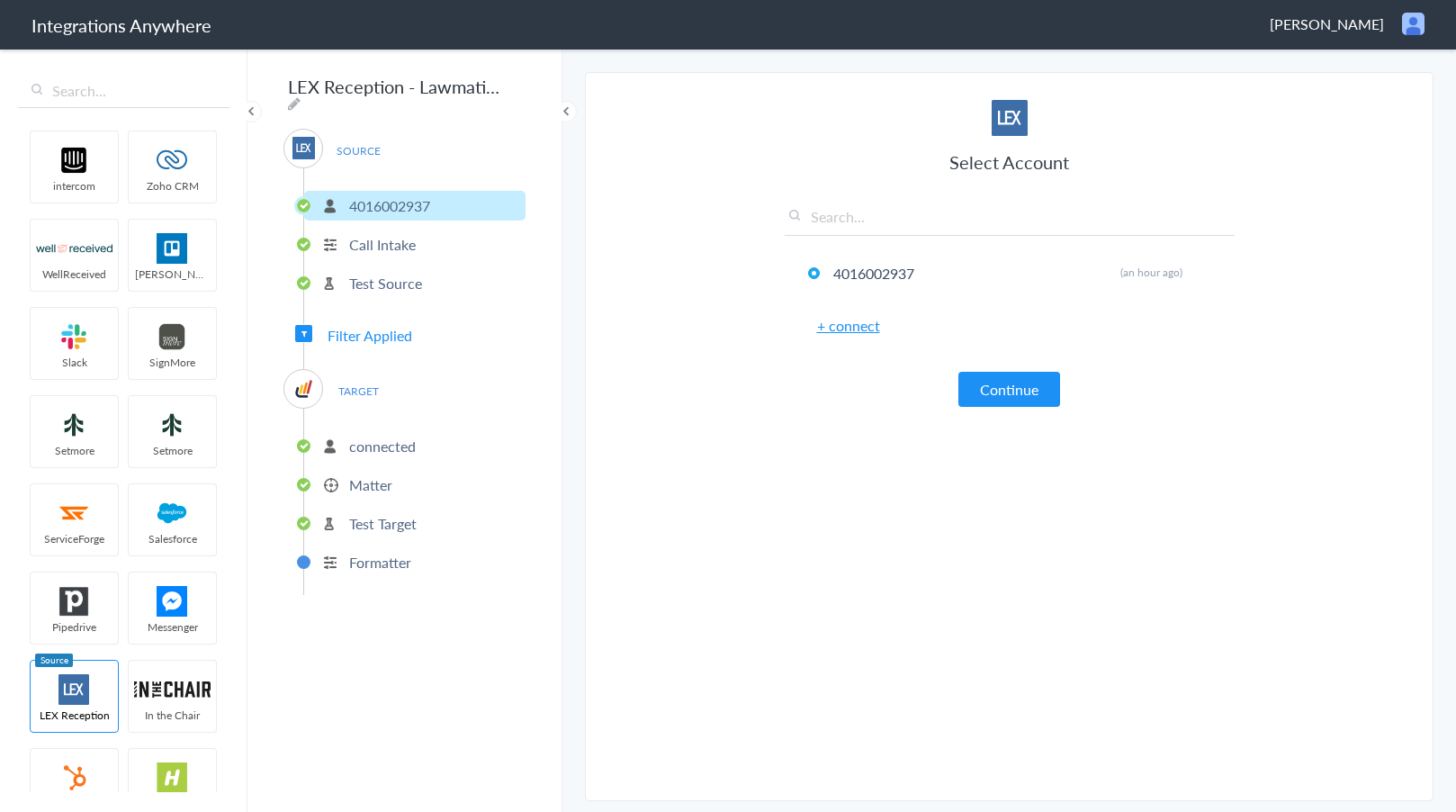
click at [338, 336] on span "Filter Applied" at bounding box center [370, 334] width 85 height 21
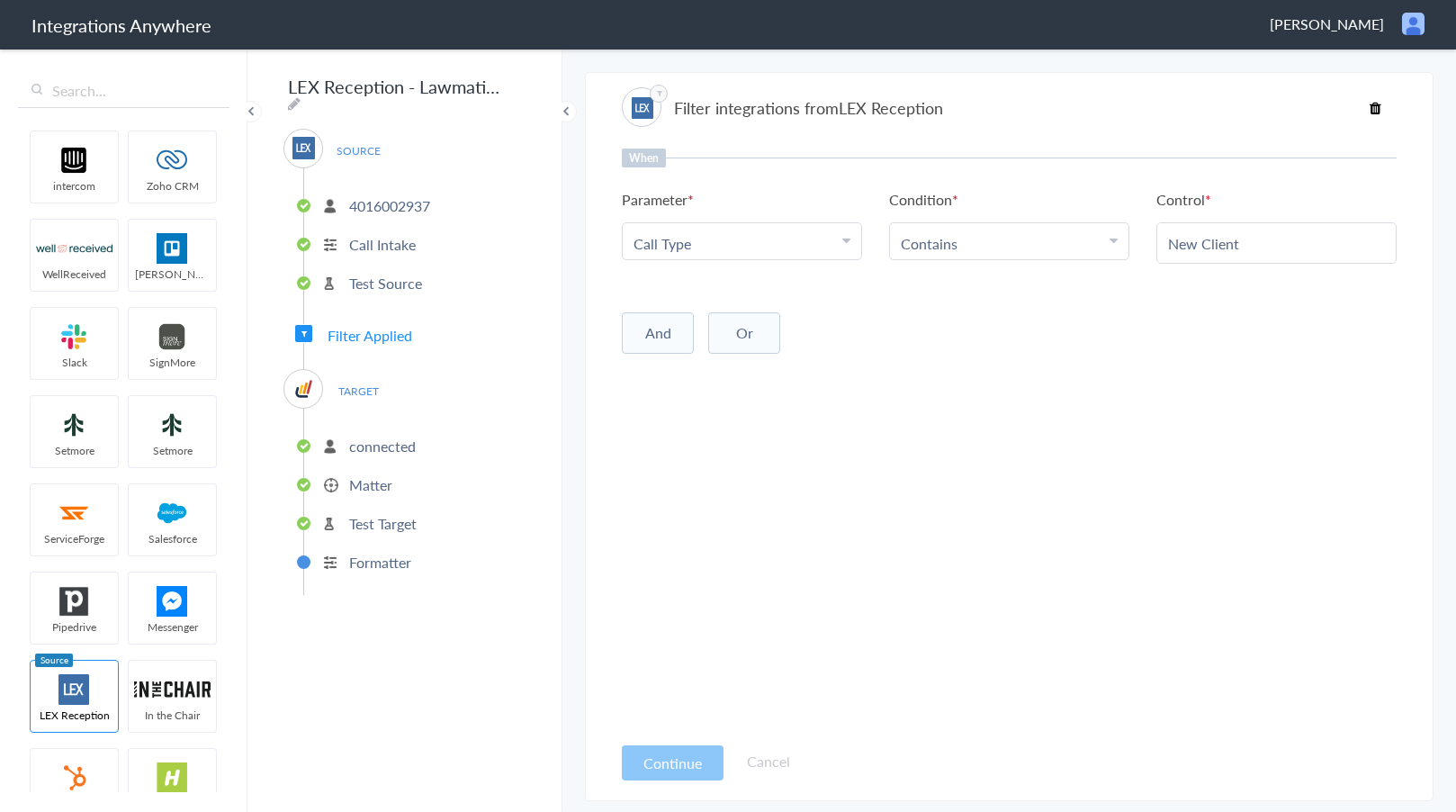
click at [668, 338] on button "And" at bounding box center [657, 333] width 72 height 41
click at [706, 356] on link "Choose Parameter" at bounding box center [741, 368] width 239 height 36
click at [707, 419] on input "text" at bounding box center [741, 419] width 239 height 38
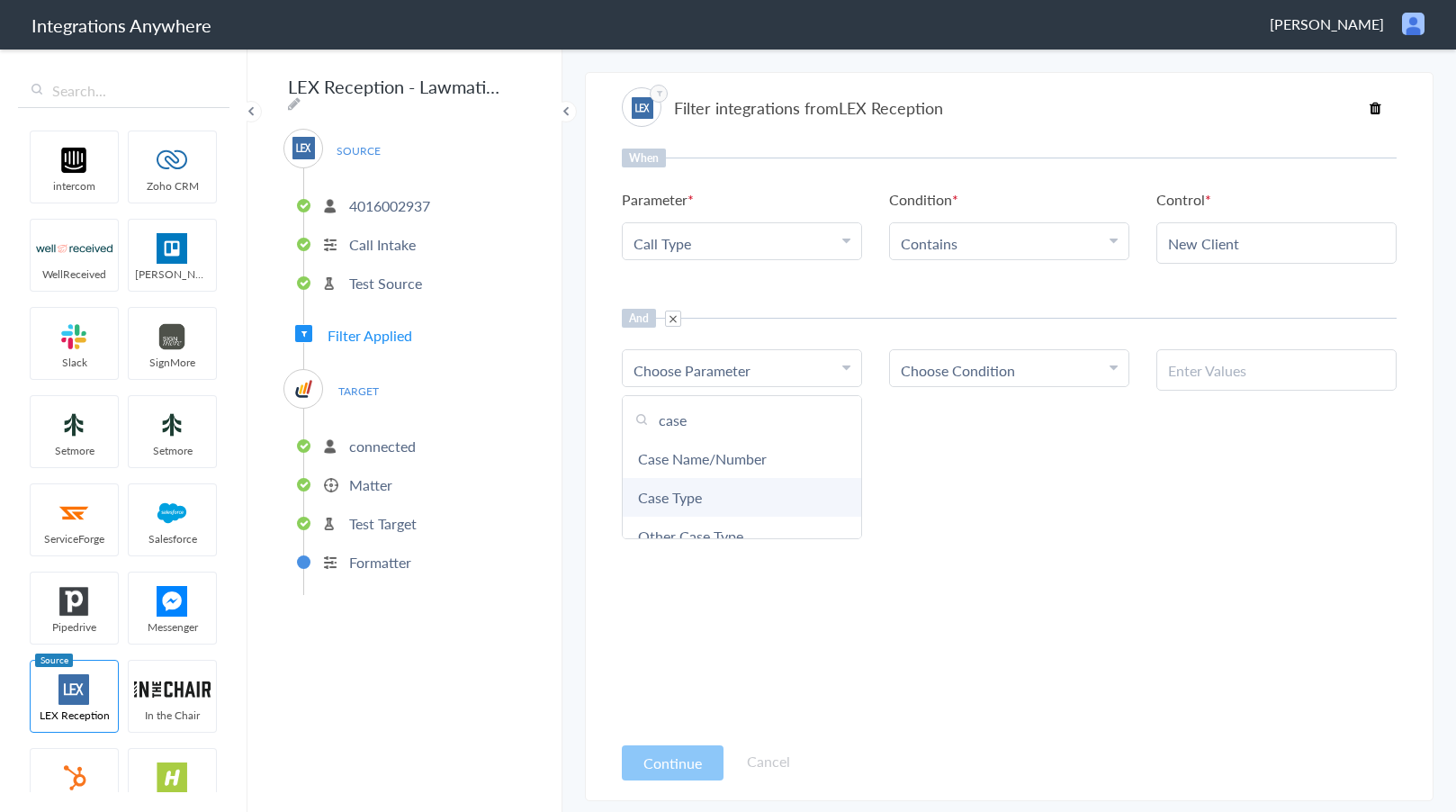
type input "case"
click at [720, 490] on link "Case Type" at bounding box center [741, 496] width 239 height 38
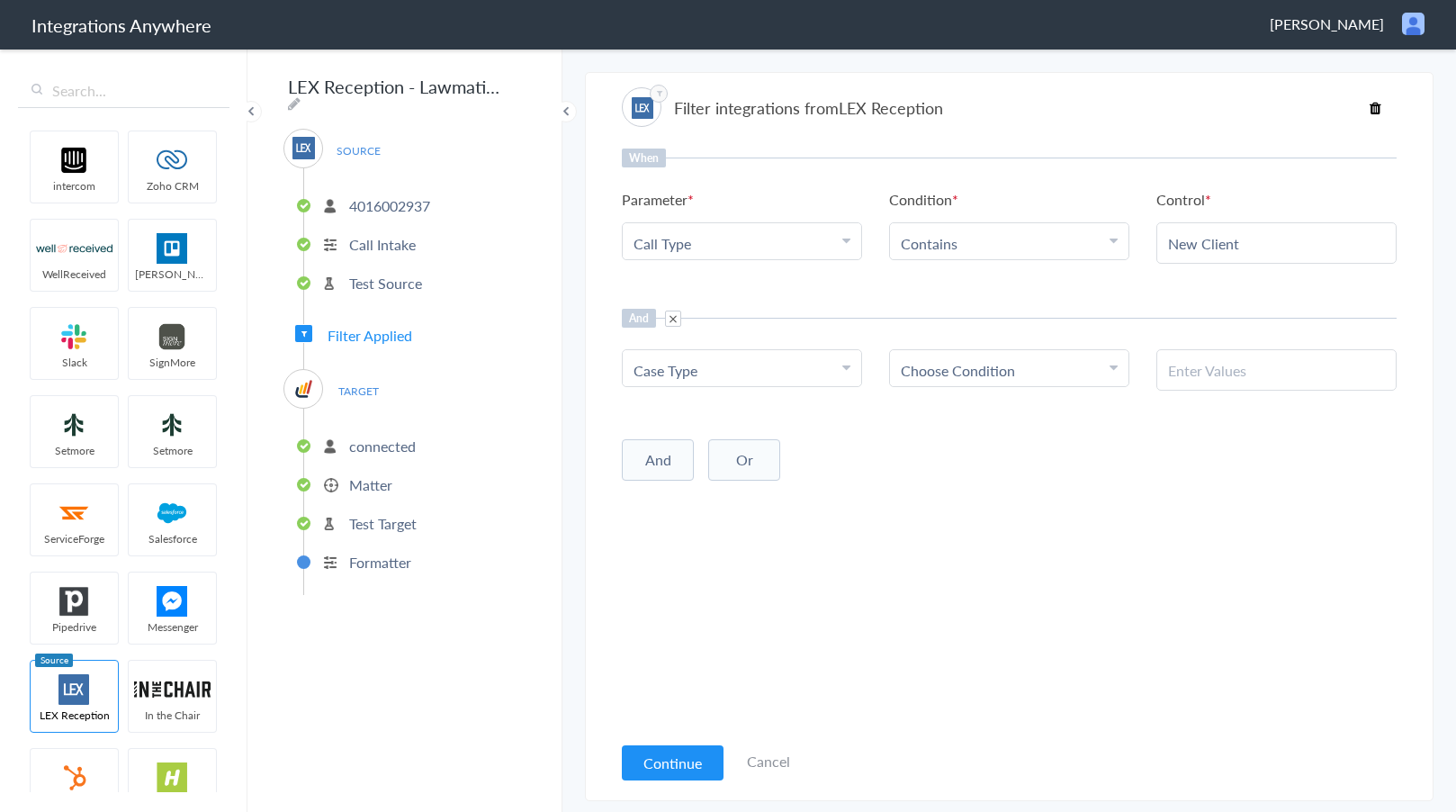
click at [1023, 378] on div "Choose Condition" at bounding box center [1009, 370] width 217 height 21
click at [958, 455] on link "Contains" at bounding box center [1009, 458] width 239 height 38
click at [1247, 383] on div at bounding box center [1276, 370] width 240 height 41
click at [1247, 382] on div at bounding box center [1276, 370] width 240 height 41
click at [1237, 366] on input "text" at bounding box center [1276, 370] width 217 height 21
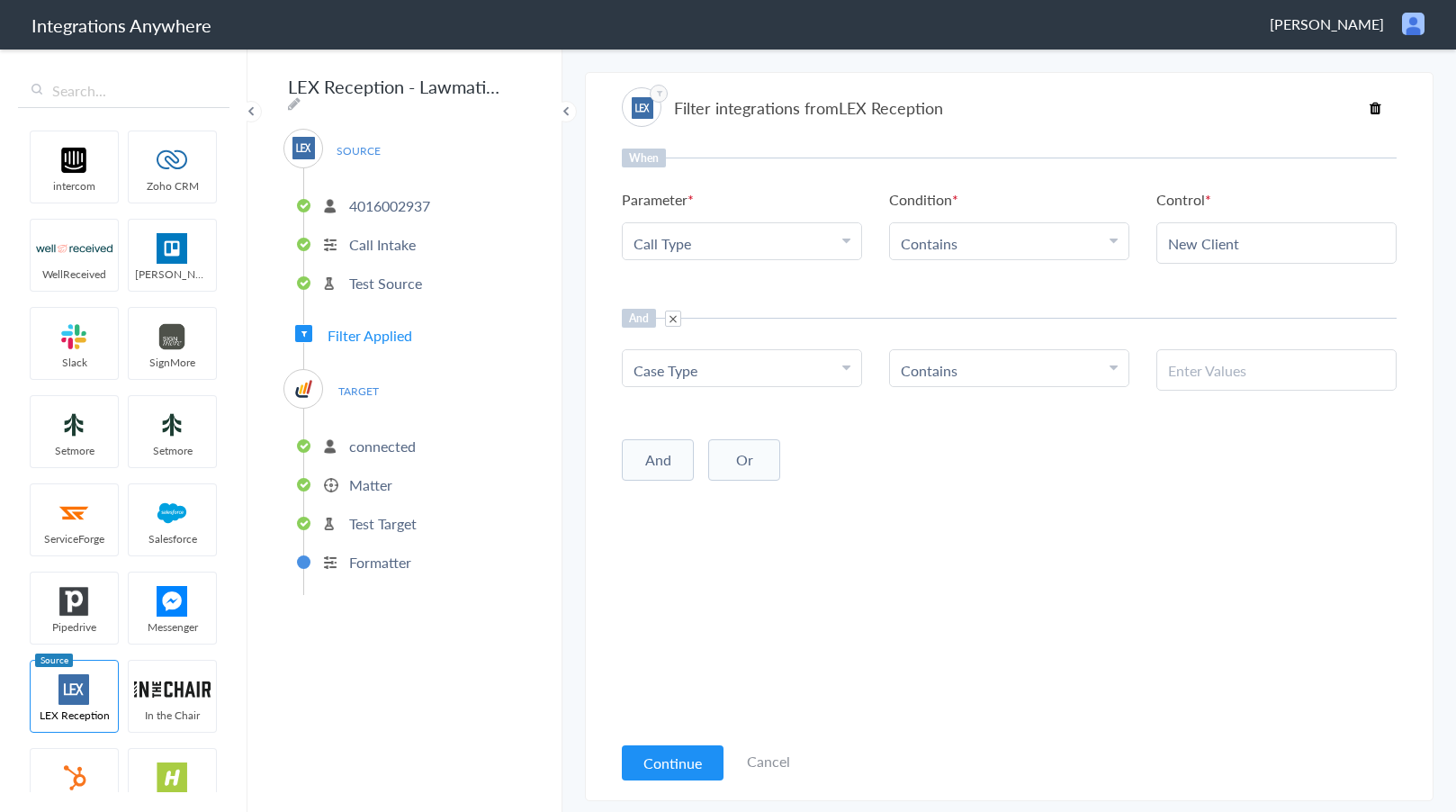
paste input "Estate Planning"
type input "Estate Planning"
drag, startPoint x: 1132, startPoint y: 568, endPoint x: 874, endPoint y: 688, distance: 284.5
click at [1131, 568] on div "When Parameter Choose Parameter Call Type First Name Last Name Email Phone Spou…" at bounding box center [1009, 439] width 775 height 583
click at [655, 764] on button "Continue" at bounding box center [671, 763] width 101 height 35
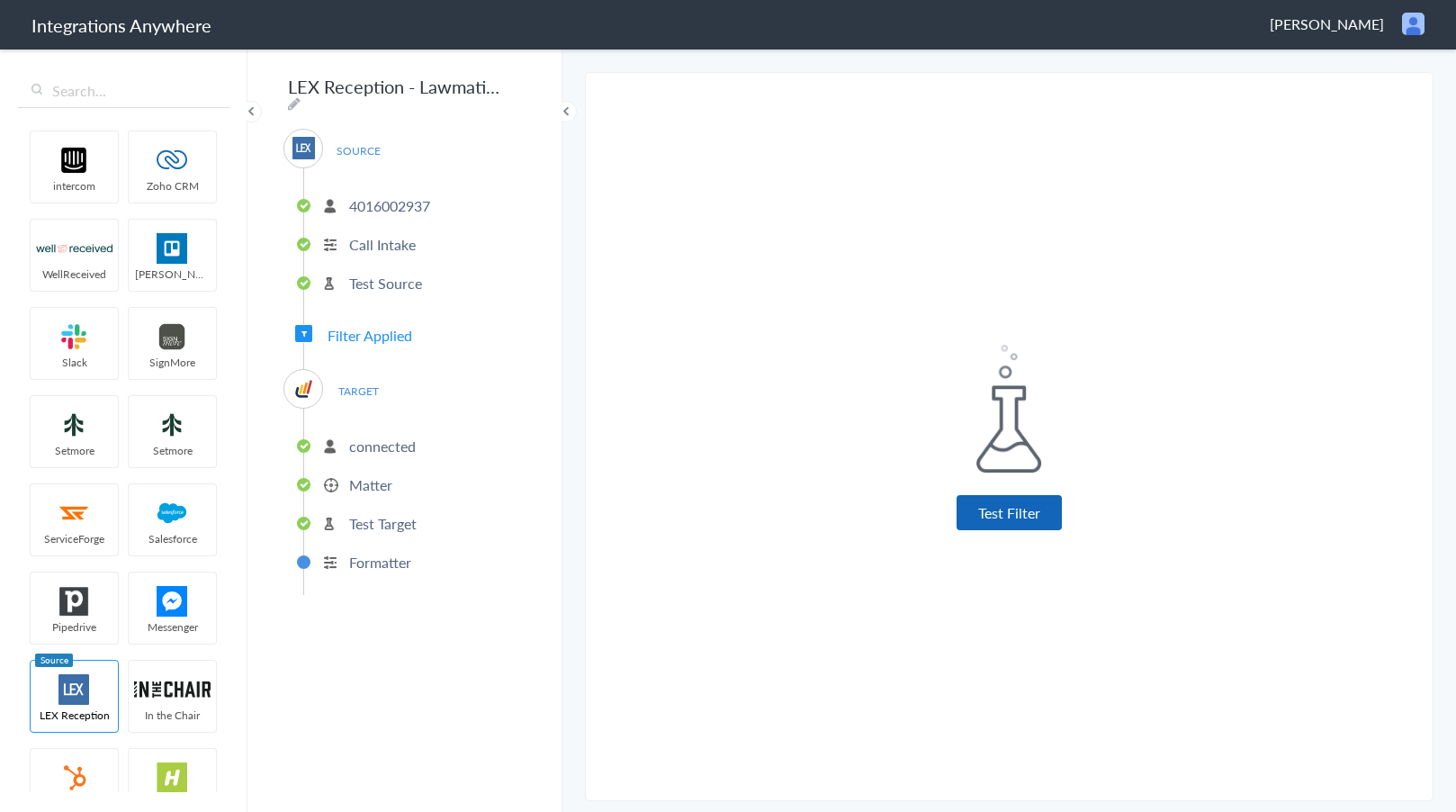
click at [1014, 515] on button "Test Filter" at bounding box center [1009, 512] width 105 height 35
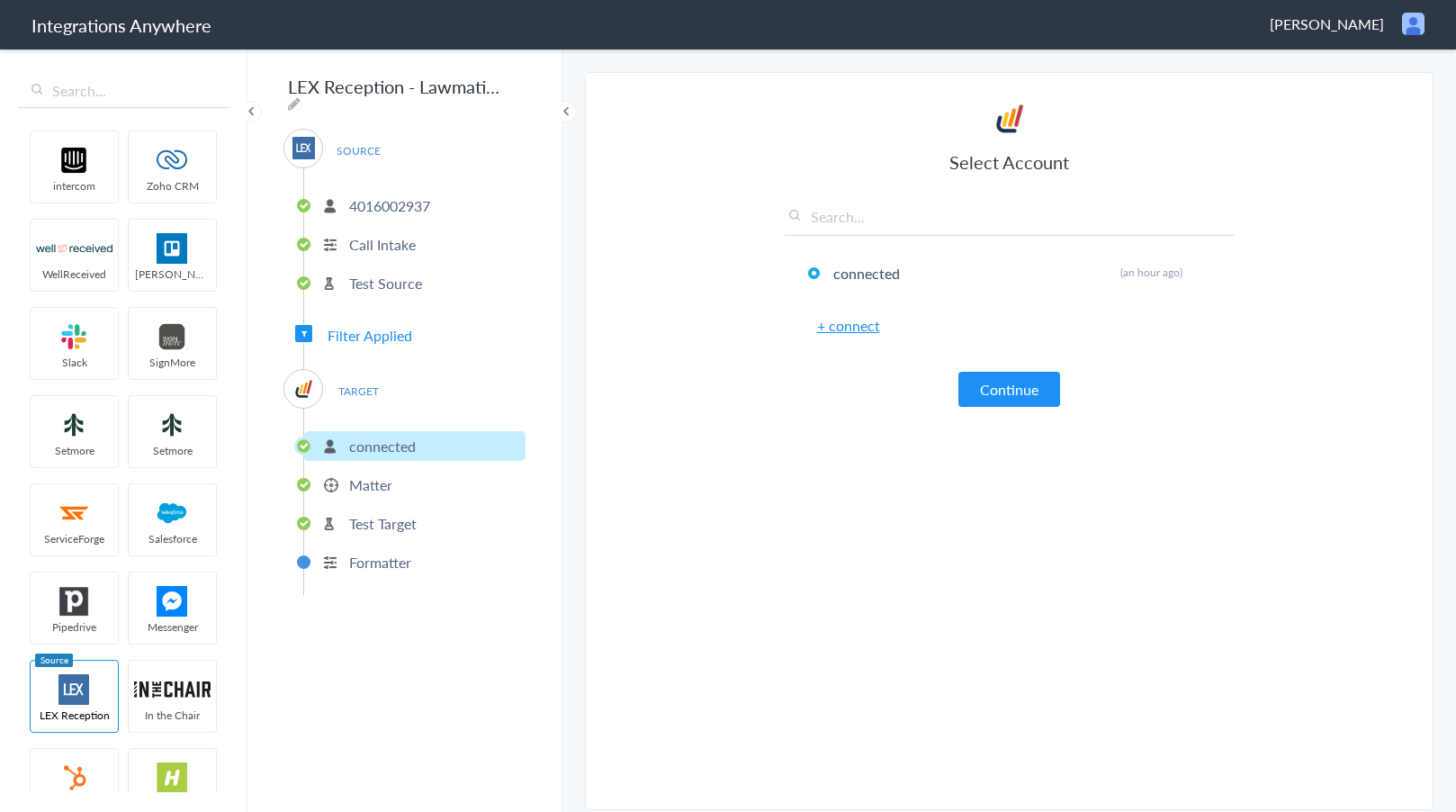
click at [1016, 410] on article "Select Account connected Rename Delete (an hour ago) + connect Continue Setup T…" at bounding box center [1010, 445] width 450 height 691
click at [1016, 402] on button "Continue" at bounding box center [1009, 389] width 101 height 35
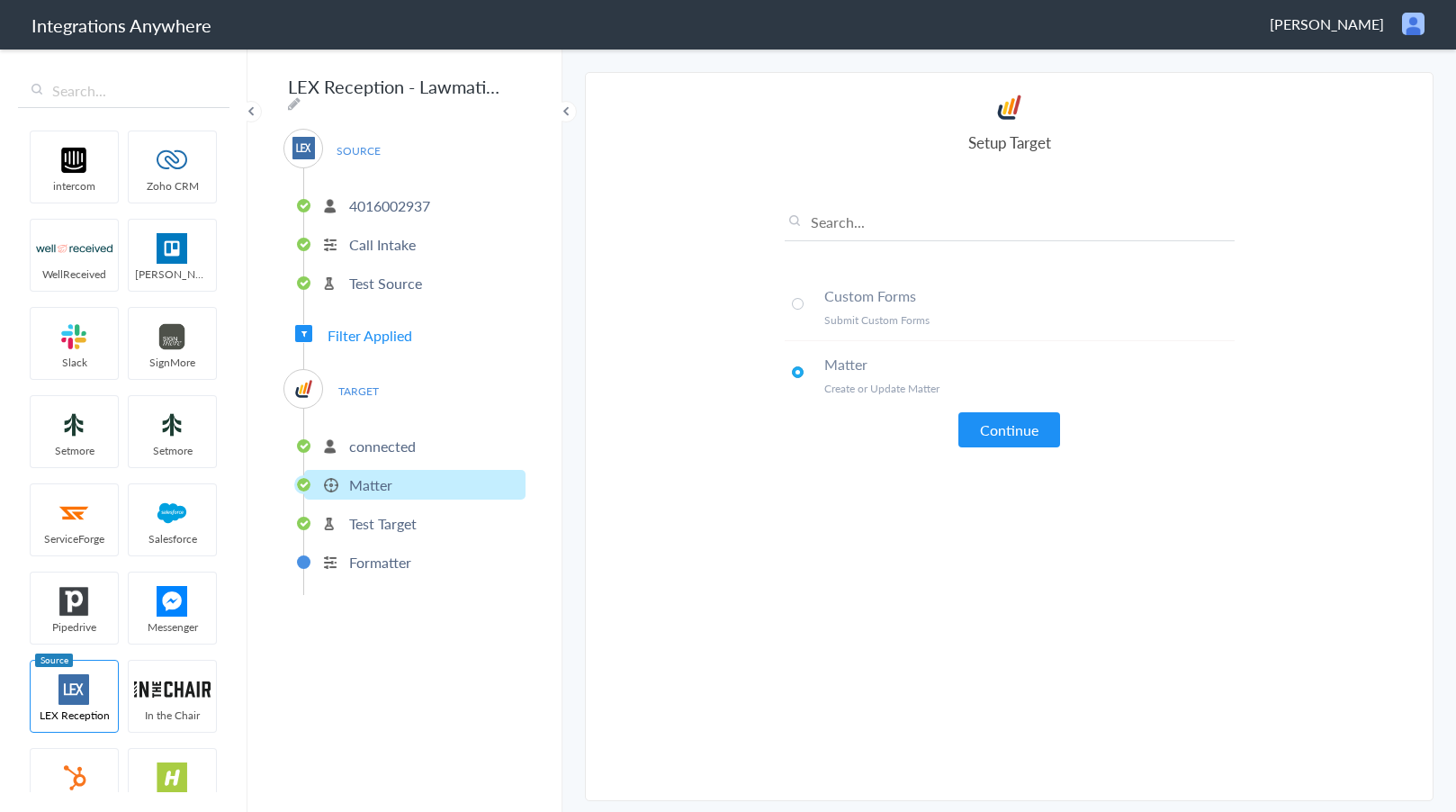
click at [1017, 441] on button "Continue" at bounding box center [1009, 430] width 101 height 35
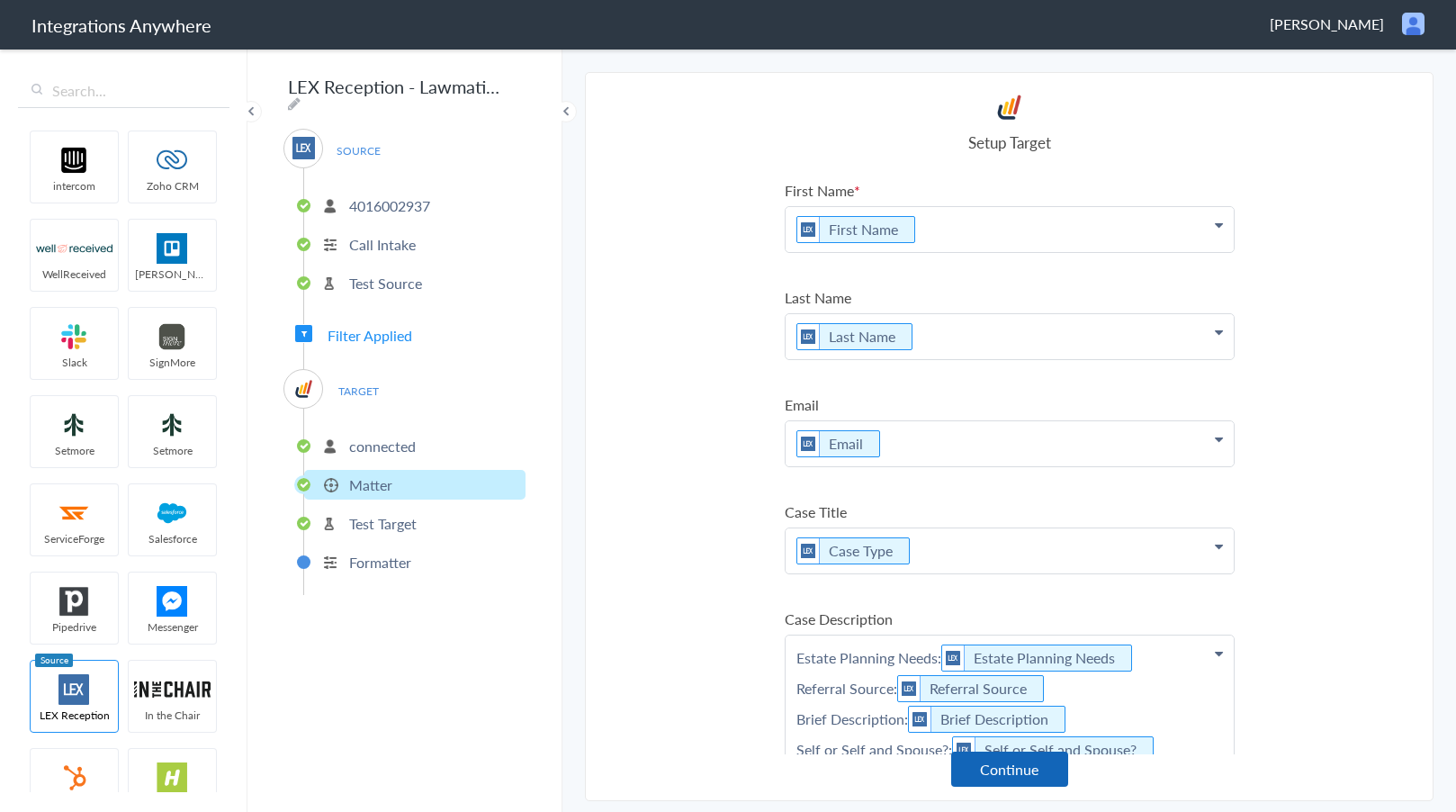
click at [1005, 775] on button "Continue" at bounding box center [1009, 769] width 117 height 35
